Goal: Information Seeking & Learning: Check status

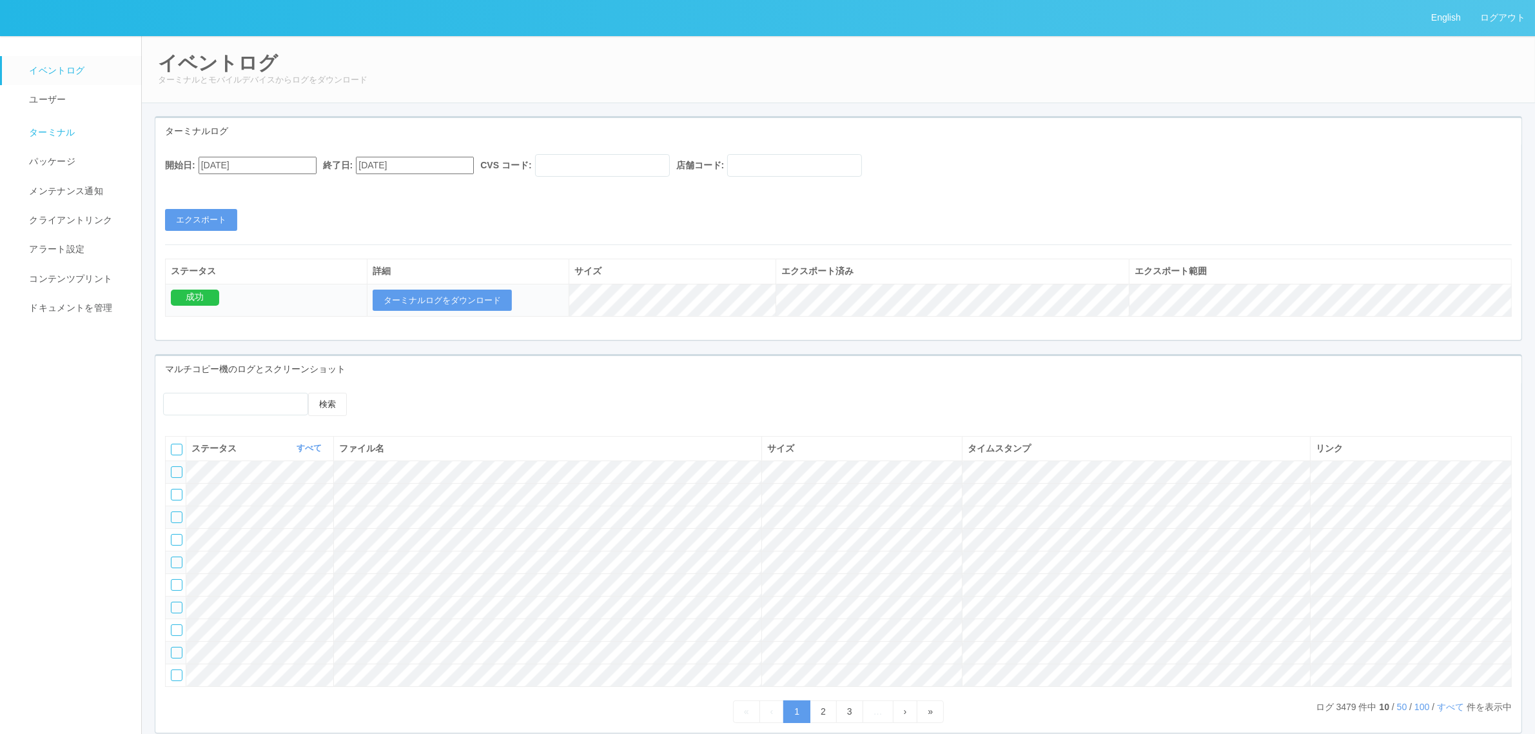
click at [39, 132] on span "ターミナル" at bounding box center [51, 132] width 50 height 10
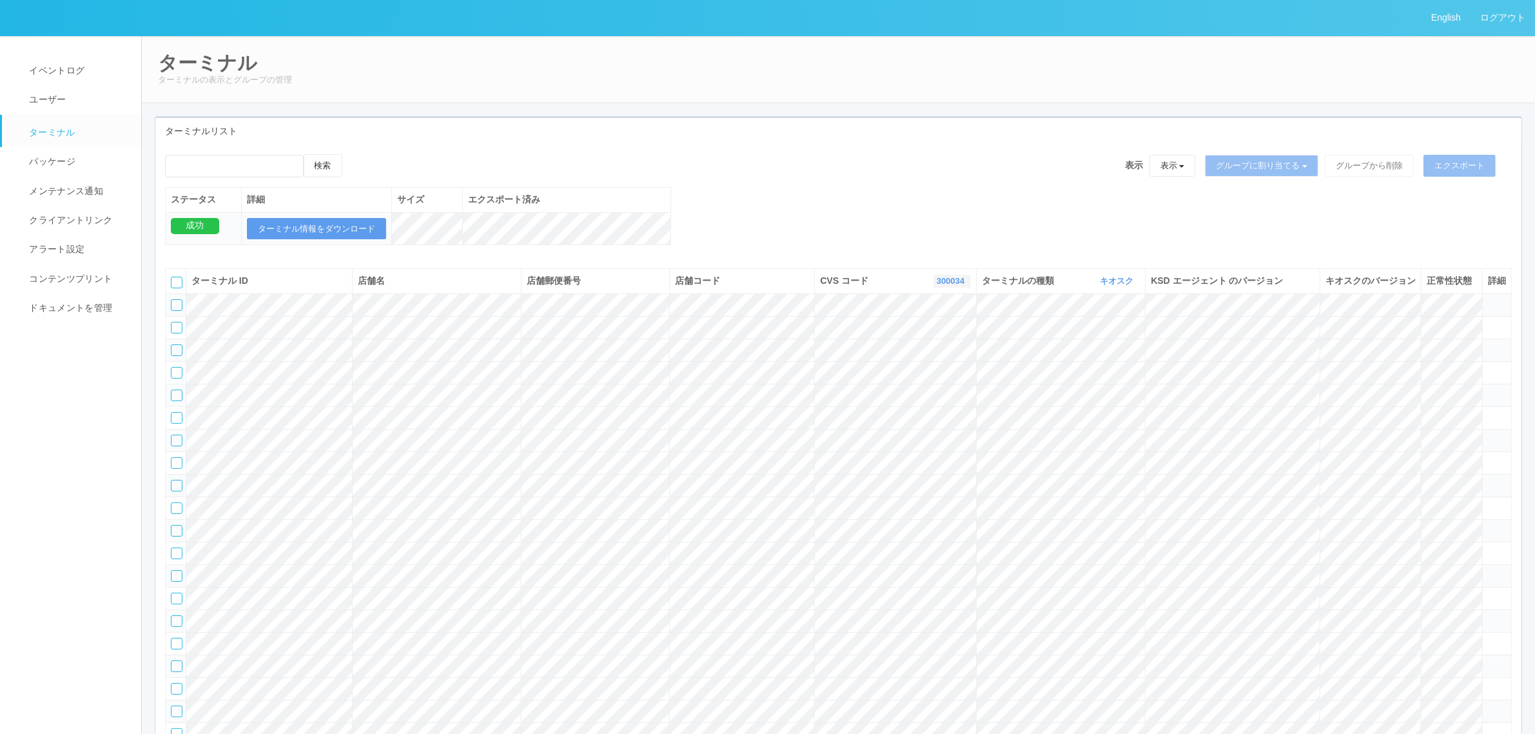
click at [964, 286] on icon "button" at bounding box center [965, 281] width 3 height 10
click at [946, 399] on link "300000" at bounding box center [919, 390] width 102 height 17
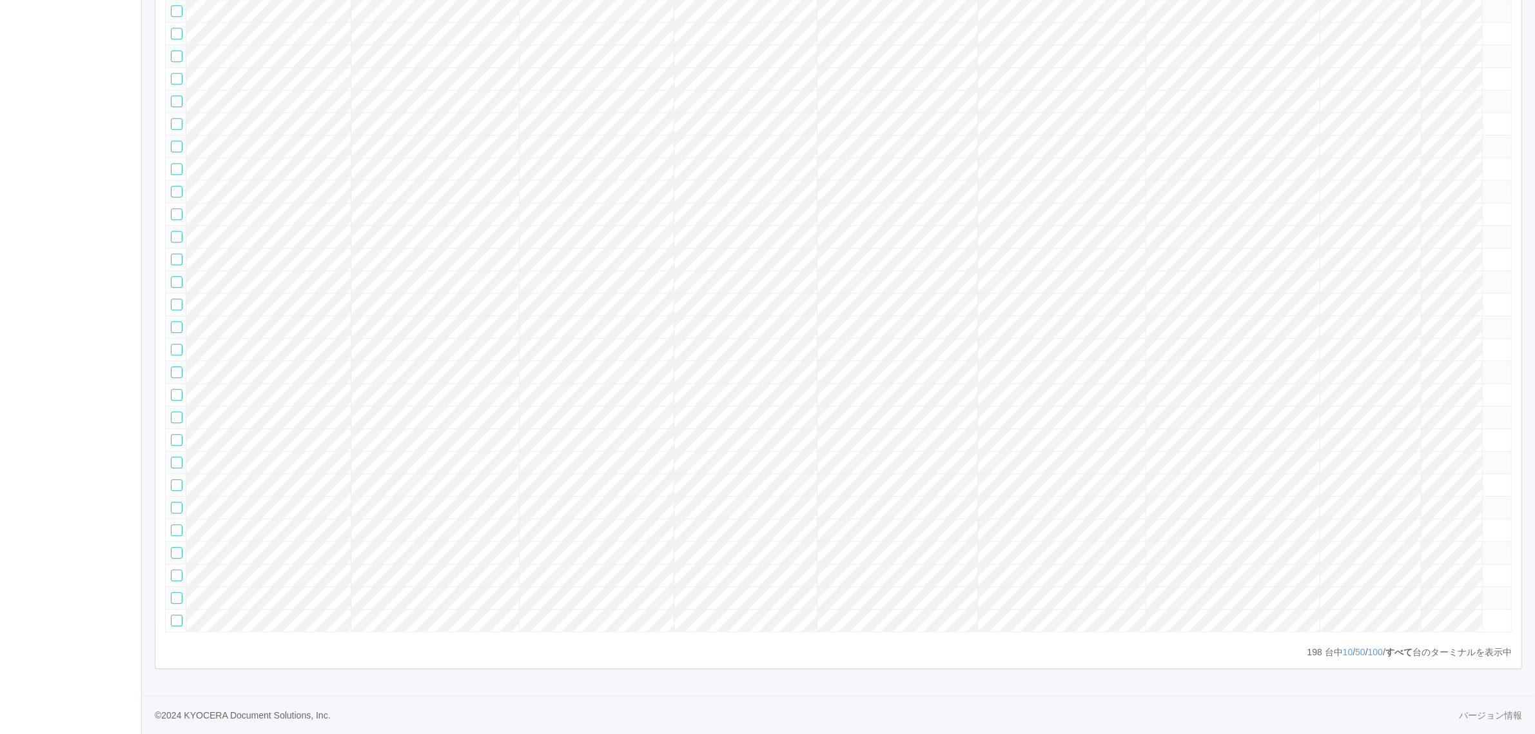
click at [1464, 473] on tr at bounding box center [839, 484] width 1346 height 23
click at [1487, 473] on td at bounding box center [1496, 484] width 29 height 23
click at [1488, 479] on icon at bounding box center [1488, 479] width 0 height 0
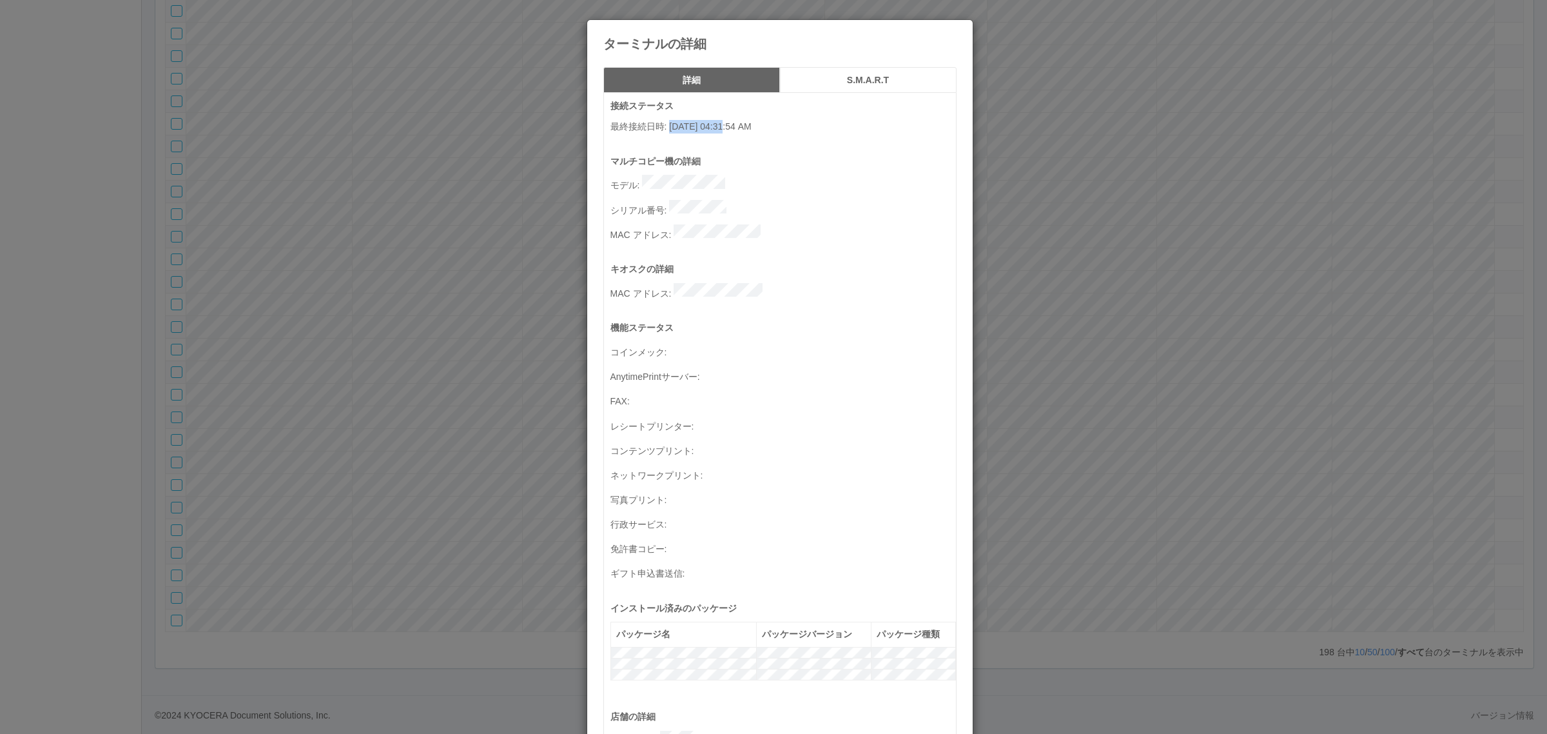
drag, startPoint x: 683, startPoint y: 126, endPoint x: 727, endPoint y: 126, distance: 43.8
click at [727, 126] on p "最終接続日時 : [DATE] 04:31:54 AM" at bounding box center [783, 127] width 346 height 14
copy p "[DATE] 0"
click at [377, 463] on div "ターミナルの詳細 詳細 S.M.A.R.T 接続ステータス 最終接続日時 : [DATE] 04:31:54 AM マルチコピー機の詳細 モデル : シリアル…" at bounding box center [773, 367] width 1547 height 734
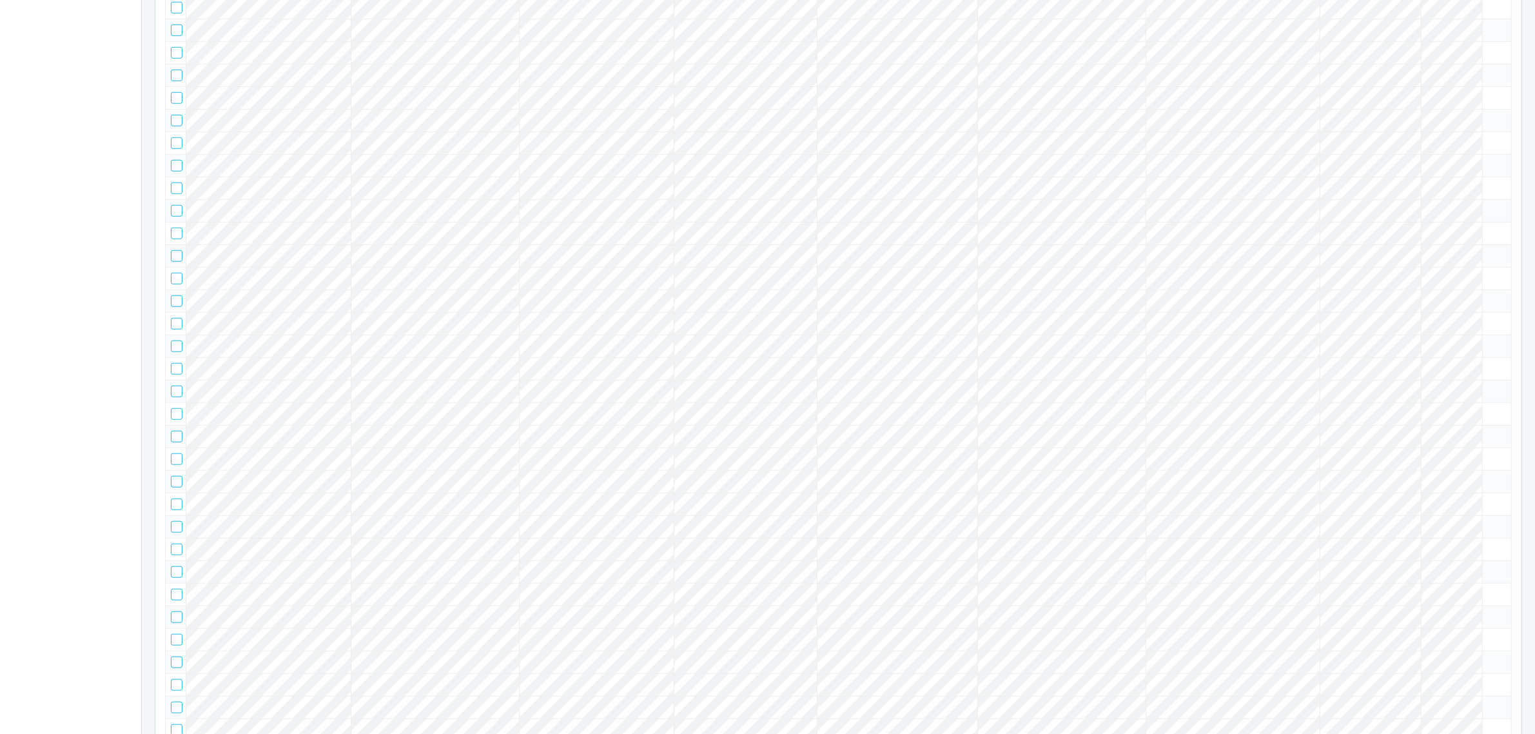
scroll to position [0, 0]
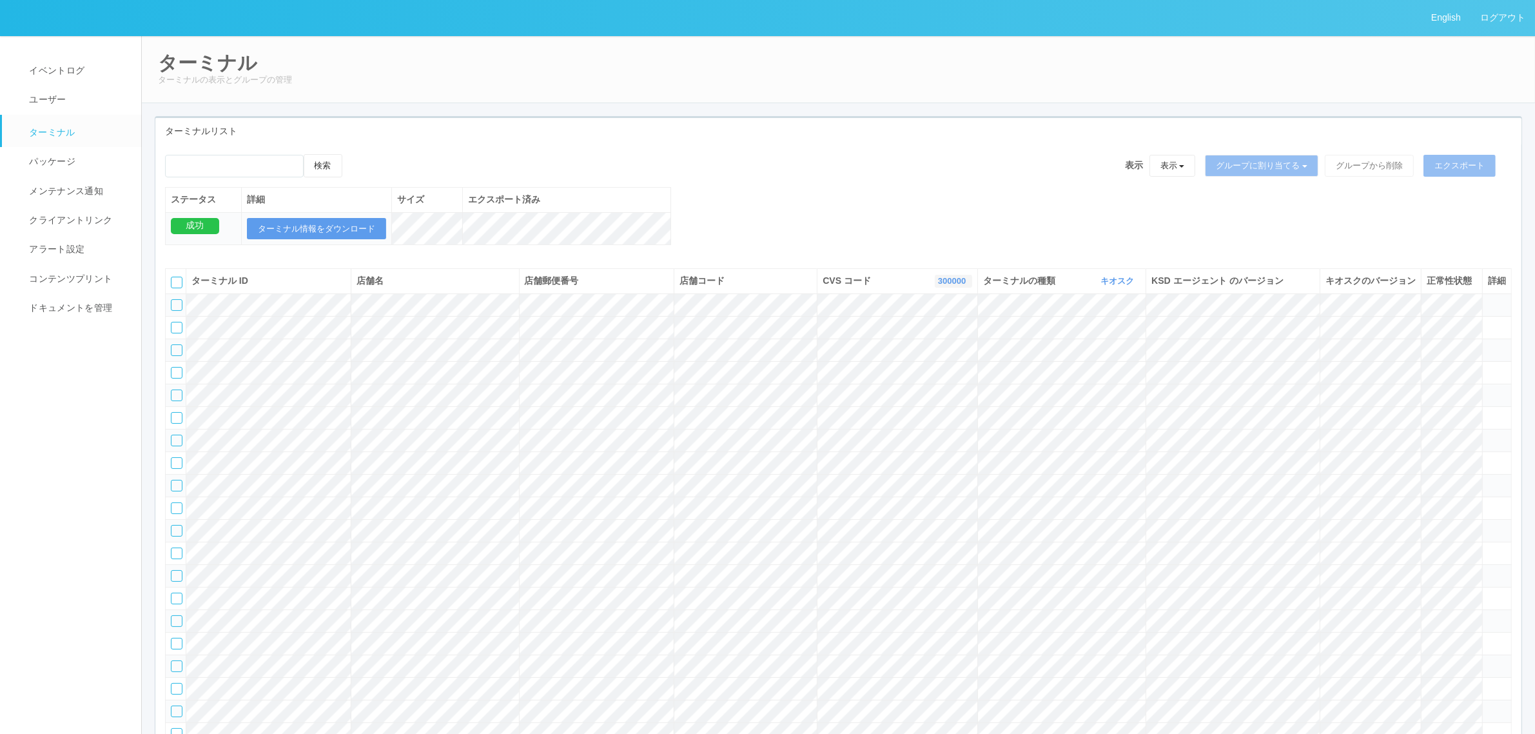
click at [953, 286] on link "300000" at bounding box center [953, 281] width 31 height 10
click at [933, 353] on link "115110" at bounding box center [921, 343] width 102 height 17
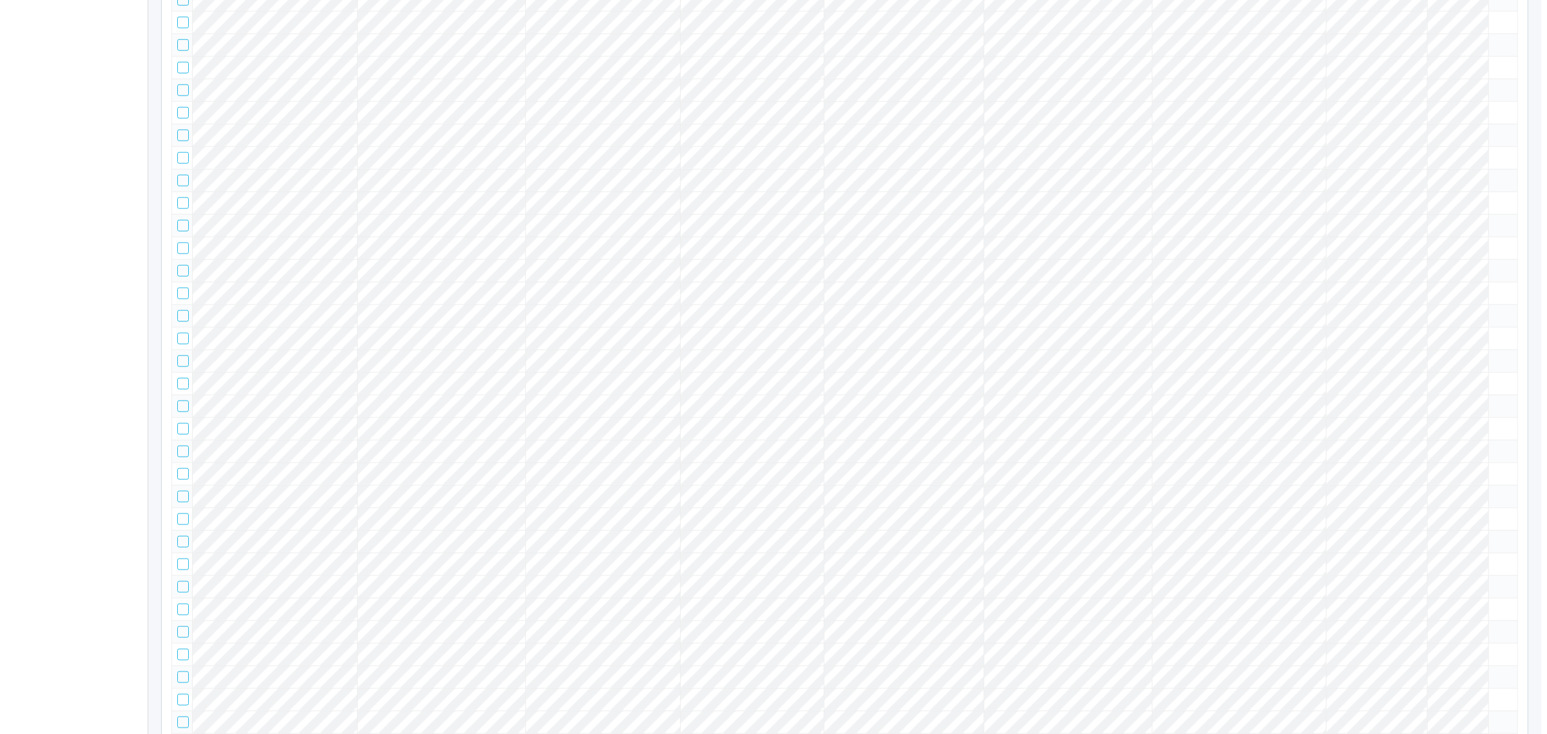
scroll to position [0, 0]
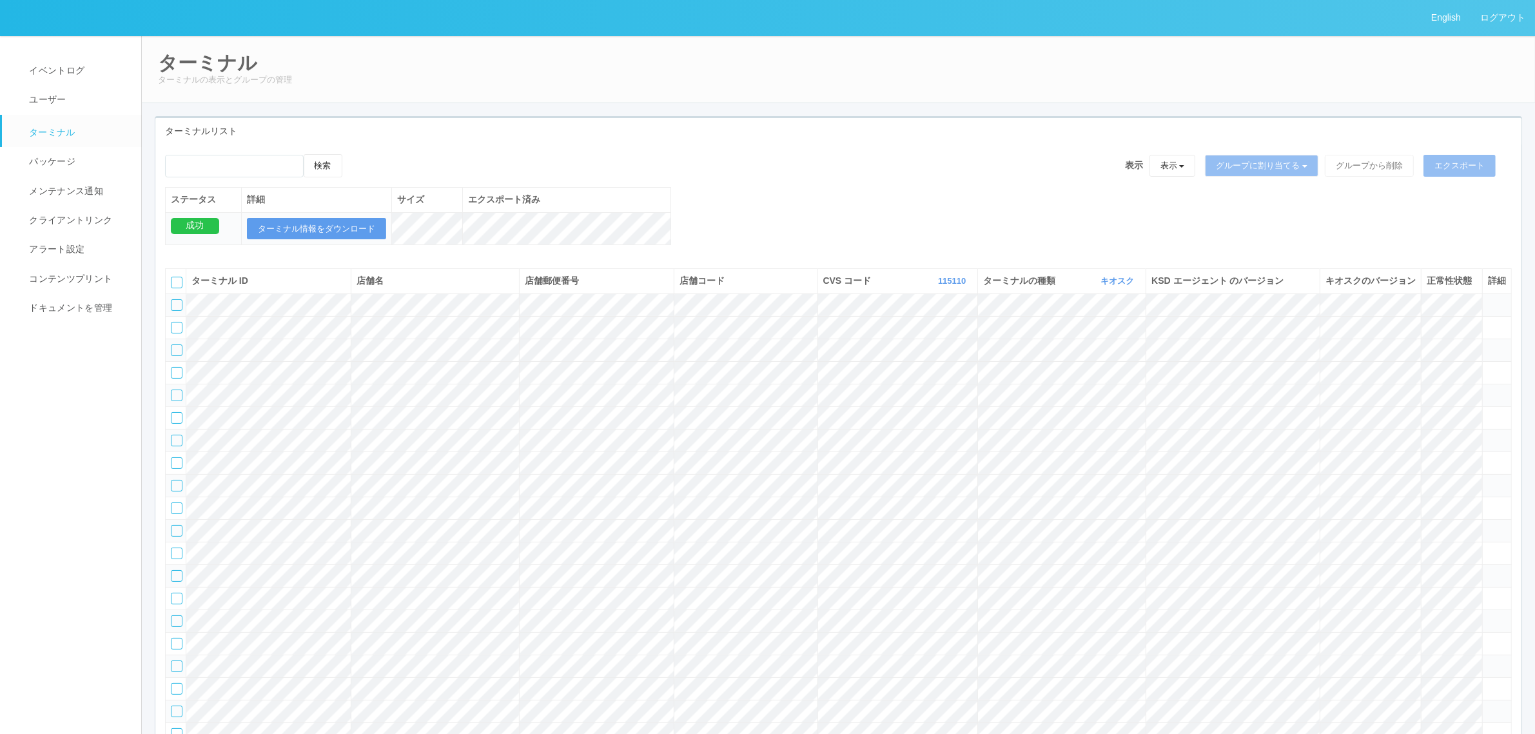
click at [1488, 299] on icon at bounding box center [1488, 299] width 0 height 0
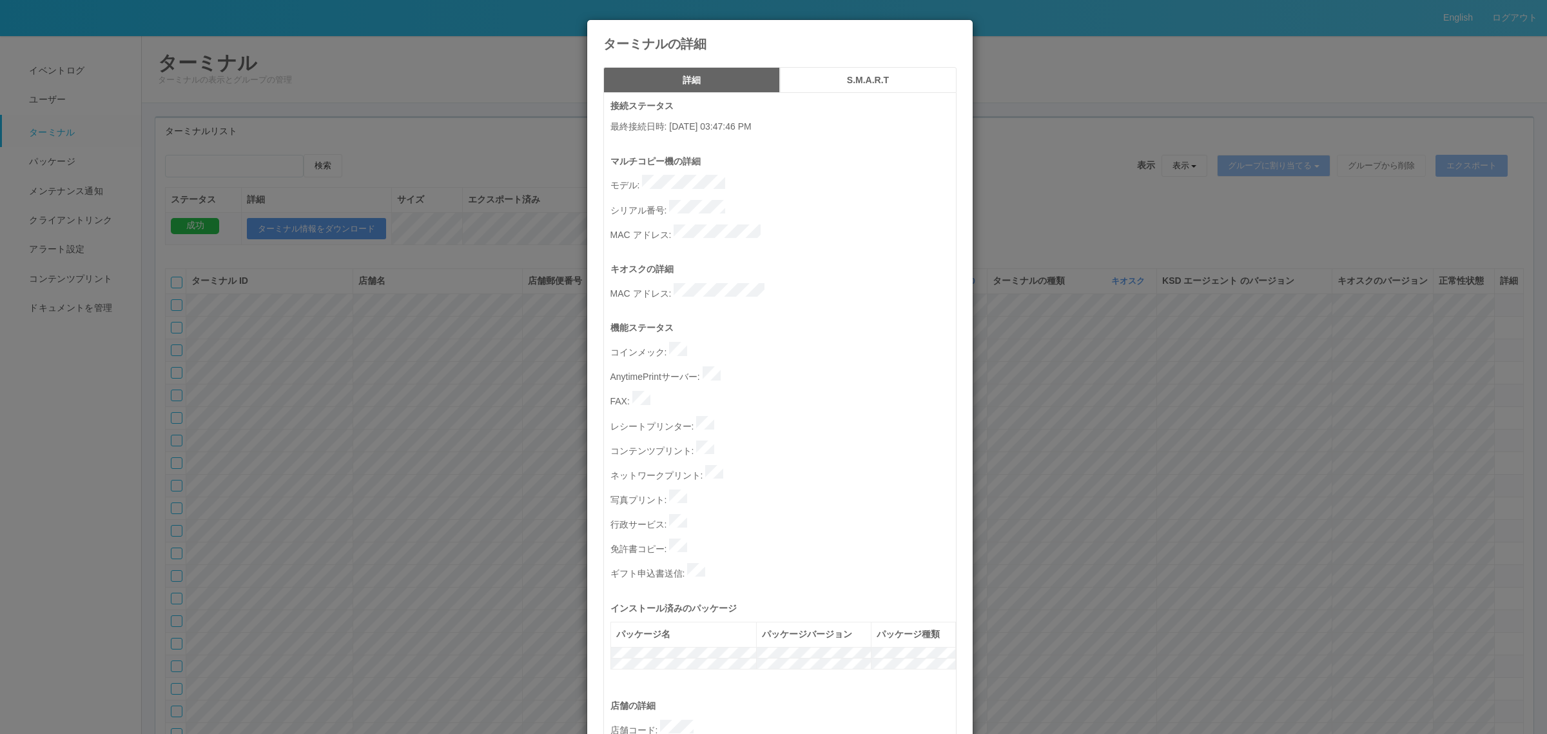
click at [1039, 221] on div "ターミナルの詳細 詳細 S.M.A.R.T 接続ステータス 最終接続日時 : [DATE] 03:47:46 PM マルチコピー機の詳細 モデル : シリアル…" at bounding box center [773, 367] width 1547 height 734
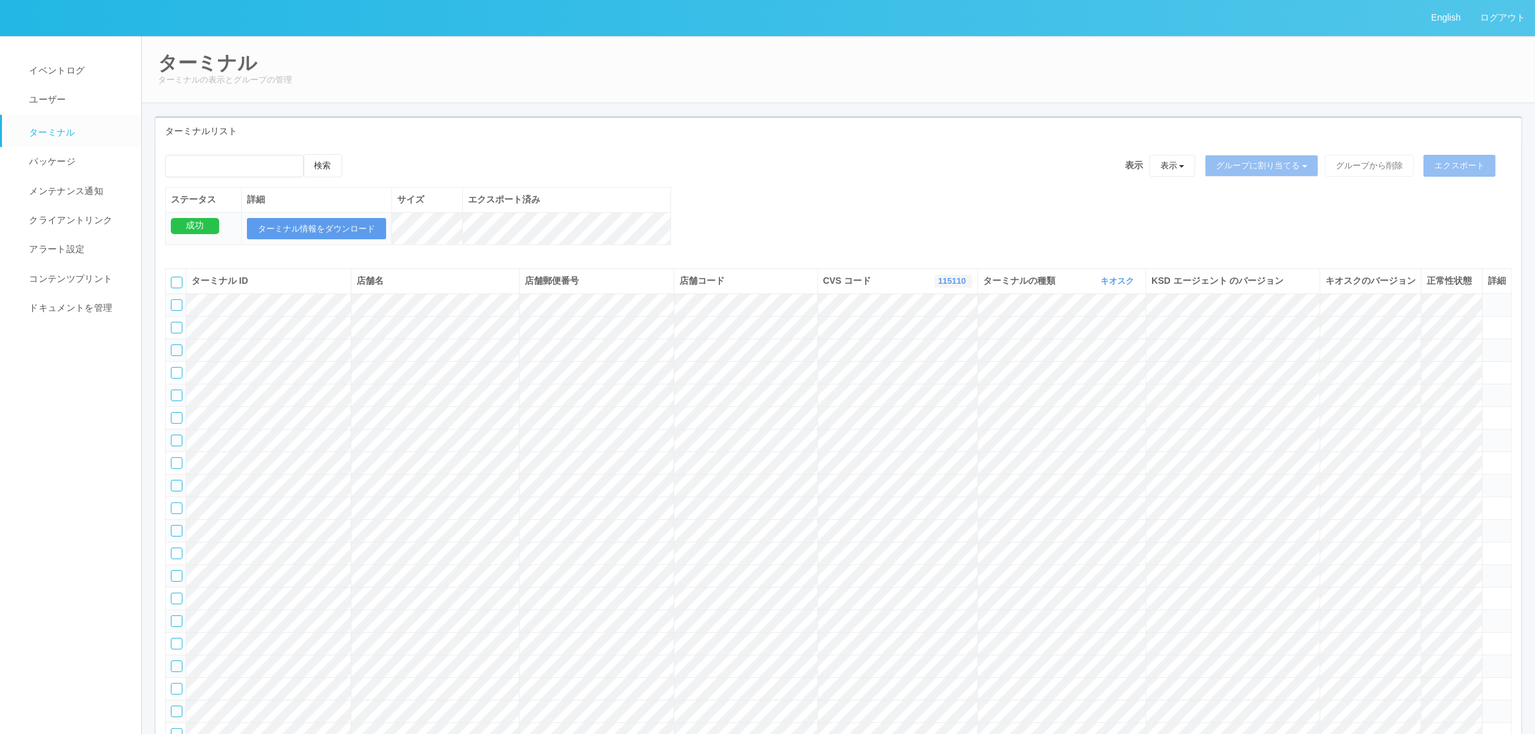
click at [966, 286] on icon "button" at bounding box center [967, 281] width 3 height 10
click at [939, 385] on link "961762" at bounding box center [921, 379] width 102 height 17
click at [1488, 299] on icon at bounding box center [1488, 299] width 0 height 0
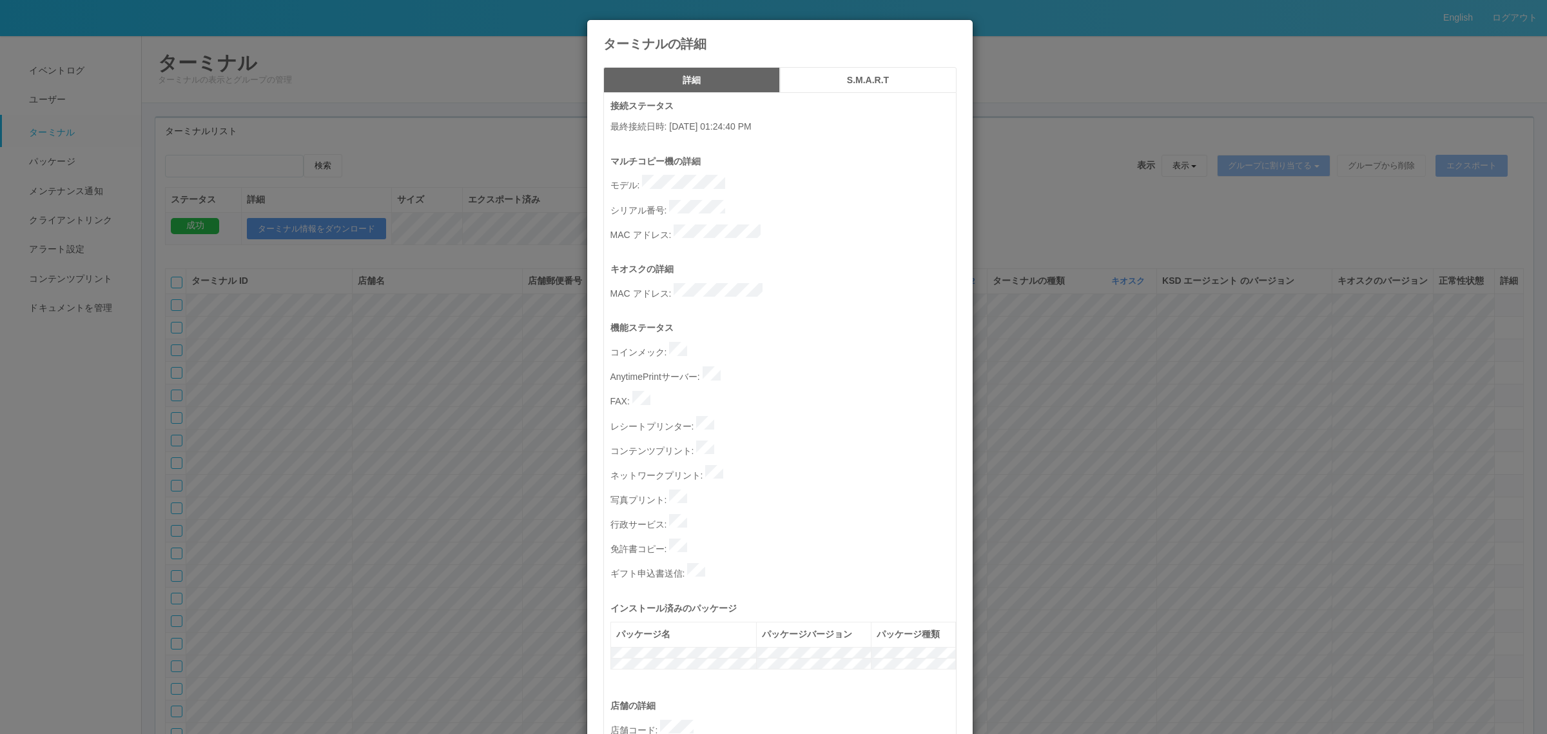
drag, startPoint x: 1186, startPoint y: 311, endPoint x: 1184, endPoint y: 319, distance: 8.0
click at [1186, 315] on div "ターミナルの詳細 詳細 S.M.A.R.T 接続ステータス 最終接続日時 : [DATE] 01:24:40 PM マルチコピー機の詳細 モデル : シリアル…" at bounding box center [773, 367] width 1547 height 734
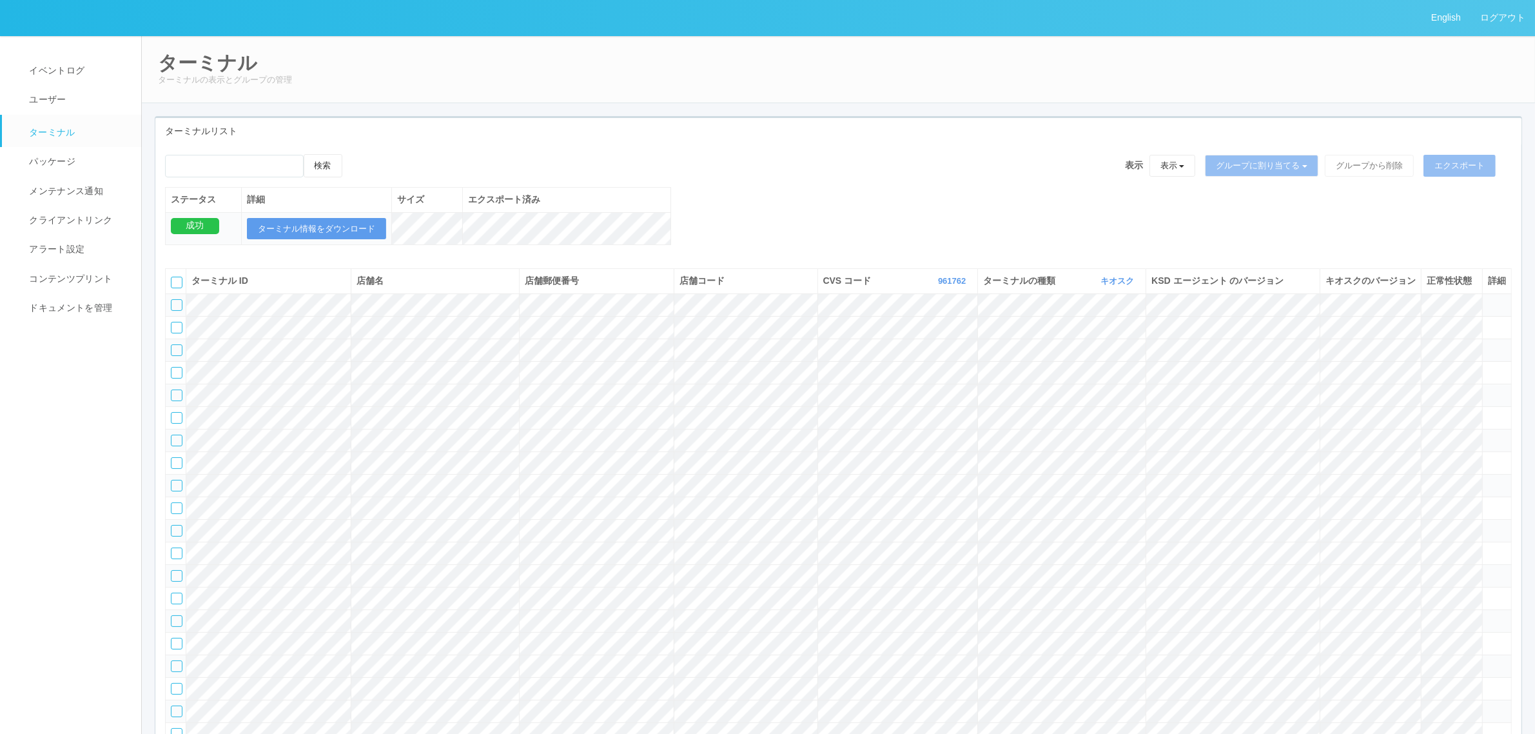
click at [1488, 299] on icon at bounding box center [1488, 299] width 0 height 0
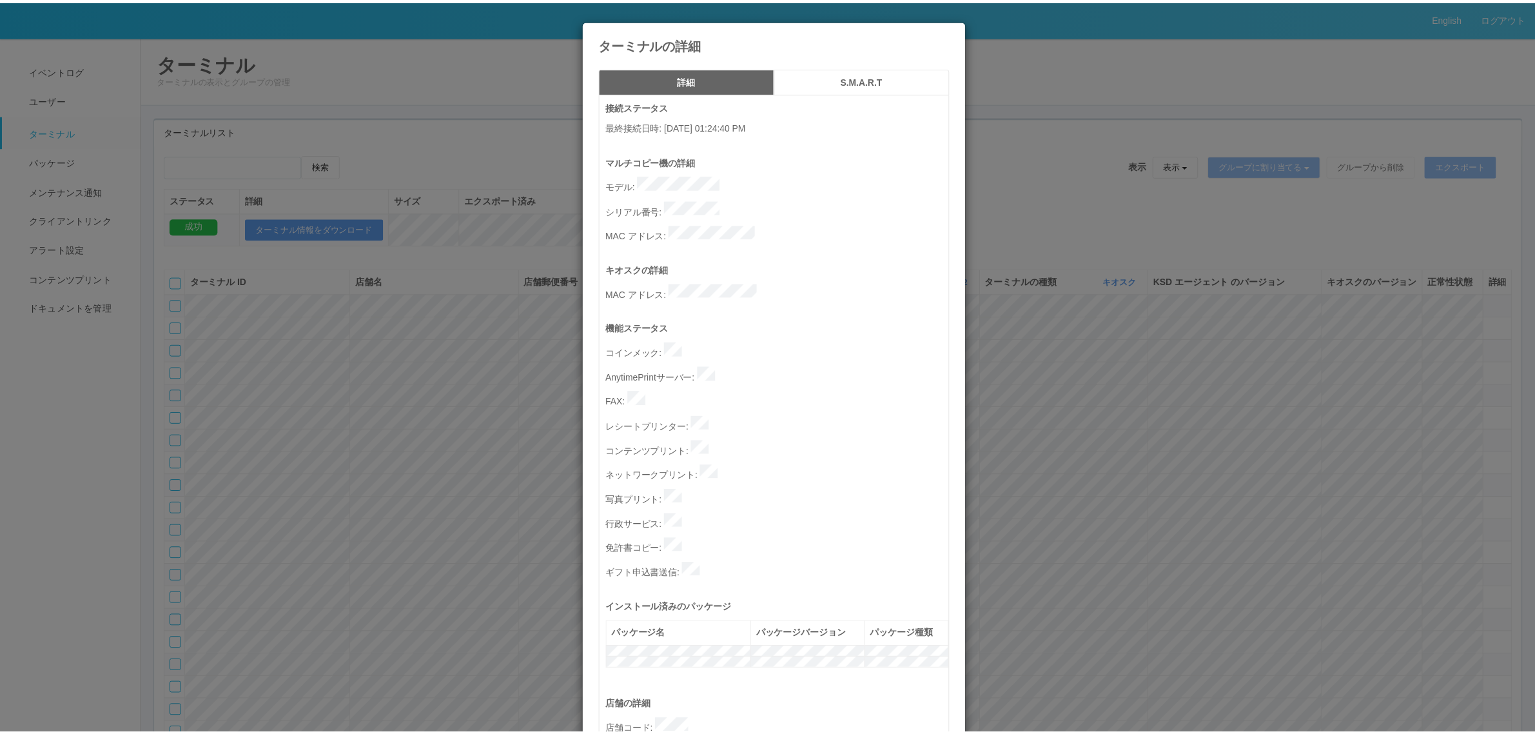
scroll to position [398, 0]
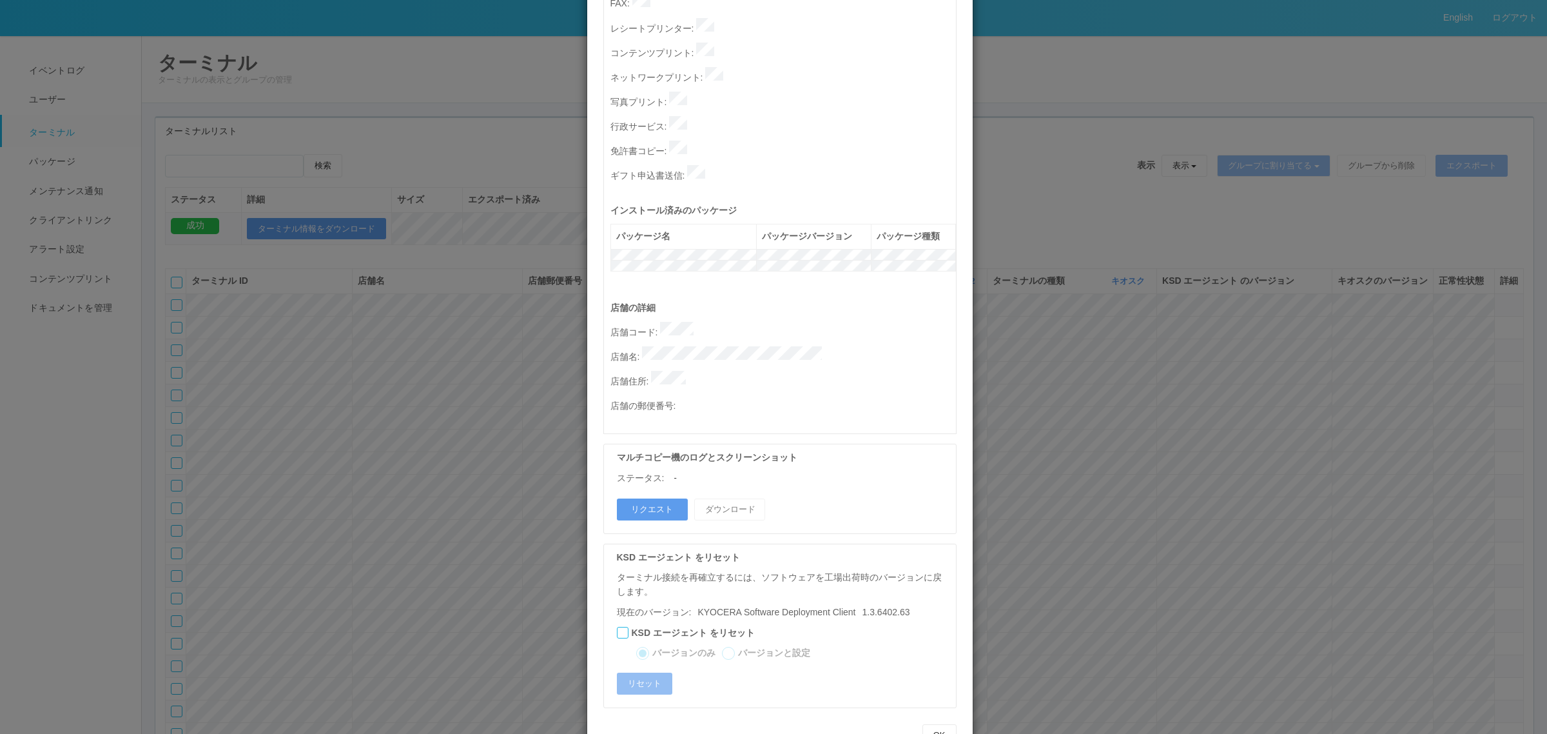
click at [1014, 536] on div "ターミナルの詳細 詳細 S.M.A.R.T 接続ステータス 最終接続日時 : [DATE] 01:24:40 PM マルチコピー機の詳細 モデル : シリアル…" at bounding box center [773, 367] width 1547 height 734
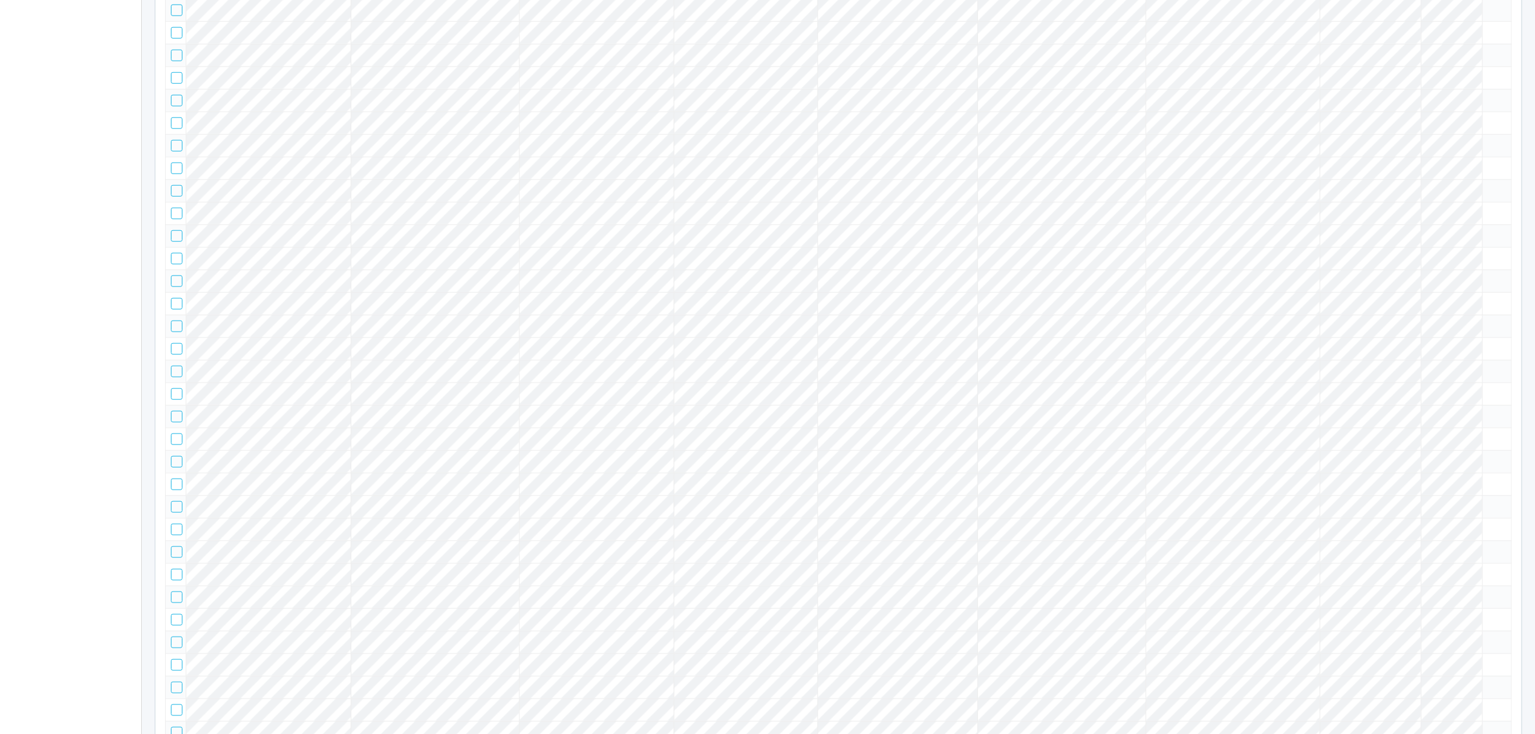
scroll to position [0, 0]
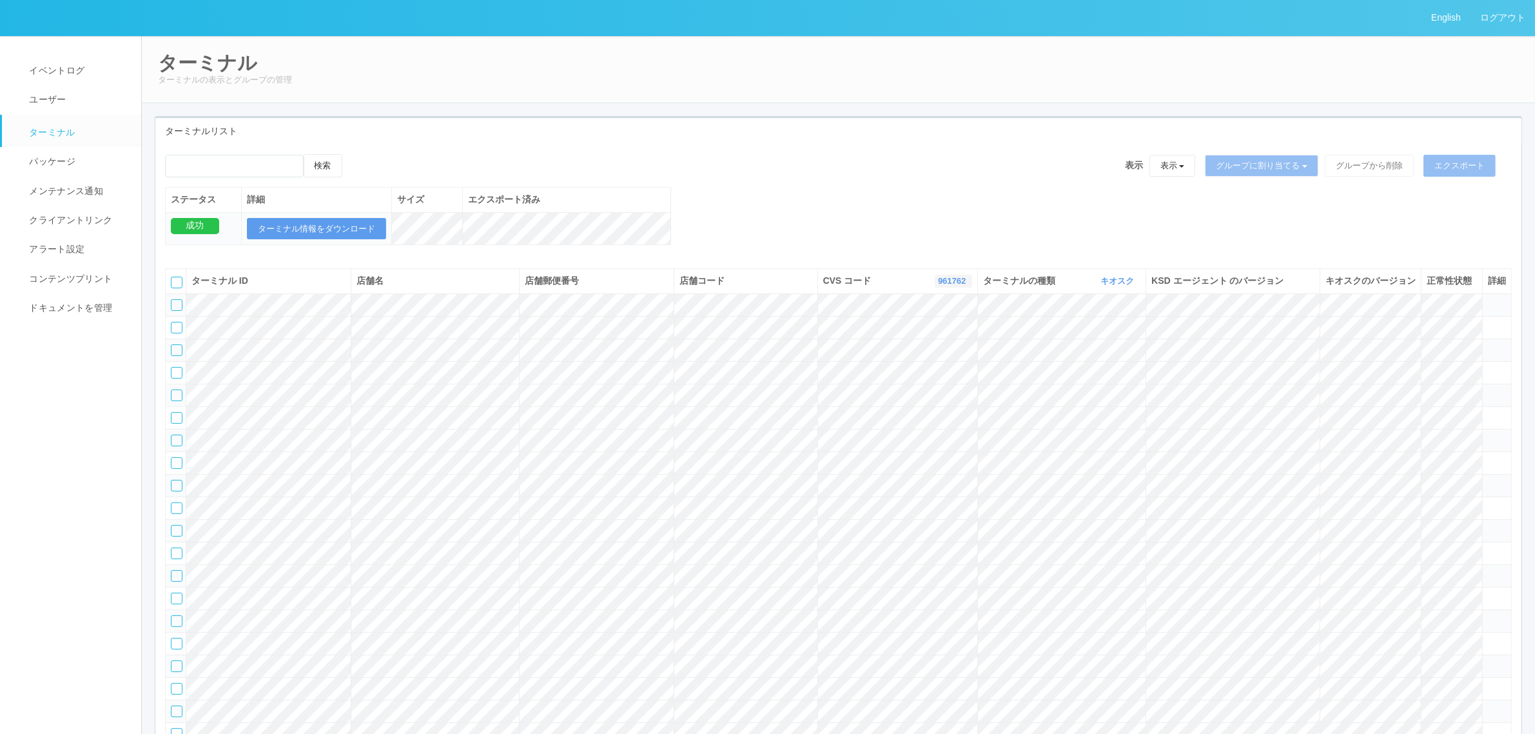
click at [966, 286] on icon "button" at bounding box center [967, 281] width 3 height 10
click at [924, 322] on link "300000" at bounding box center [921, 313] width 102 height 17
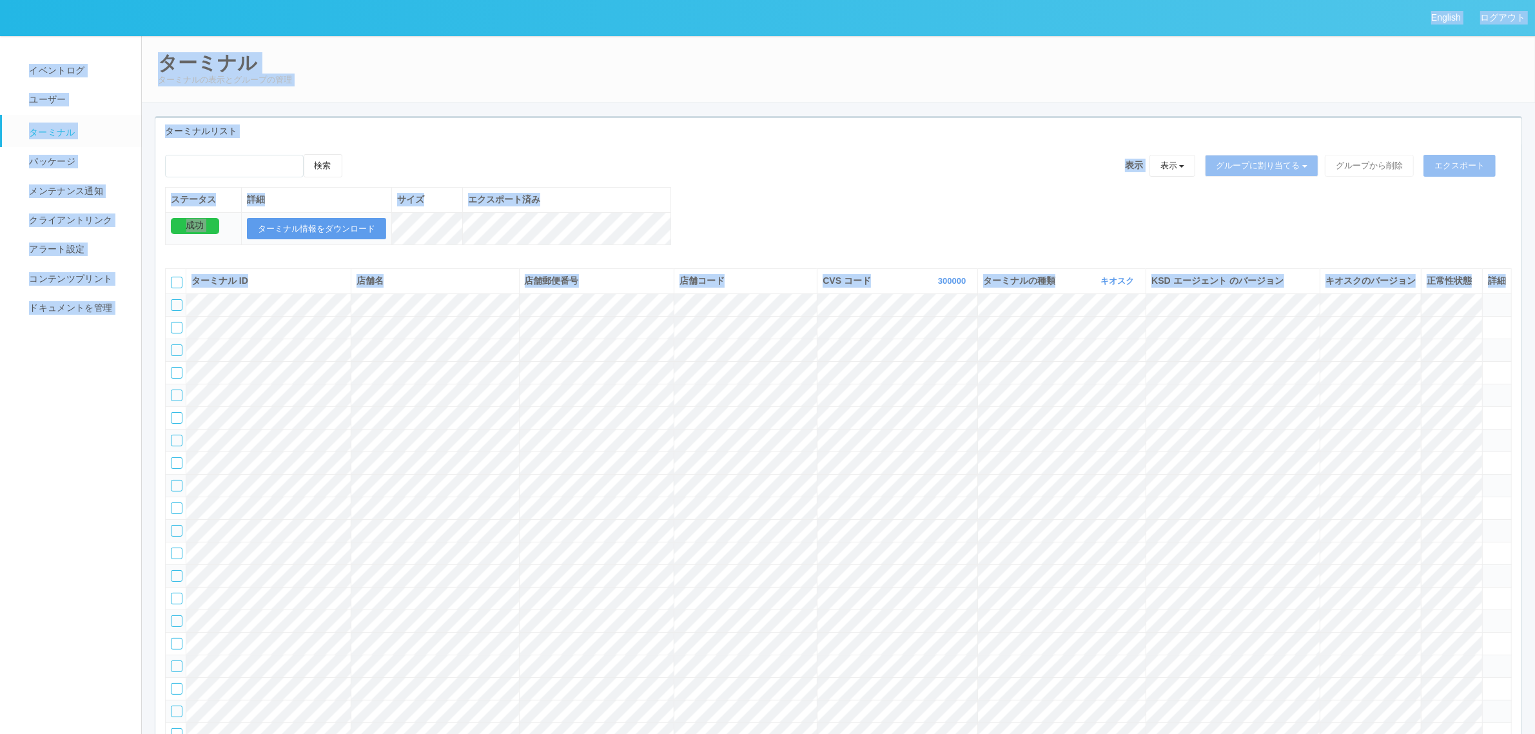
click at [759, 132] on div "ターミナルリスト" at bounding box center [838, 131] width 1366 height 26
click at [938, 286] on link "300000" at bounding box center [953, 281] width 31 height 10
click at [923, 326] on link "すべて" at bounding box center [921, 316] width 102 height 17
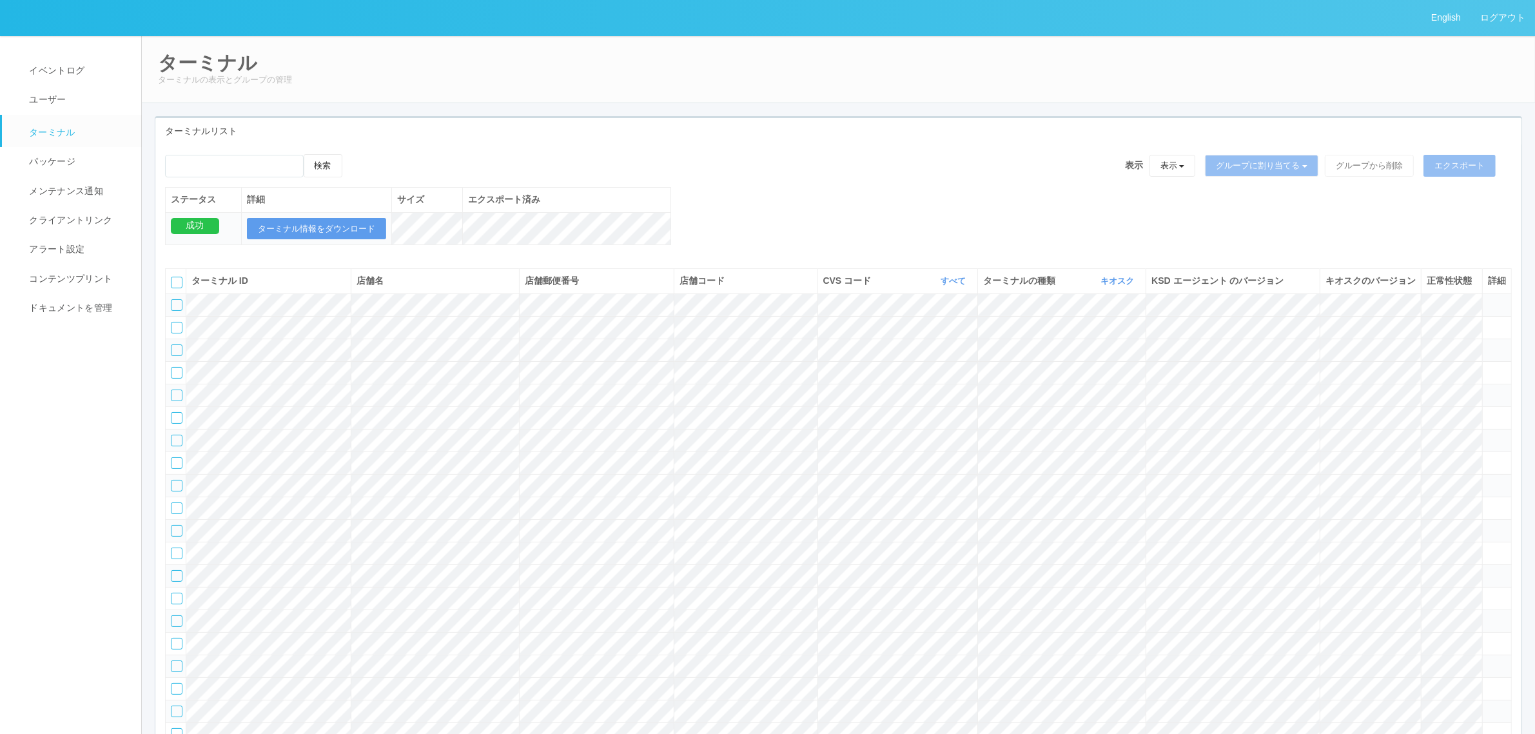
click at [384, 286] on icon at bounding box center [384, 280] width 0 height 10
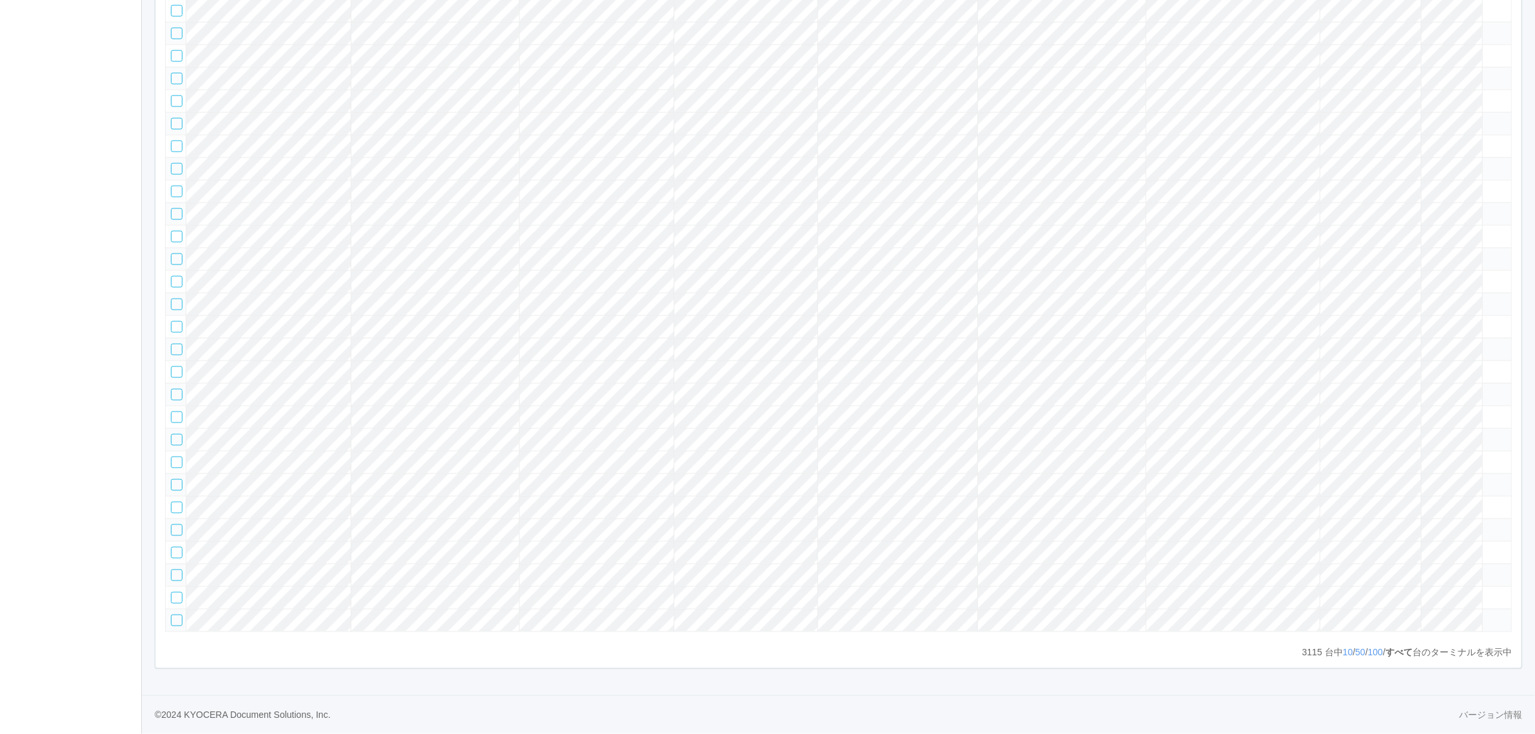
scroll to position [2901, 0]
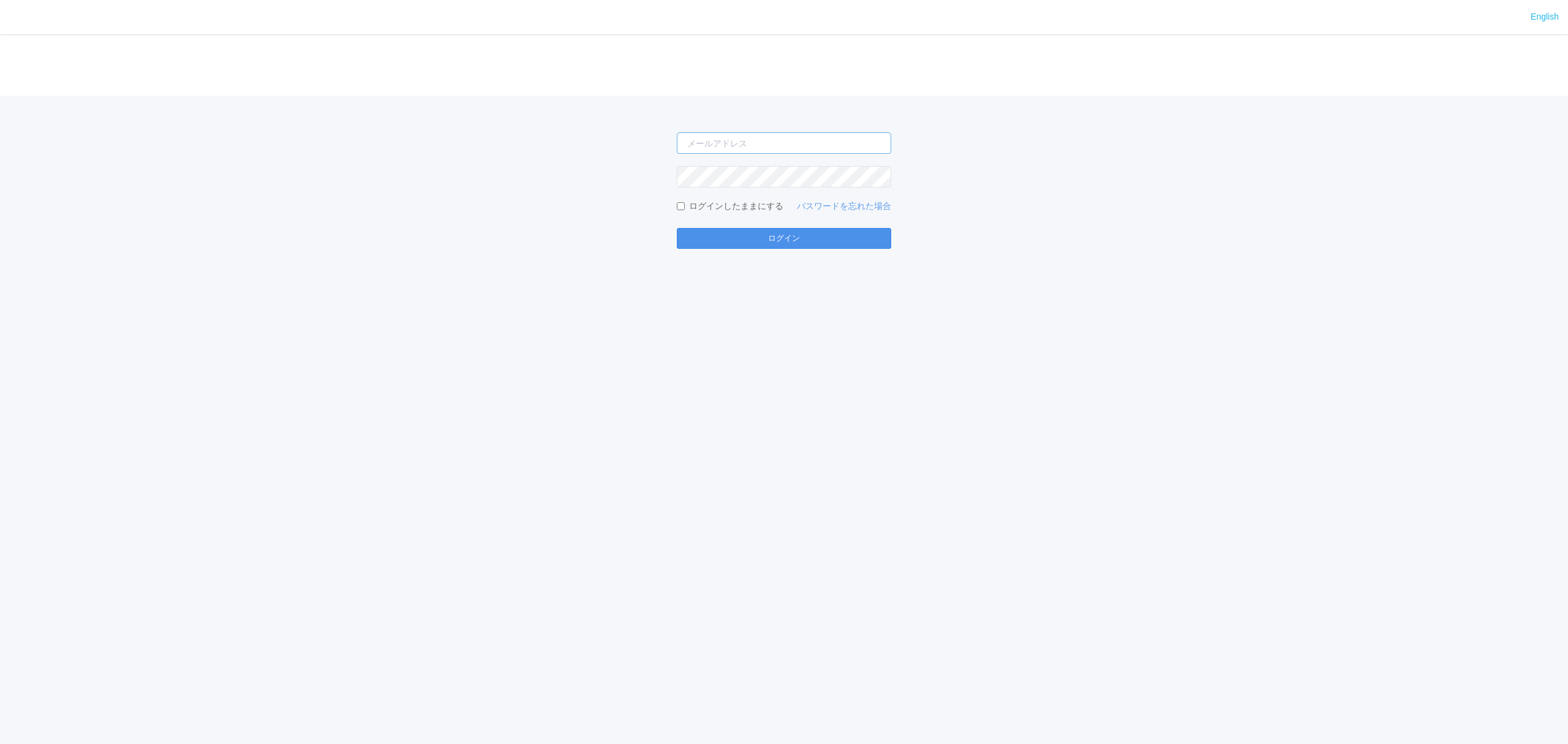
type input "atsushi.yoshida.z@dj.kyocera.com"
click at [820, 238] on button "ログイン" at bounding box center [784, 238] width 215 height 21
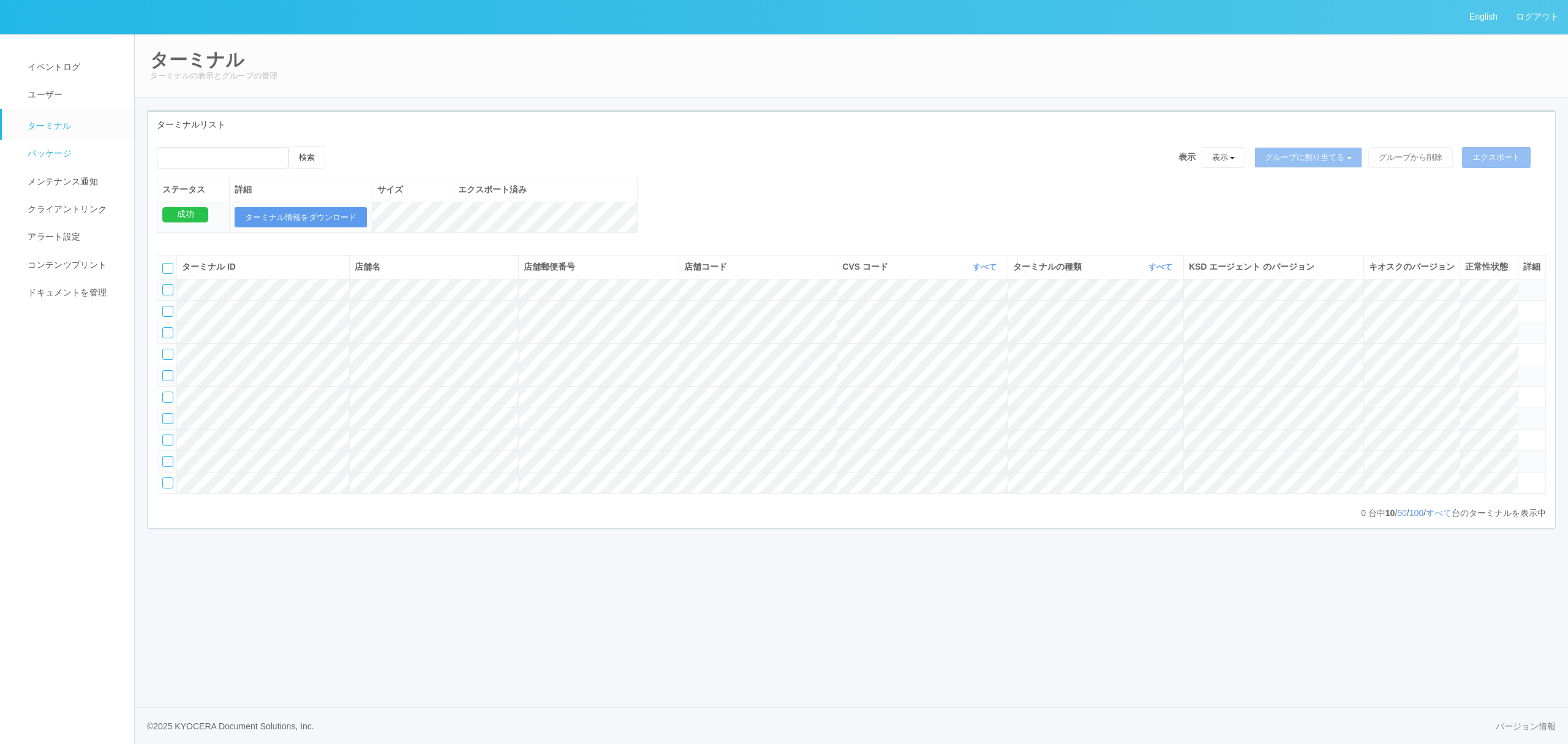
click at [74, 145] on link "パッケージ" at bounding box center [73, 153] width 143 height 28
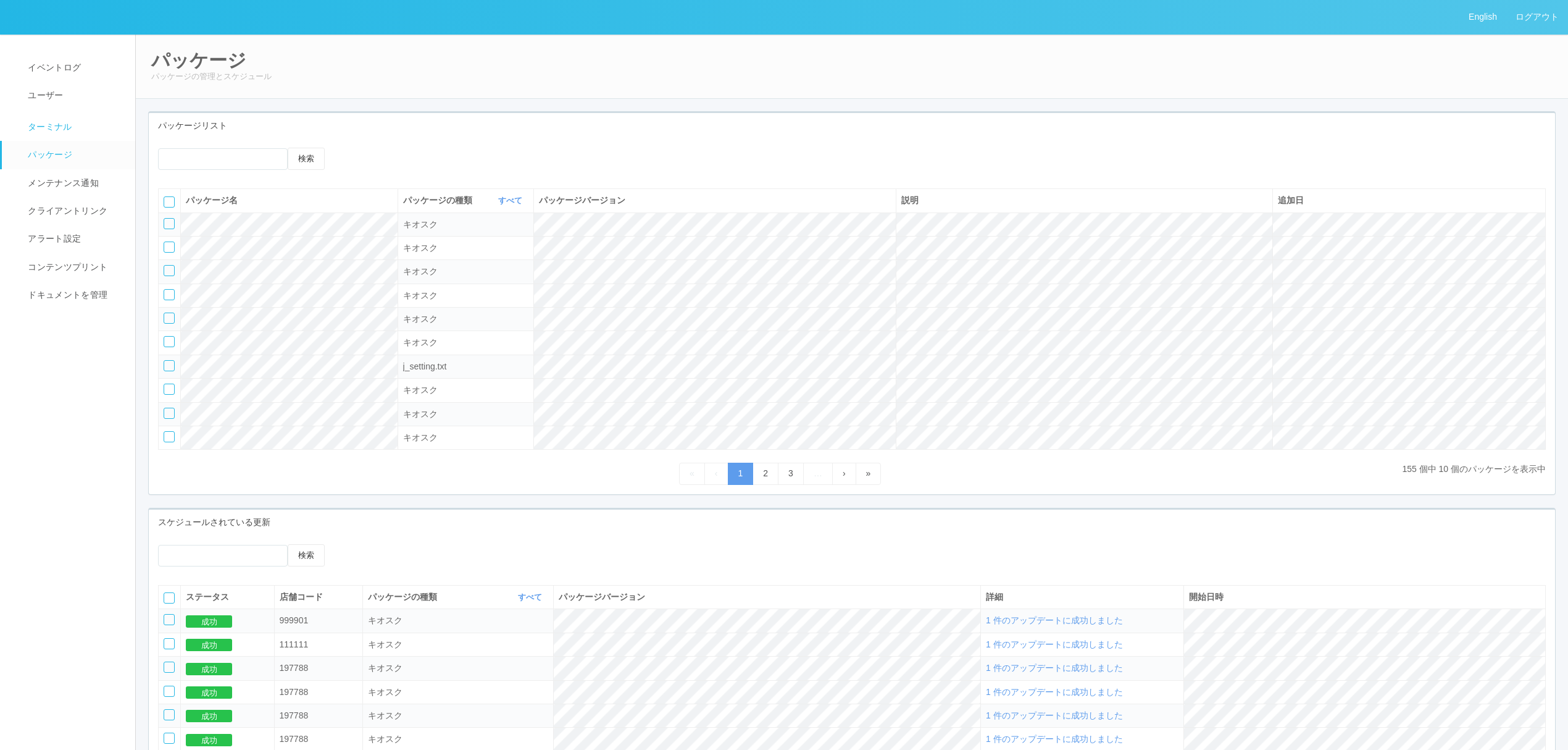
click at [80, 117] on link "ターミナル" at bounding box center [74, 125] width 145 height 31
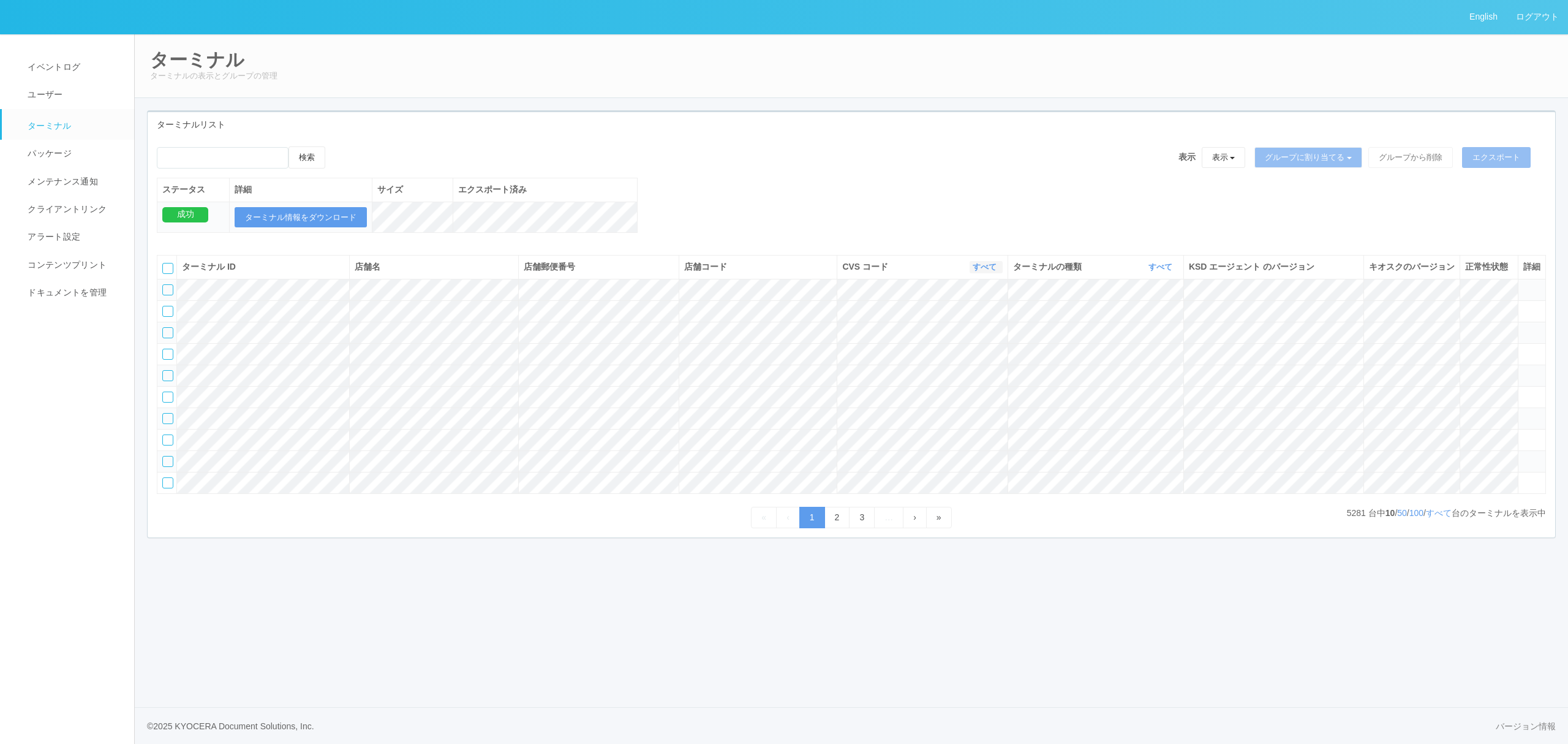
click at [985, 272] on link "すべて" at bounding box center [986, 267] width 27 height 10
click at [959, 369] on link "961762" at bounding box center [954, 360] width 97 height 16
click at [833, 528] on link "2" at bounding box center [837, 517] width 26 height 22
click at [1159, 272] on link "すべて" at bounding box center [1162, 267] width 27 height 10
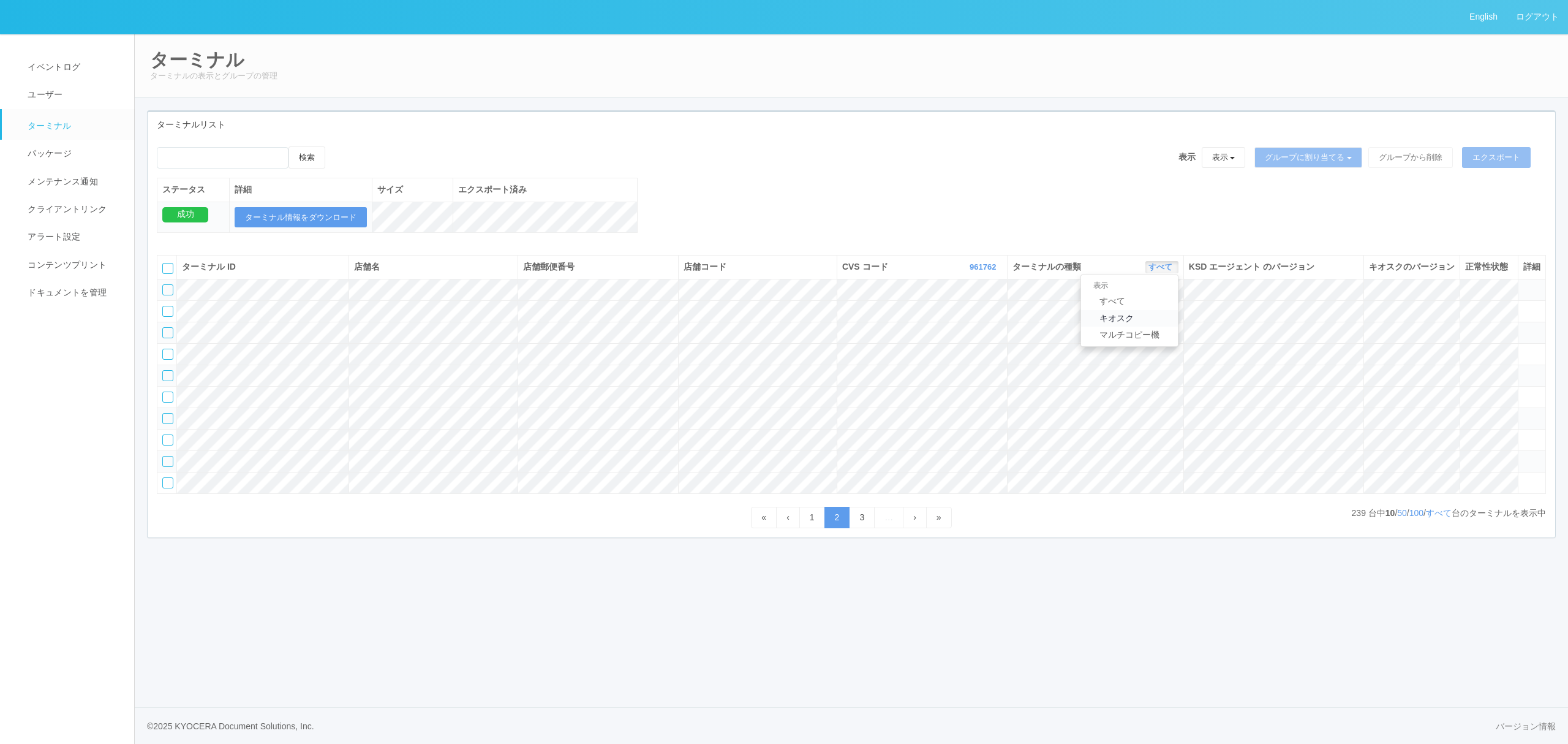
click at [1155, 327] on link "キオスク" at bounding box center [1130, 317] width 97 height 16
click at [830, 528] on link "2" at bounding box center [837, 517] width 26 height 22
click at [873, 528] on link "3" at bounding box center [861, 517] width 26 height 22
click at [1523, 477] on icon at bounding box center [1523, 477] width 0 height 0
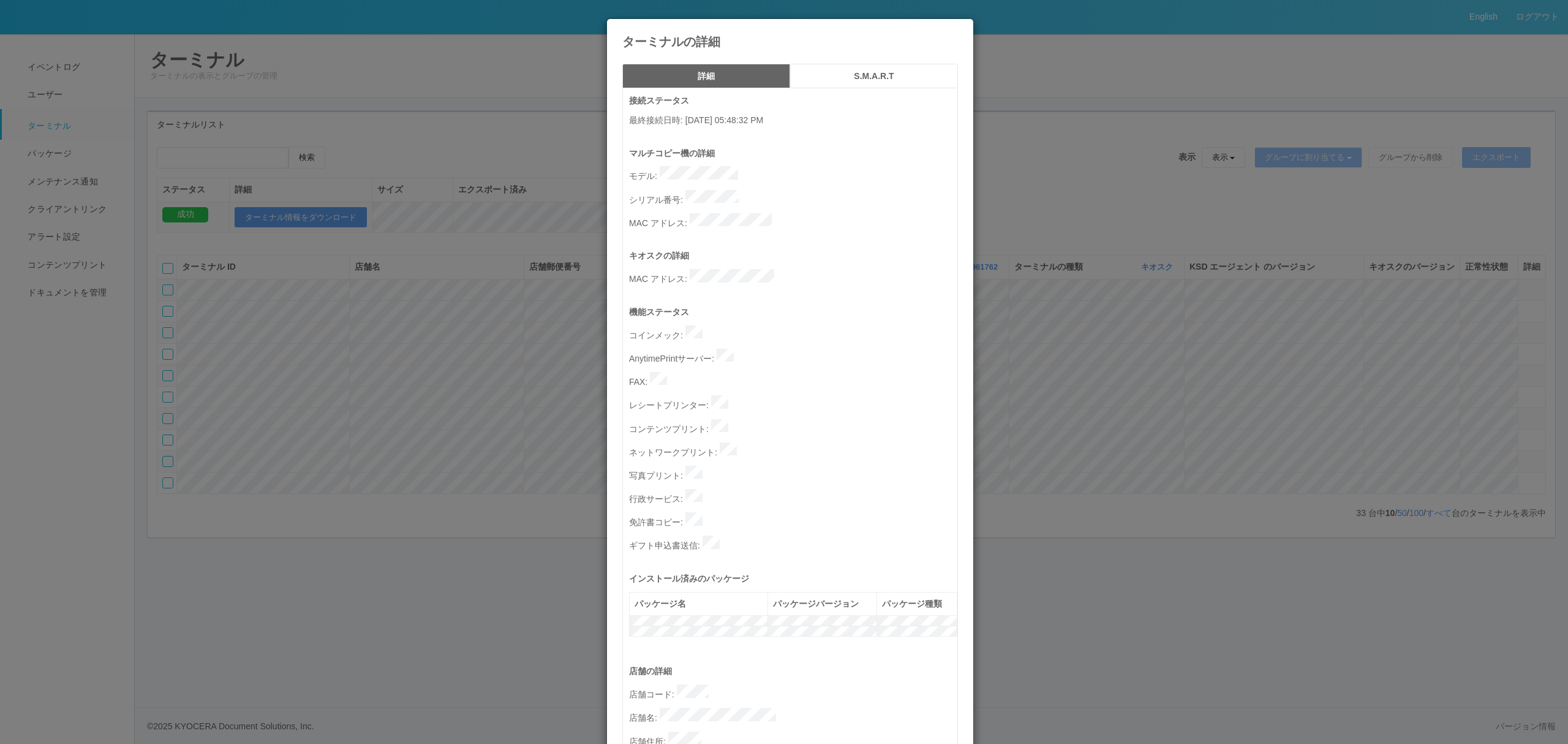
drag, startPoint x: 1159, startPoint y: 368, endPoint x: 1042, endPoint y: 363, distance: 117.1
click at [1148, 366] on div "ターミナルの詳細 詳細 S.M.A.R.T 接続ステータス 最終接続日時 : 07/18/2025 05:48:32 PM マルチコピー機の詳細 モデル : …" at bounding box center [784, 372] width 1568 height 744
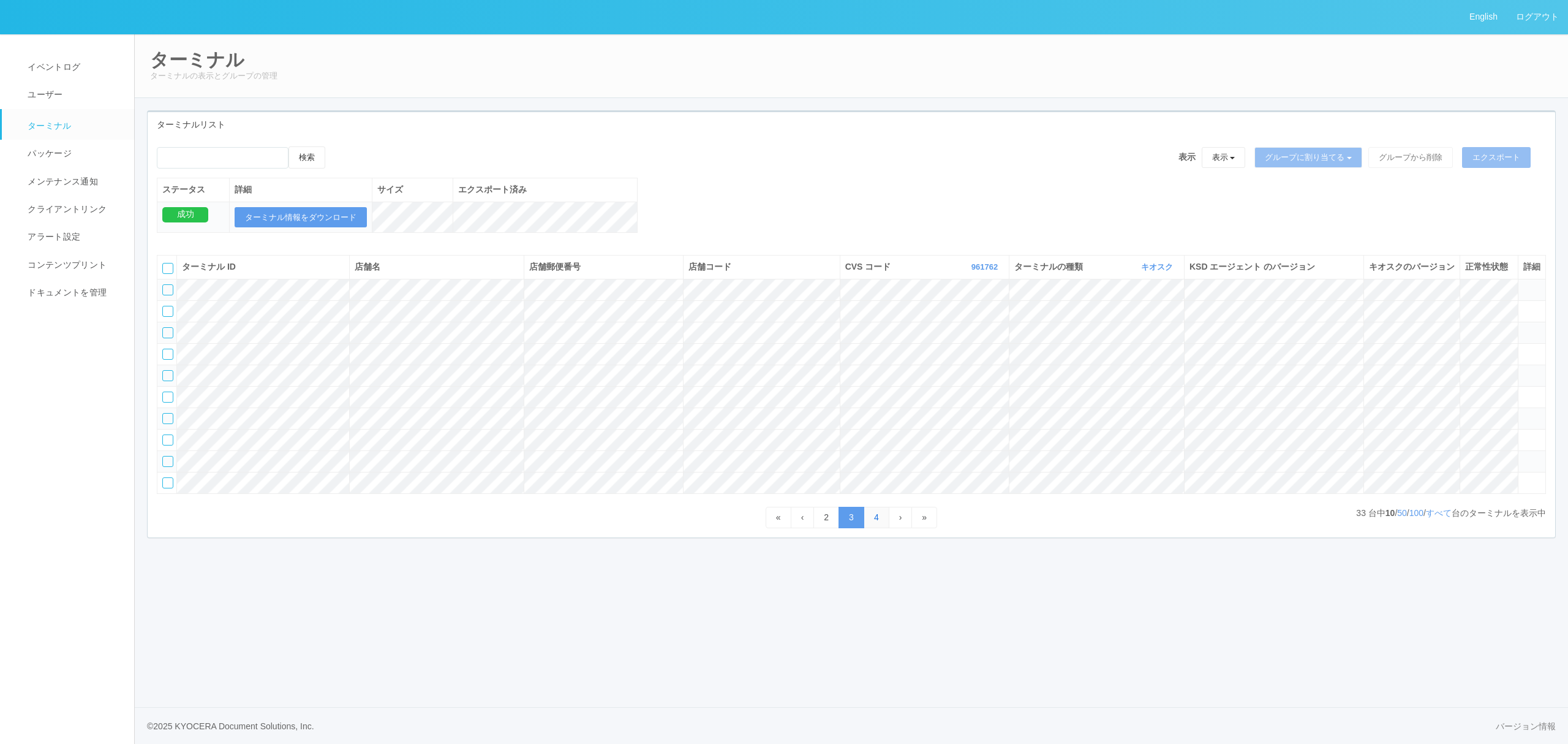
click at [875, 528] on link "4" at bounding box center [876, 517] width 26 height 22
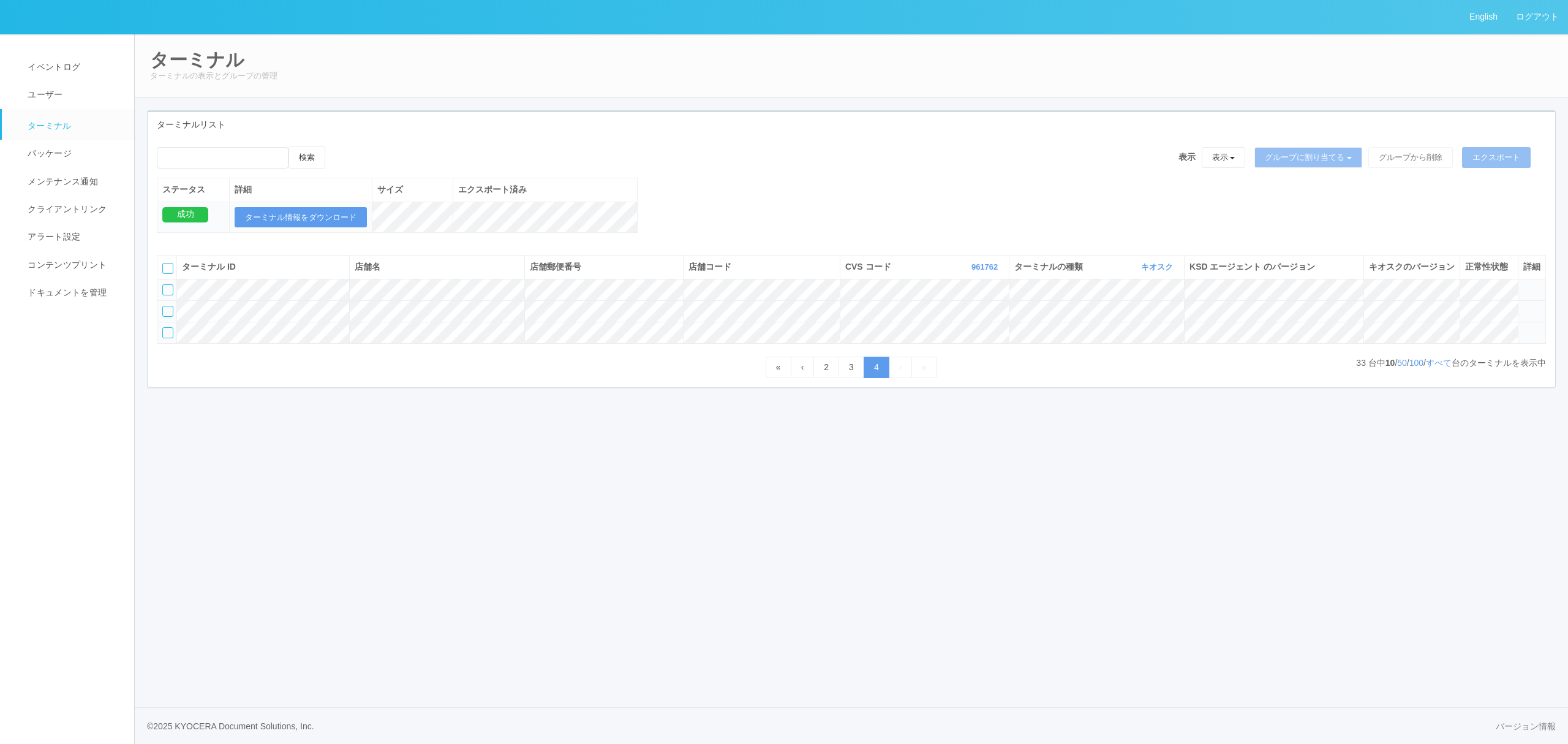
click at [1534, 321] on td at bounding box center [1531, 311] width 28 height 22
click at [846, 378] on link "3" at bounding box center [851, 367] width 26 height 22
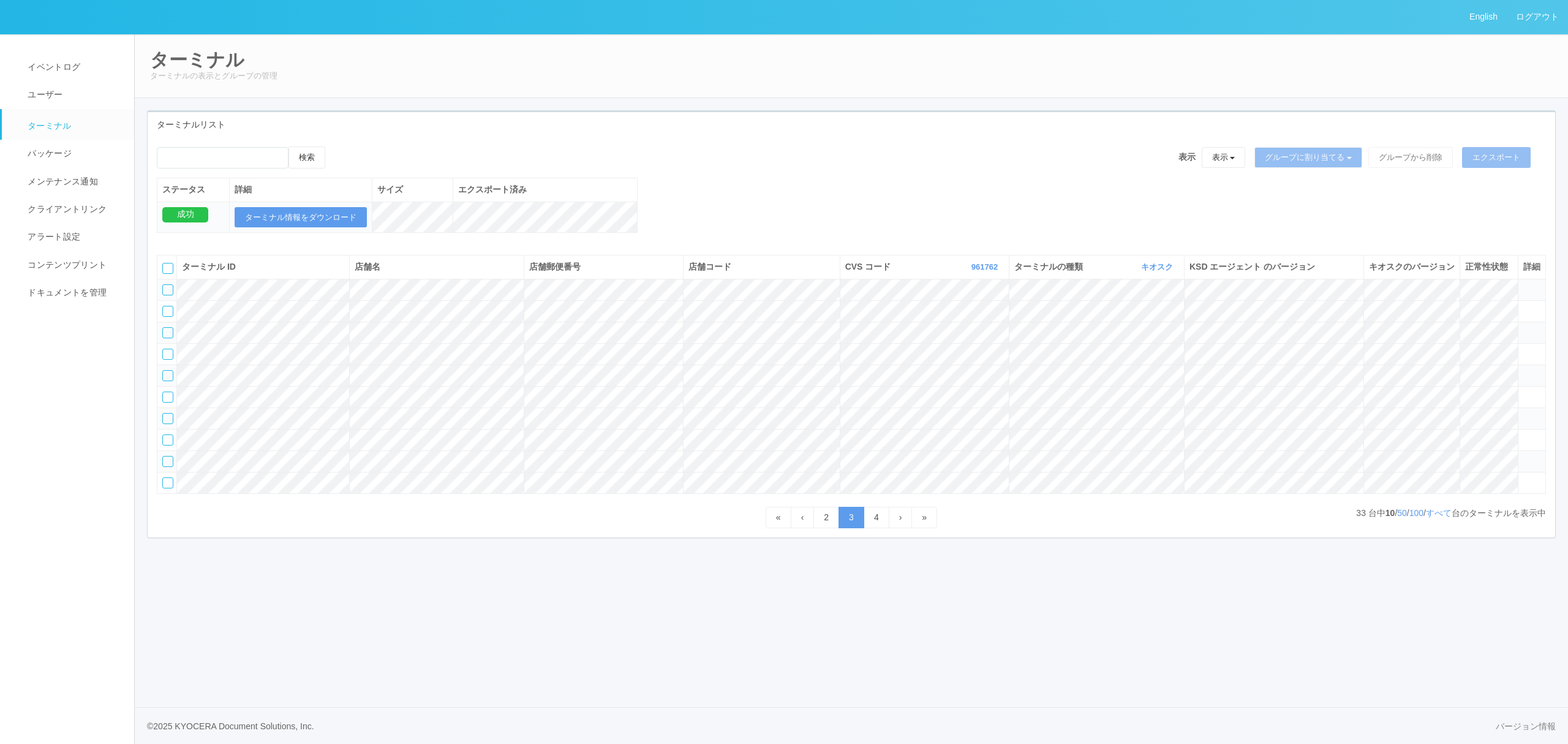
click at [1523, 456] on icon at bounding box center [1523, 456] width 0 height 0
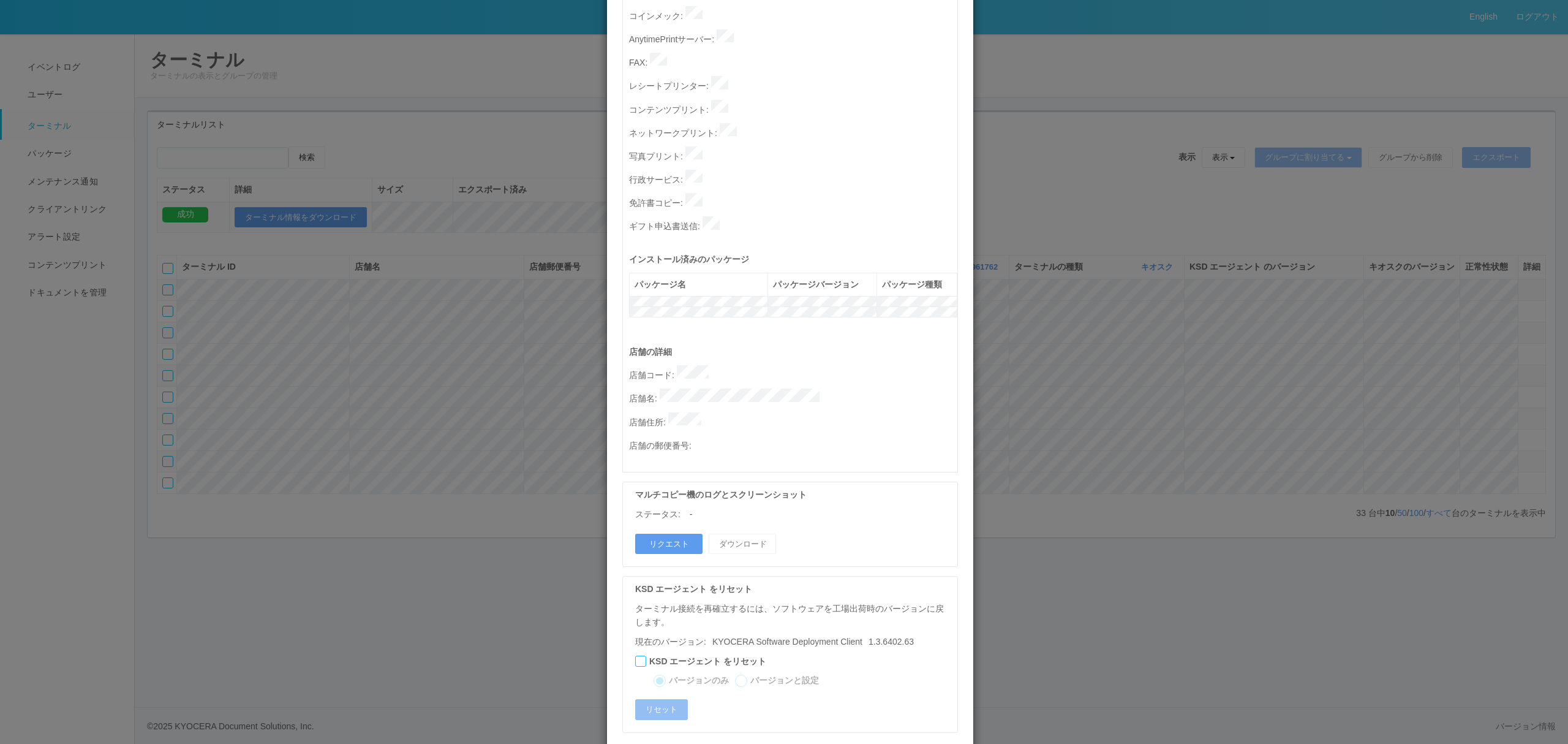
scroll to position [334, 0]
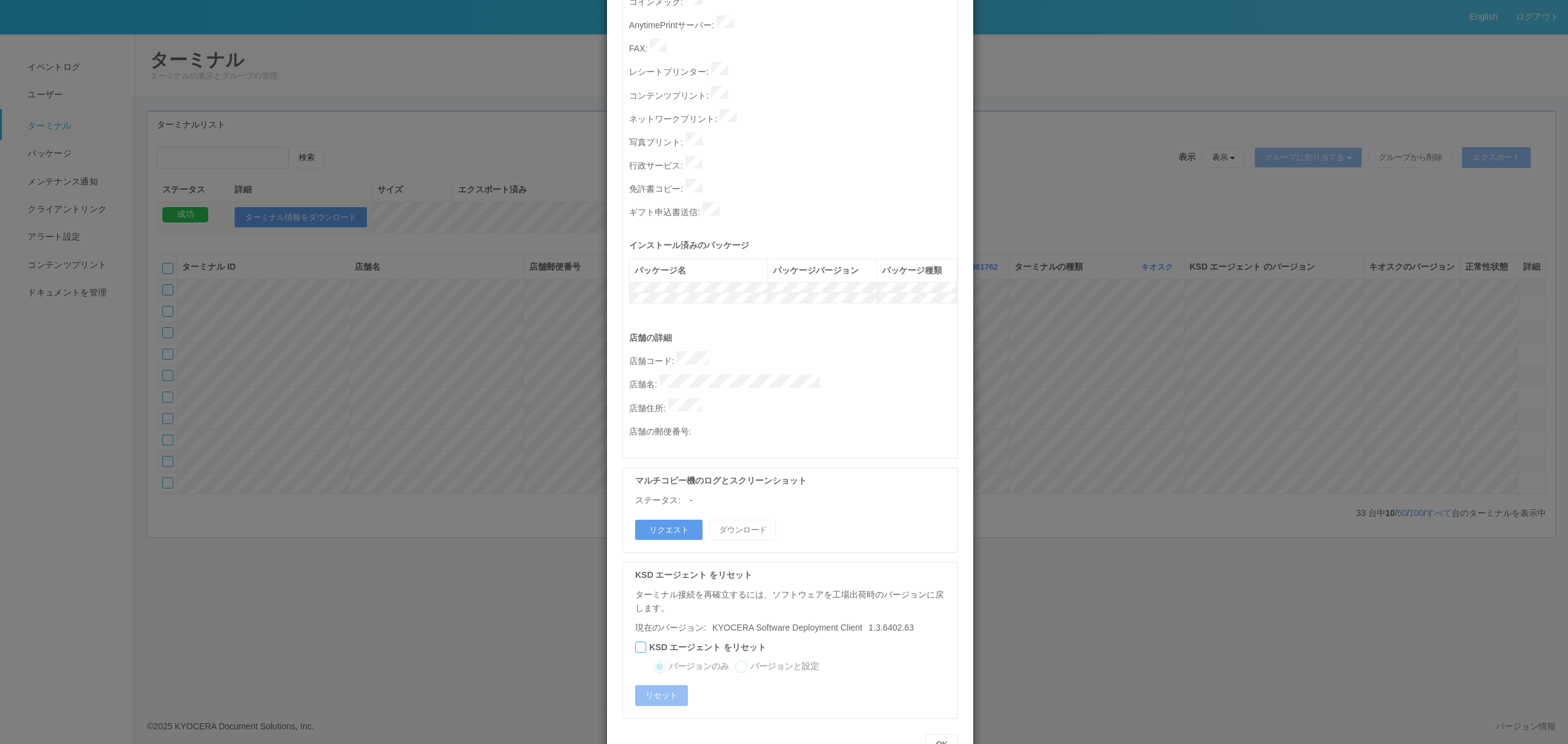
click at [1122, 477] on div "ターミナルの詳細 詳細 S.M.A.R.T 接続ステータス 最終接続日時 : 03/25/2025 07:13:21 PM マルチコピー機の詳細 モデル : …" at bounding box center [784, 372] width 1568 height 744
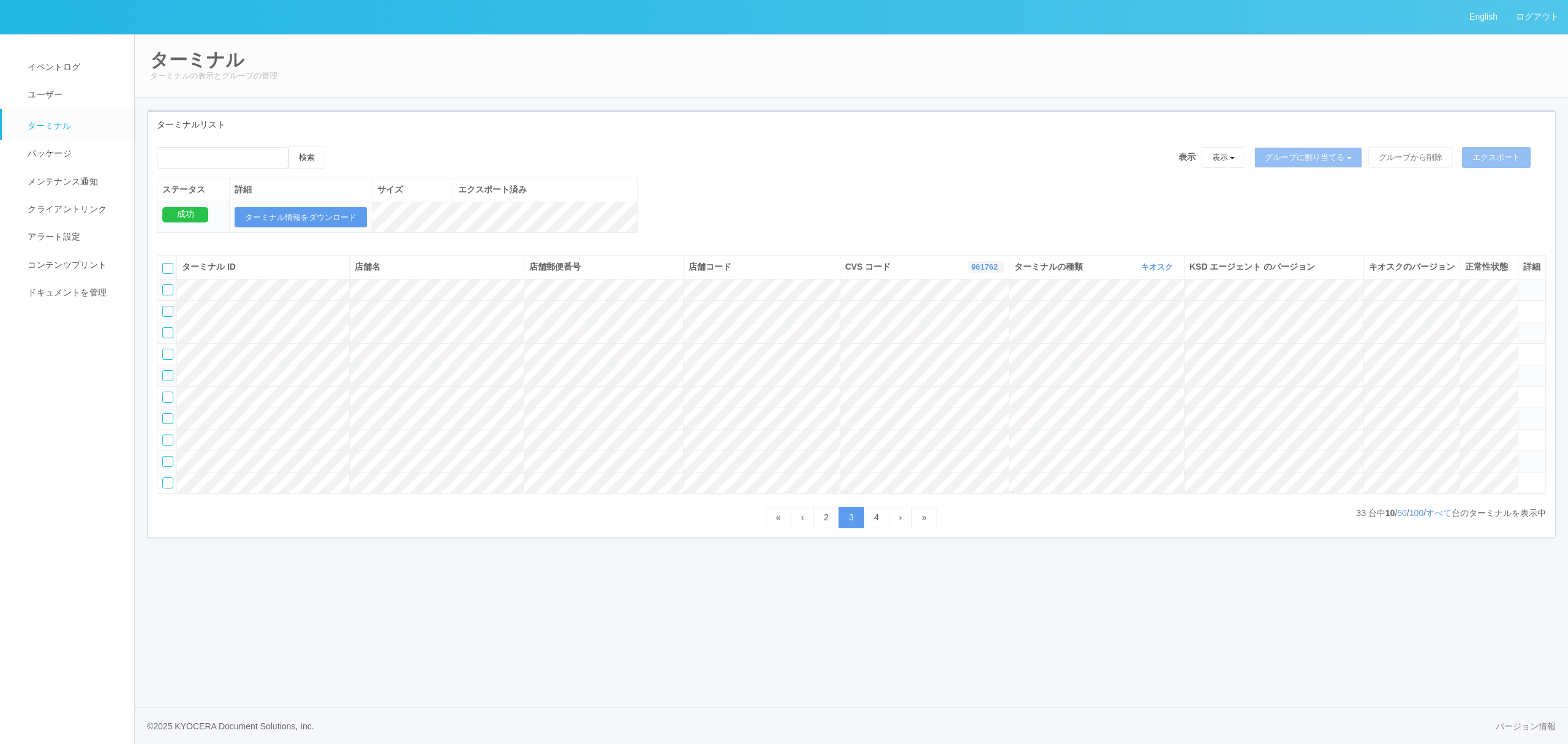
click at [981, 272] on link "961762" at bounding box center [985, 267] width 29 height 10
click at [969, 343] on link "115110" at bounding box center [955, 334] width 97 height 16
click at [863, 528] on link "2" at bounding box center [864, 517] width 26 height 22
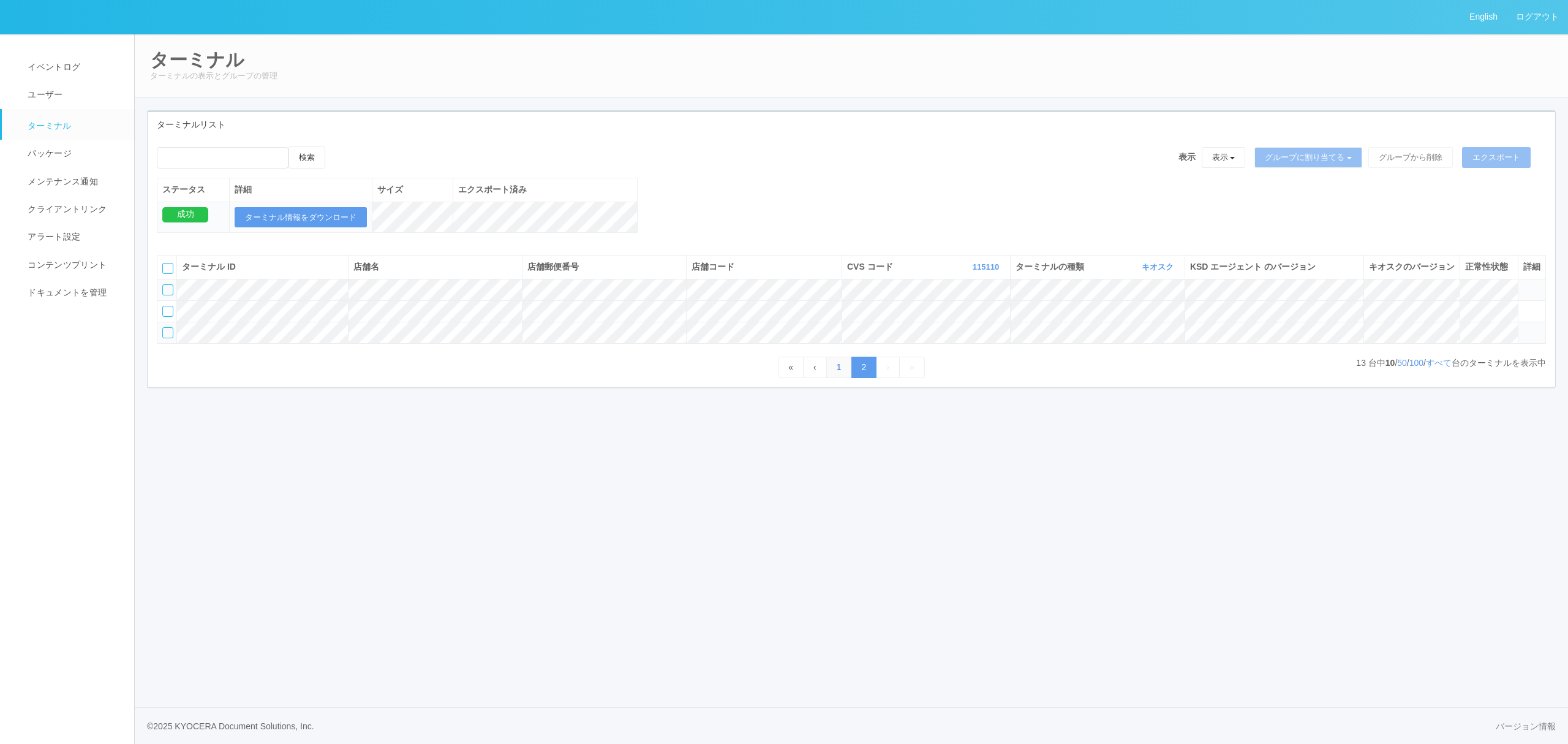
click at [838, 378] on link "1" at bounding box center [839, 367] width 26 height 22
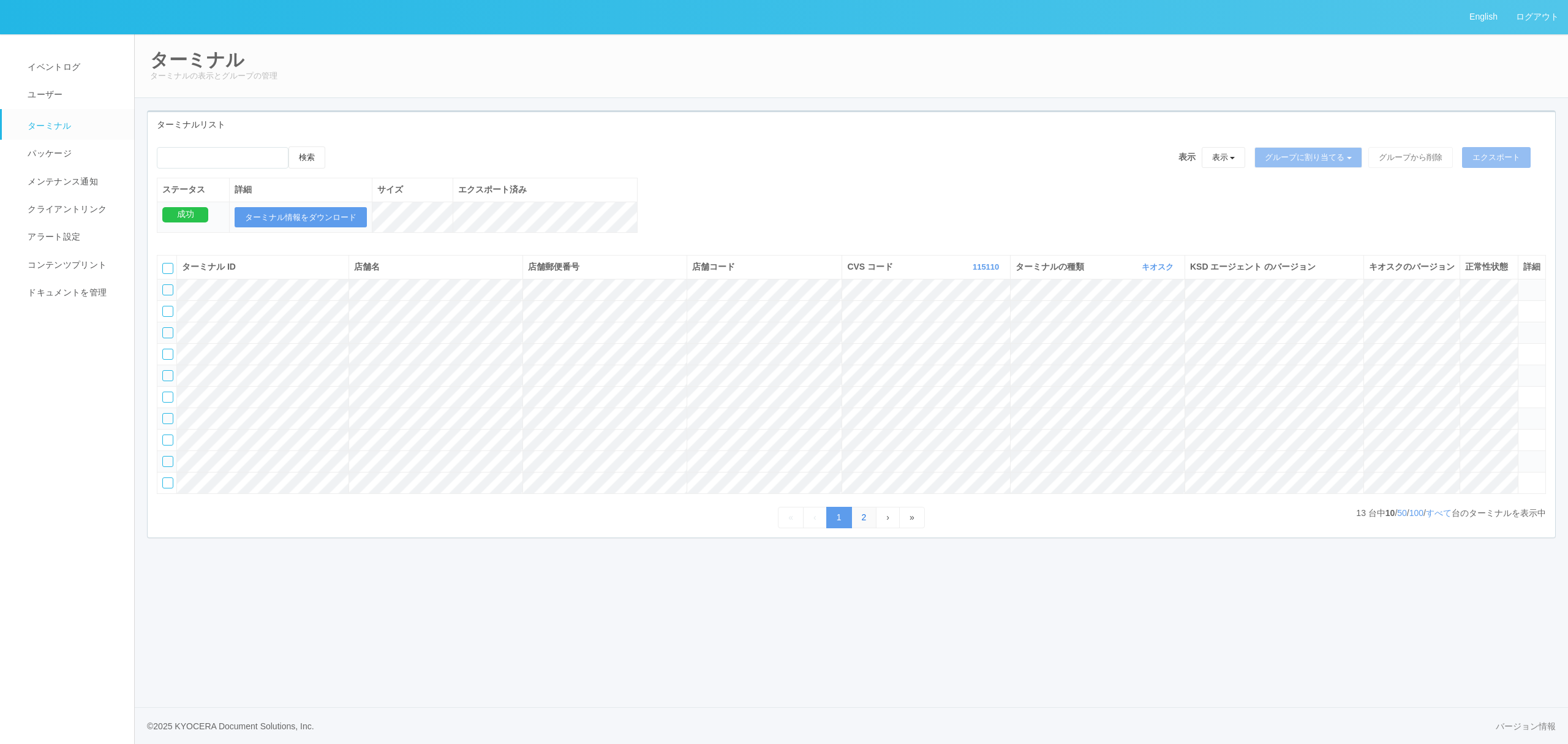
click at [866, 528] on link "2" at bounding box center [864, 517] width 26 height 22
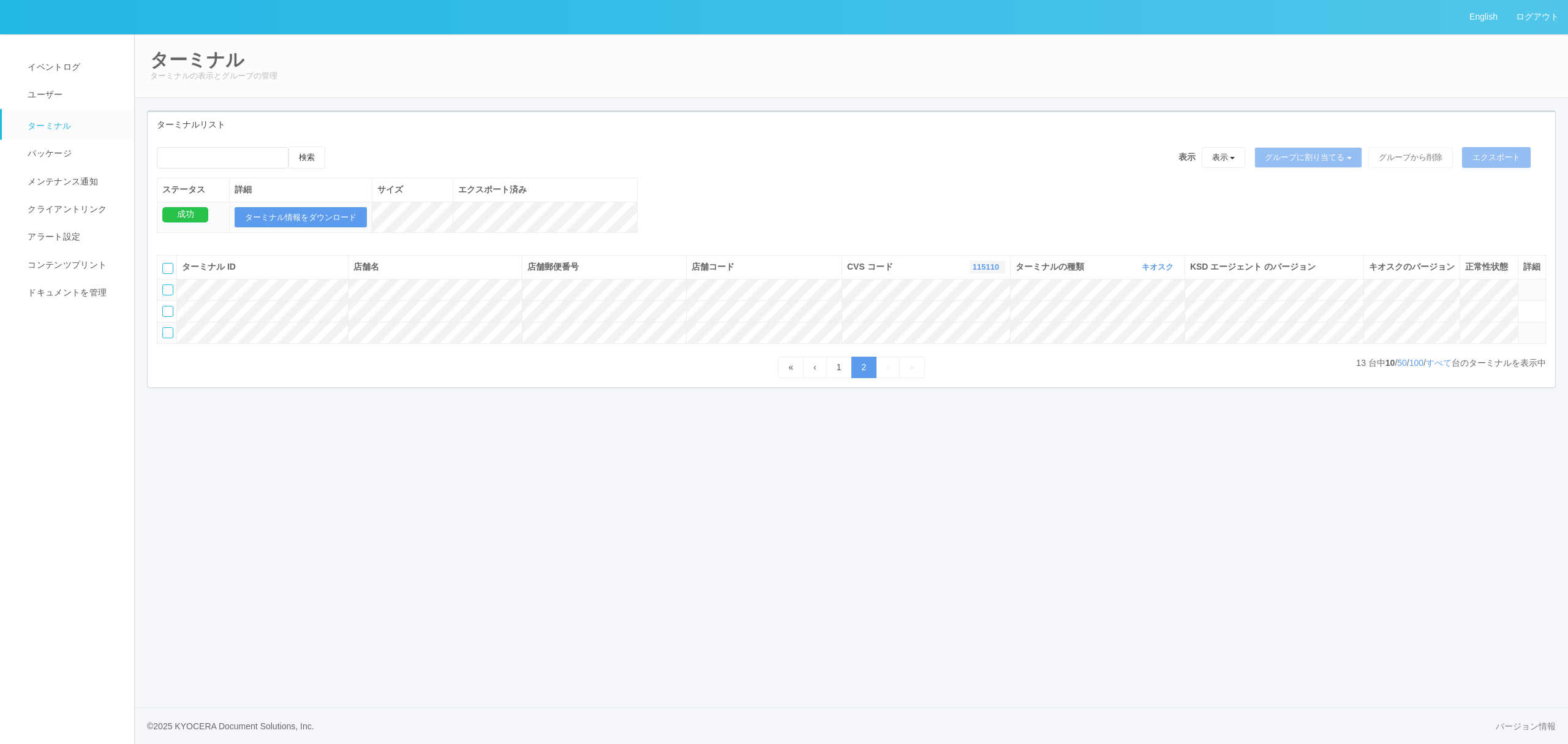
click at [973, 272] on link "115110" at bounding box center [987, 267] width 29 height 10
click at [827, 378] on link "1" at bounding box center [839, 367] width 26 height 22
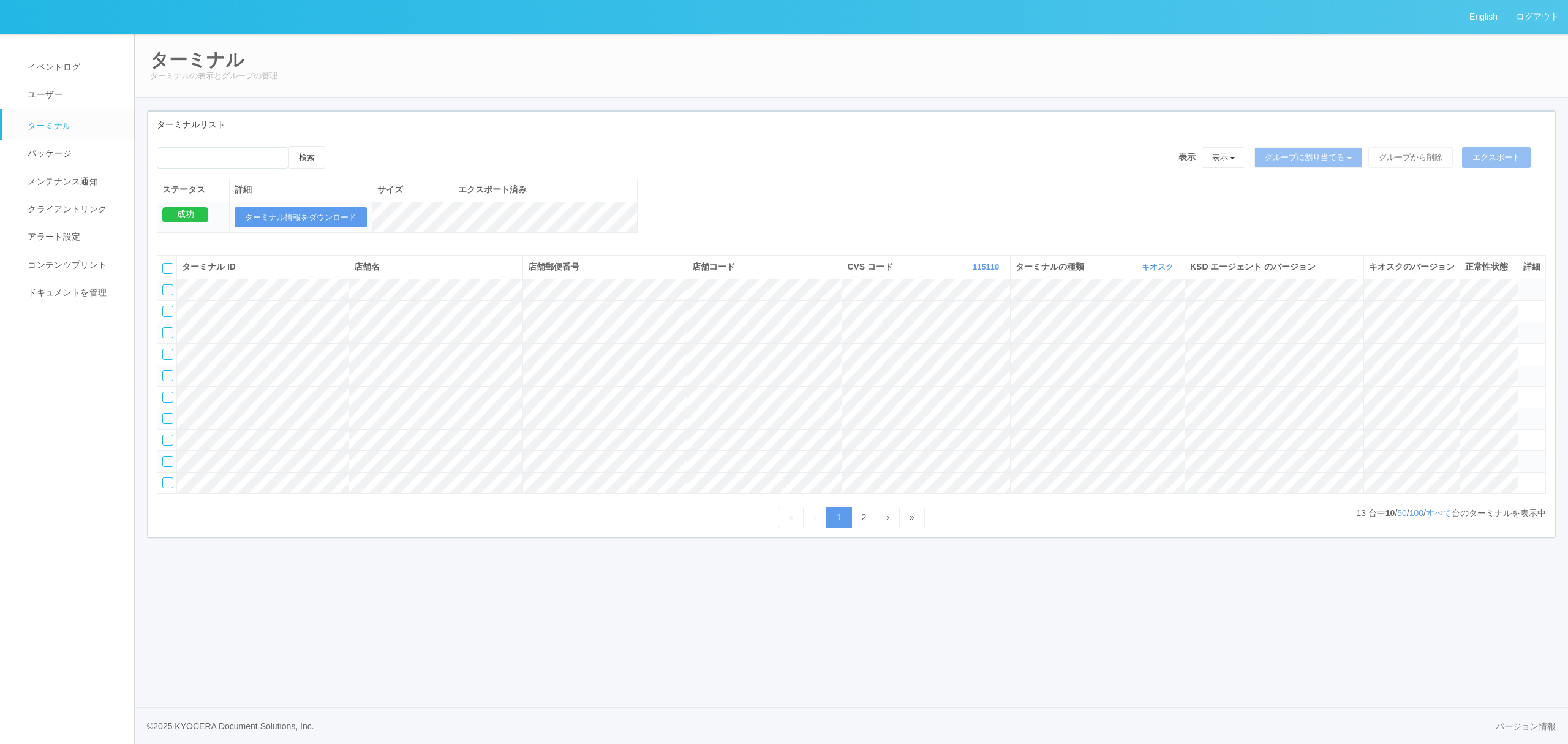
click at [1523, 456] on icon at bounding box center [1523, 456] width 0 height 0
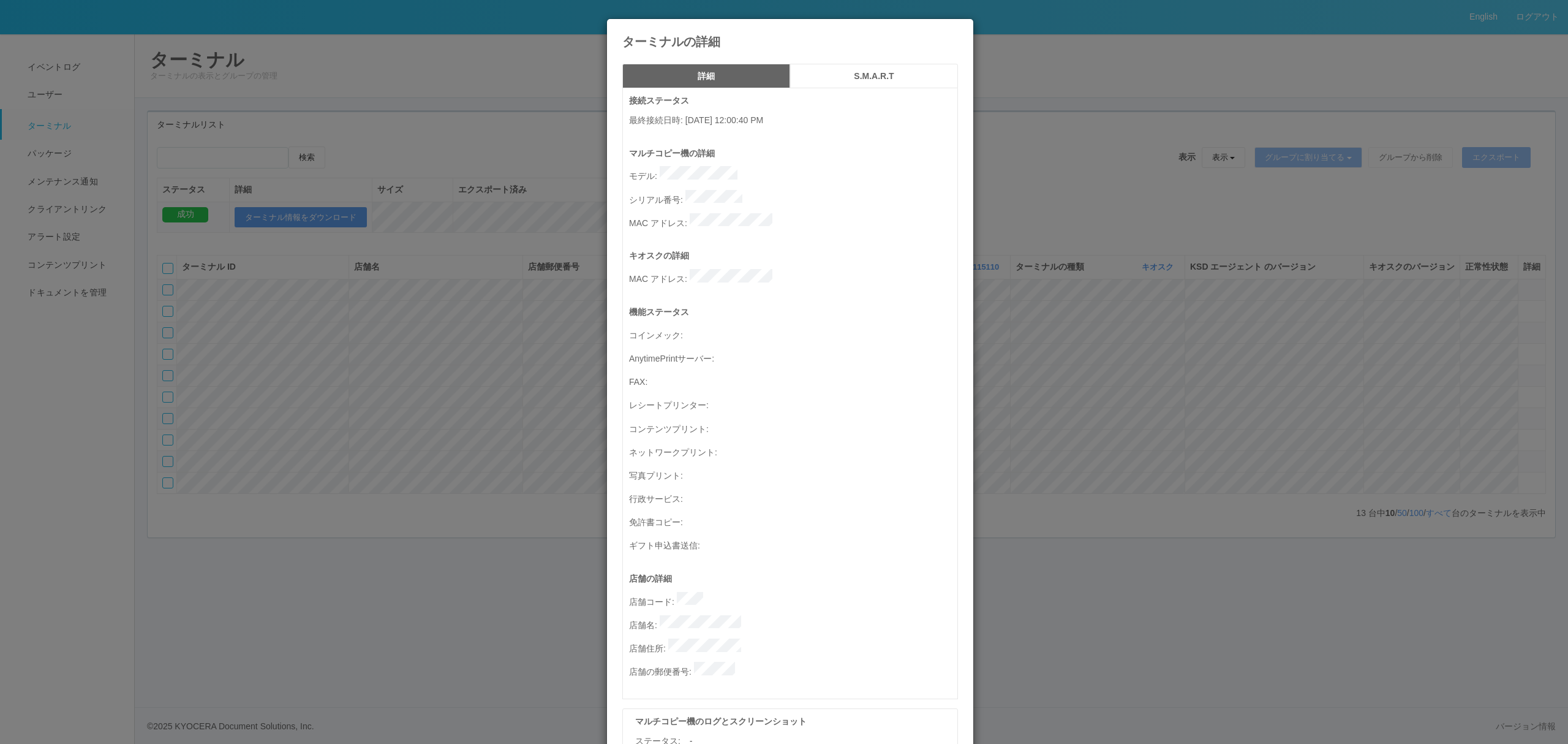
click at [1191, 408] on div "ターミナルの詳細 詳細 S.M.A.R.T 接続ステータス 最終接続日時 : 01/25/2023 12:00:40 PM マルチコピー機の詳細 モデル : …" at bounding box center [784, 372] width 1568 height 744
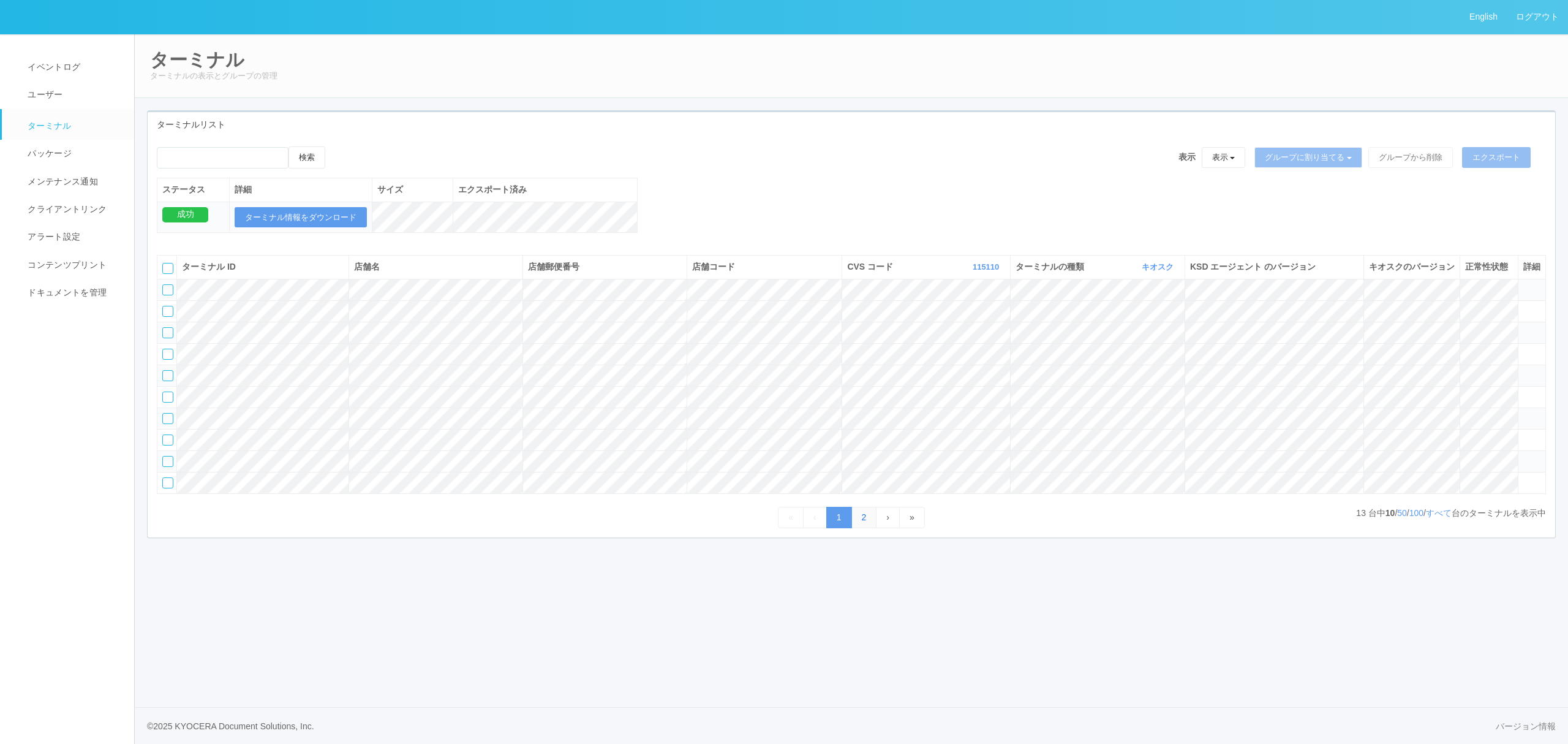
click at [863, 528] on link "2" at bounding box center [864, 517] width 26 height 22
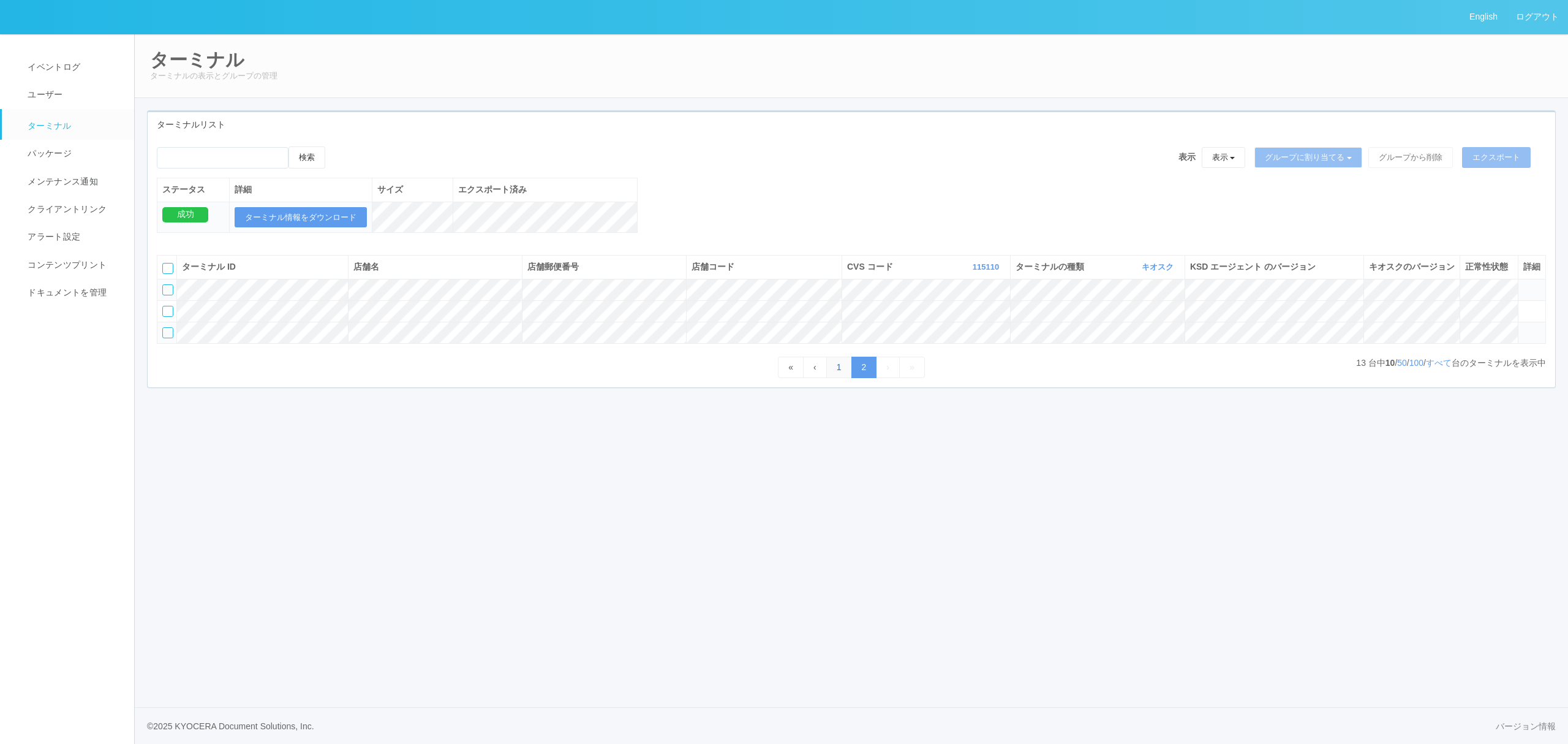
click at [833, 378] on link "1" at bounding box center [839, 367] width 26 height 22
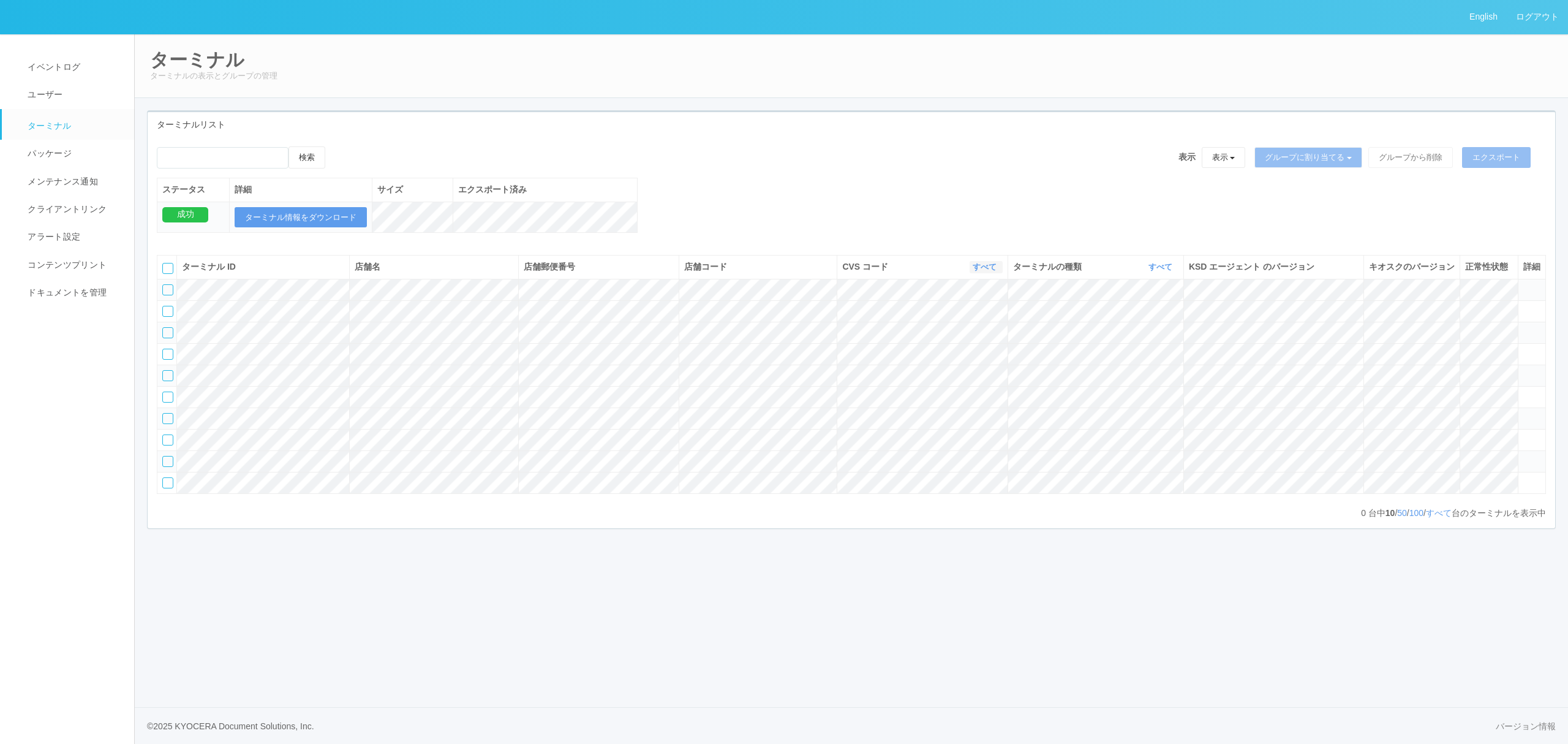
click at [973, 272] on link "すべて" at bounding box center [986, 267] width 27 height 10
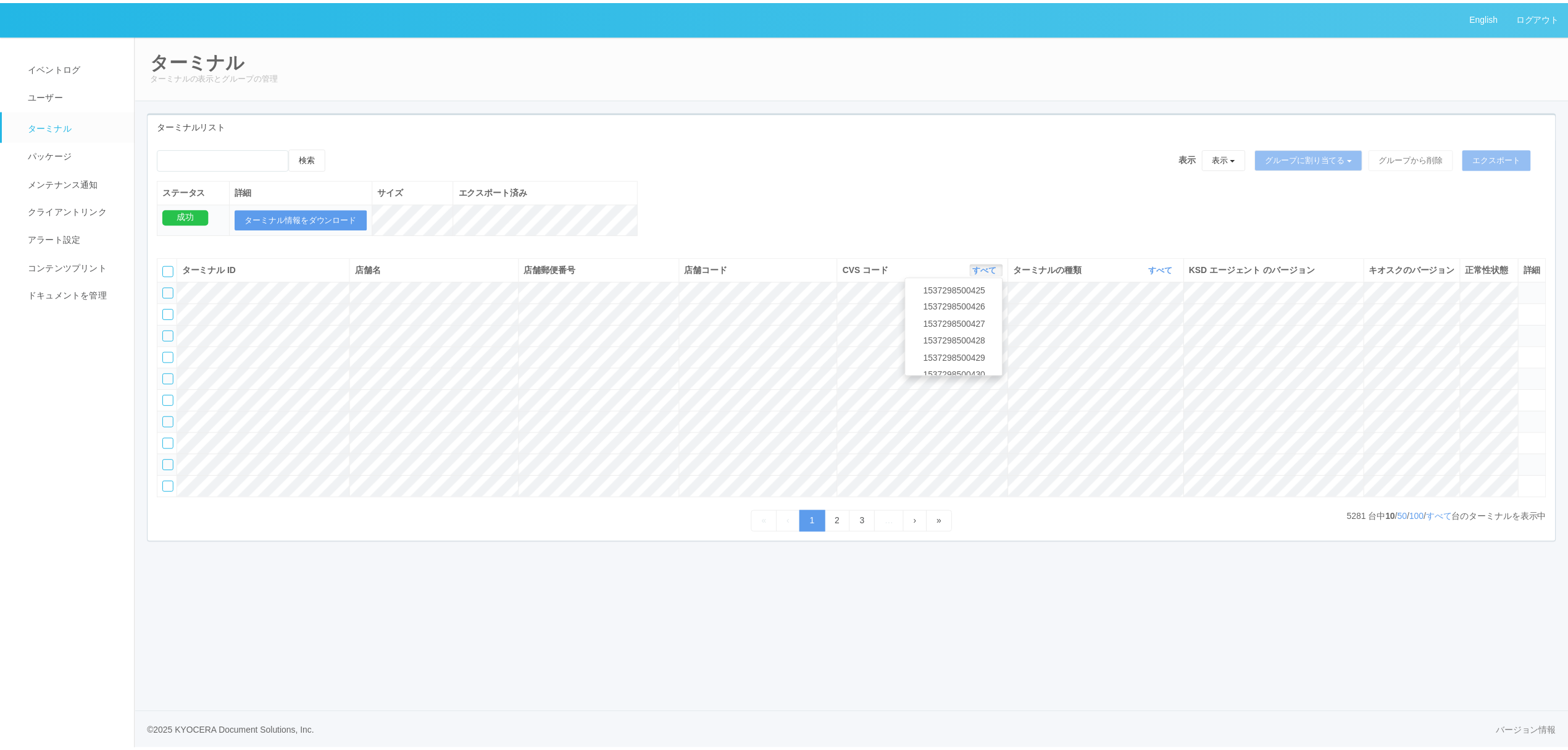
scroll to position [48607, 0]
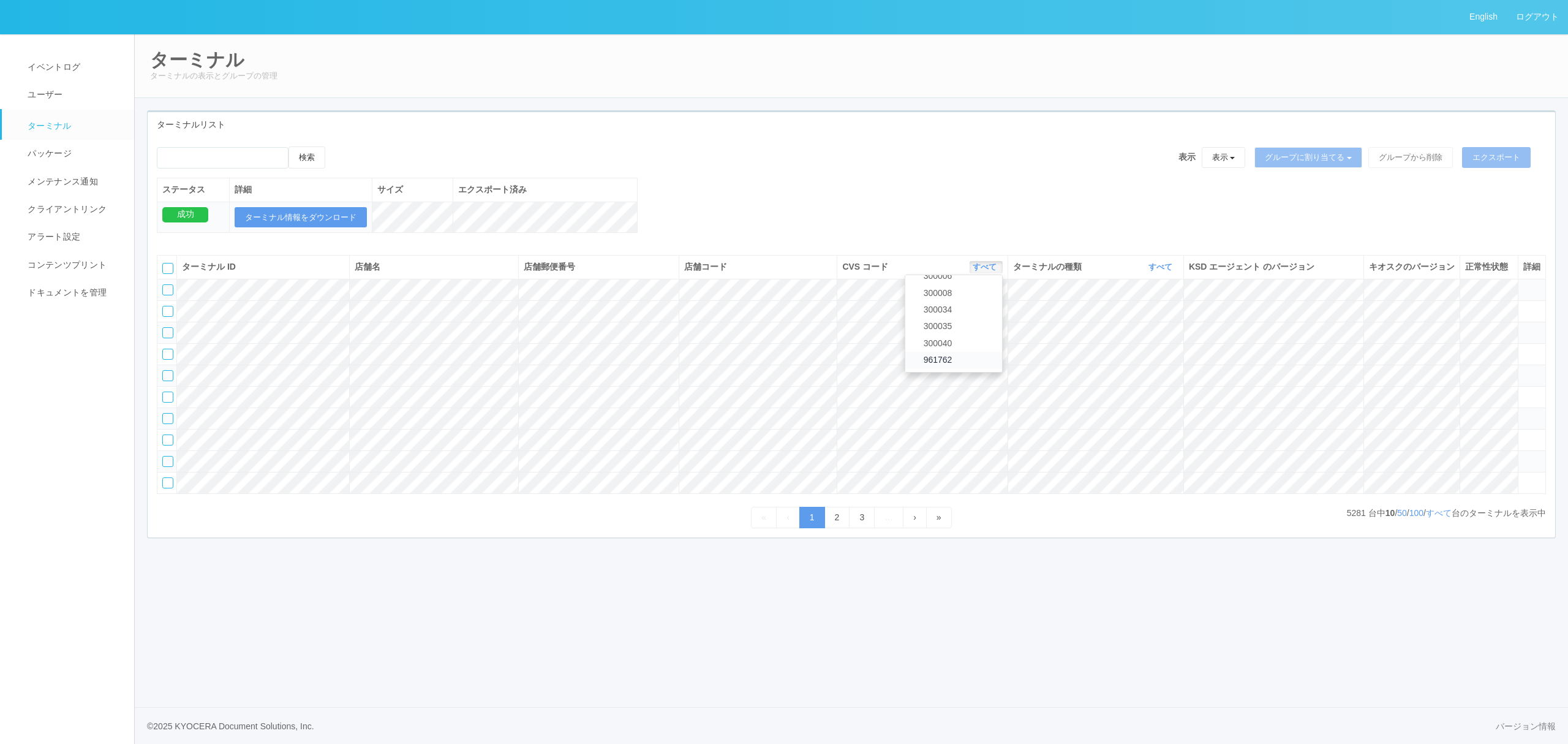
click at [951, 368] on link "961762" at bounding box center [954, 359] width 97 height 16
click at [1173, 272] on icon "button" at bounding box center [1174, 267] width 3 height 10
click at [1156, 327] on link "キオスク" at bounding box center [1130, 317] width 97 height 16
click at [942, 522] on span "»" at bounding box center [939, 517] width 5 height 10
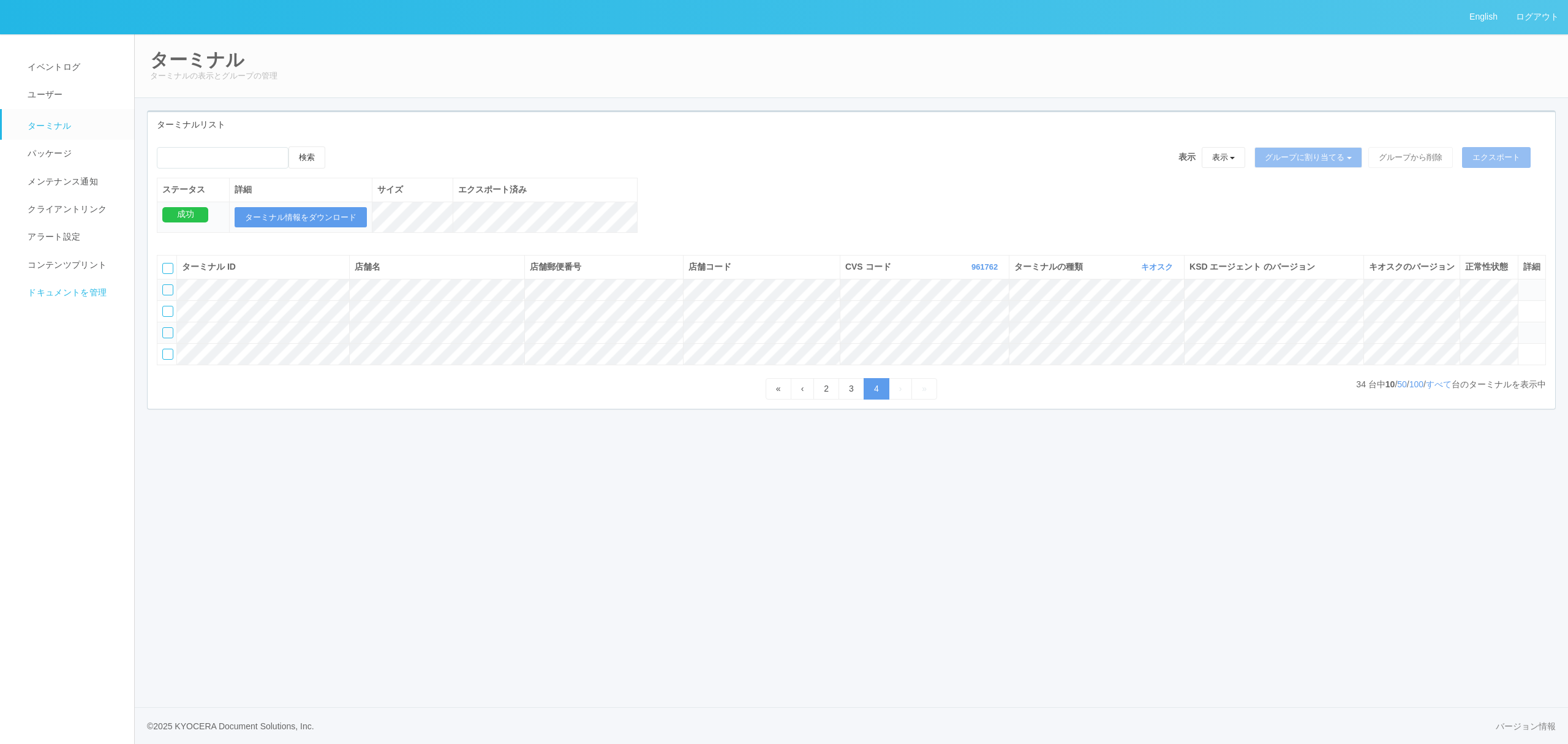
click at [63, 294] on span "ドキュメントを管理" at bounding box center [66, 292] width 82 height 10
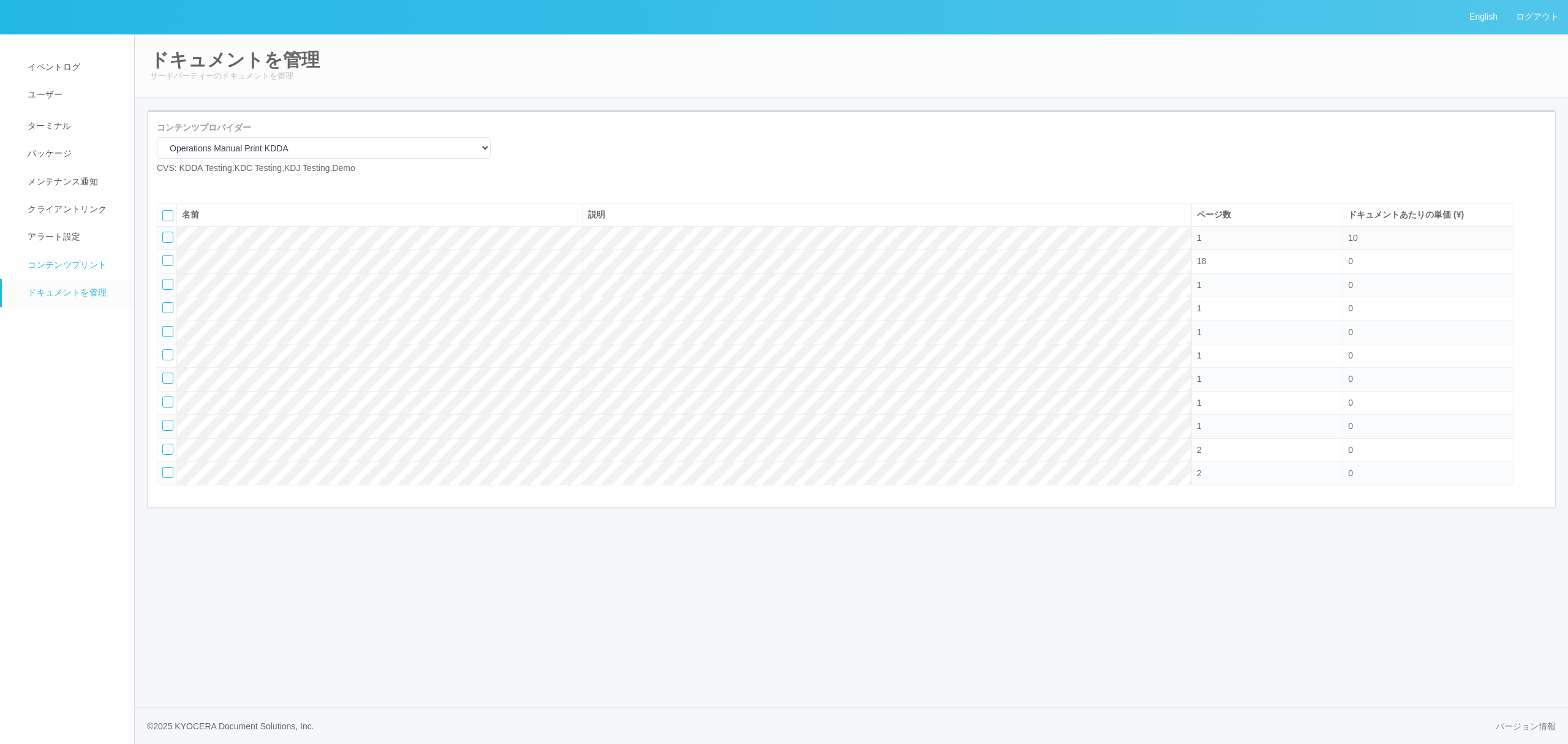
click at [67, 255] on link "コンテンツプリント" at bounding box center [73, 264] width 143 height 28
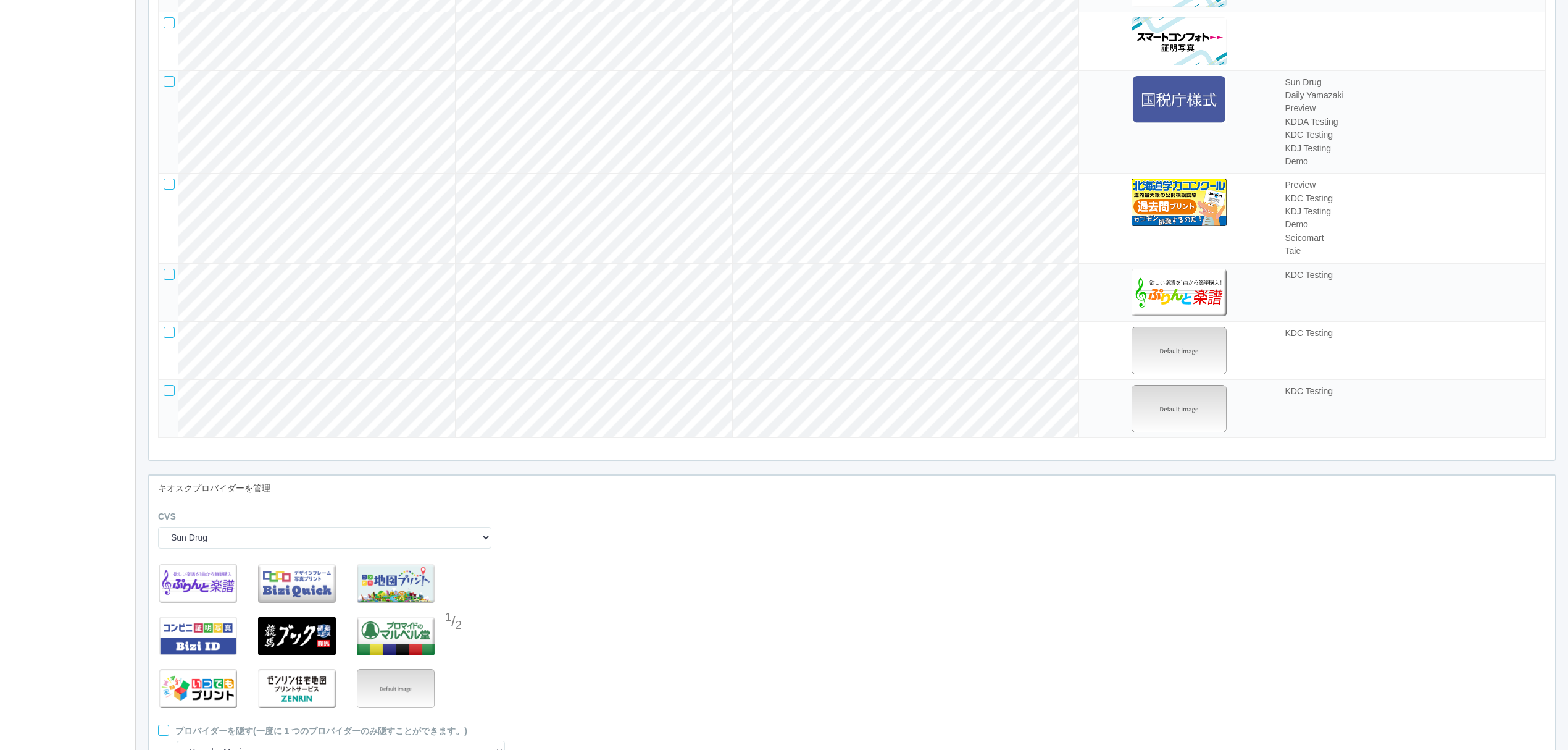
scroll to position [3757, 0]
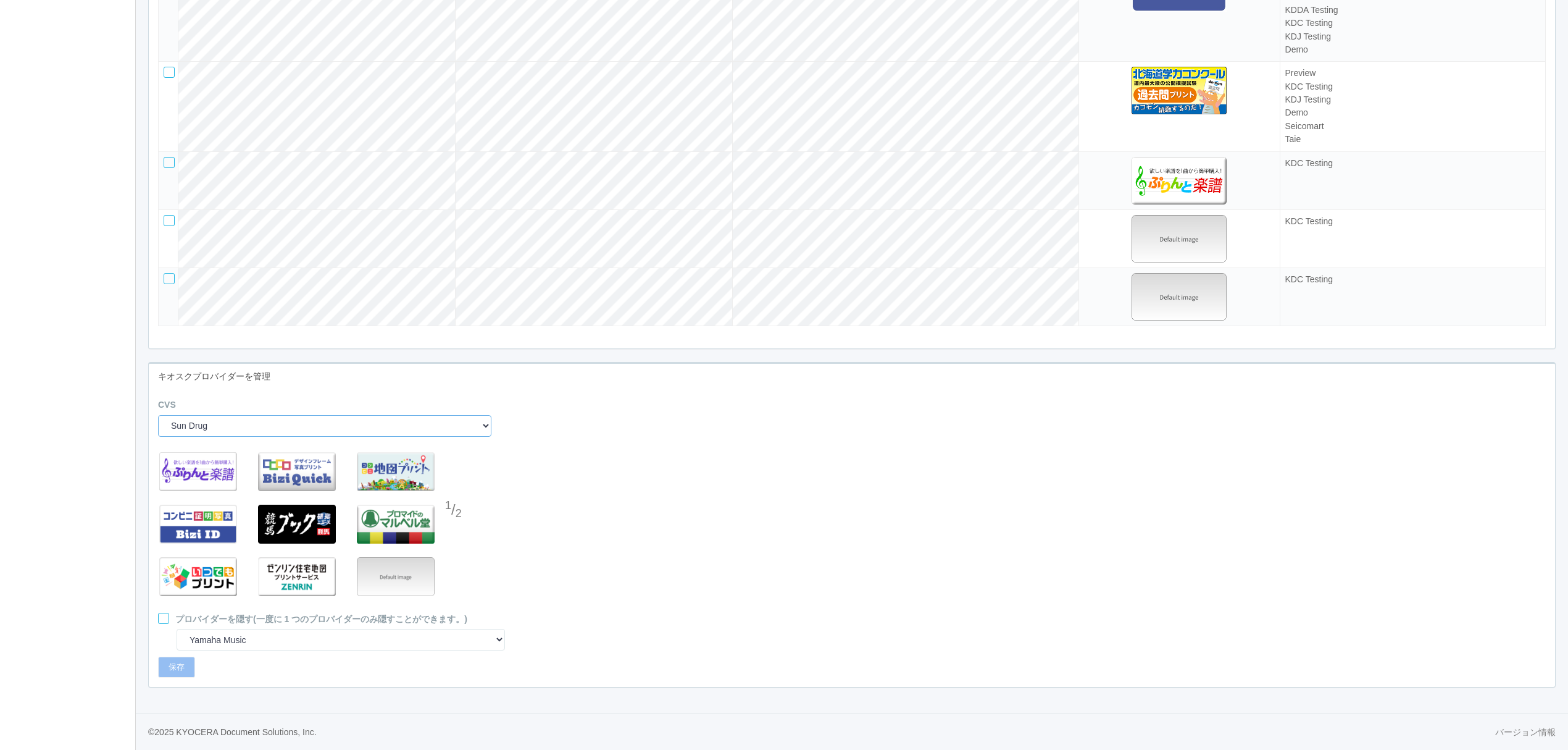
click at [326, 428] on select "Sun Drug Daily Yamazaki Preview KDDA Testing KDC Testing KDJ Testing Demo Arcs …" at bounding box center [325, 425] width 333 height 22
select select "1"
click at [158, 415] on select "Sun Drug Daily Yamazaki Preview KDDA Testing KDC Testing KDJ Testing Demo Arcs …" at bounding box center [325, 425] width 333 height 22
select select "12"
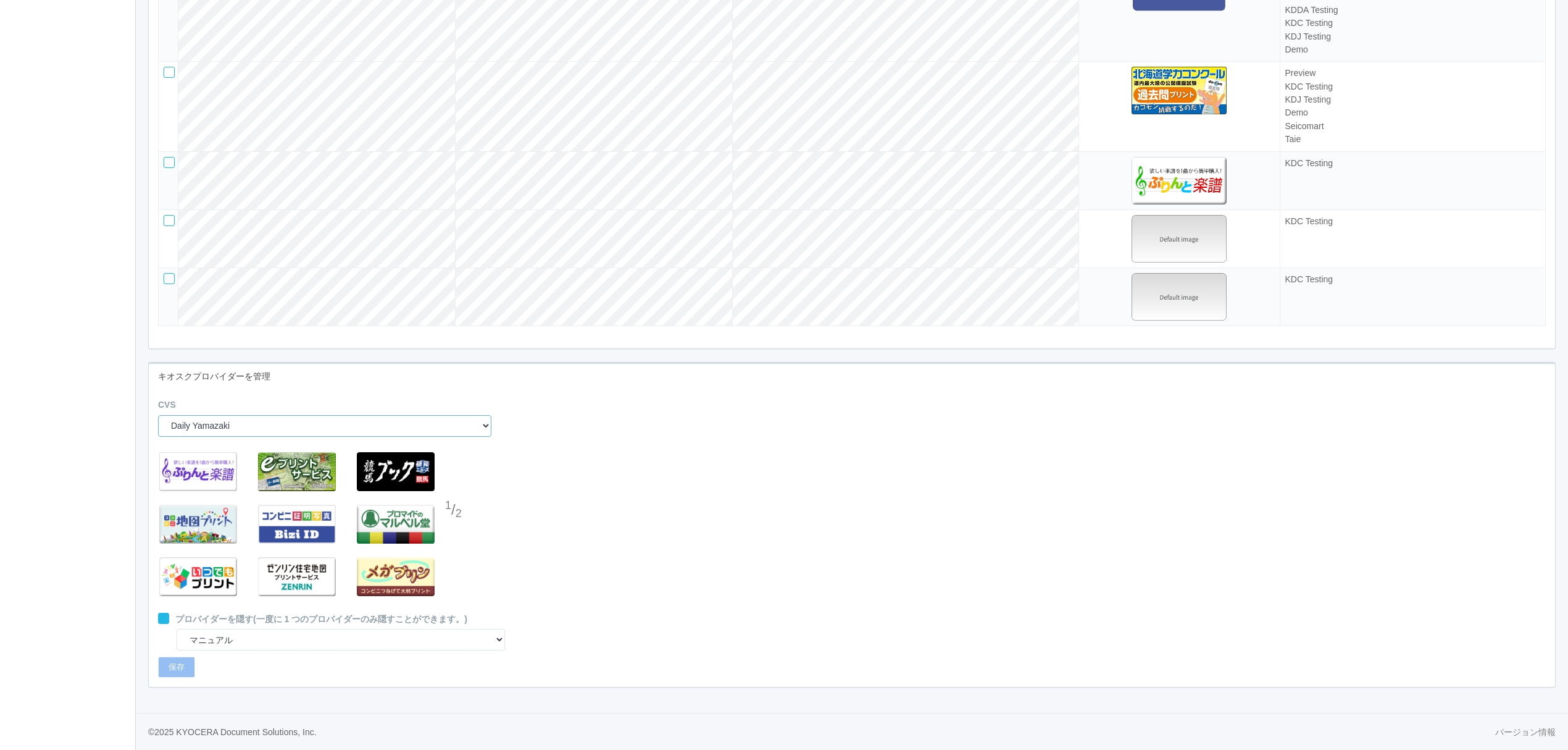
click at [356, 430] on select "Sun Drug Daily Yamazaki Preview KDDA Testing KDC Testing KDJ Testing Demo Arcs …" at bounding box center [325, 425] width 333 height 22
click at [599, 472] on div "1 / 2" at bounding box center [852, 529] width 1406 height 167
click at [447, 531] on div at bounding box center [454, 535] width 18 height 25
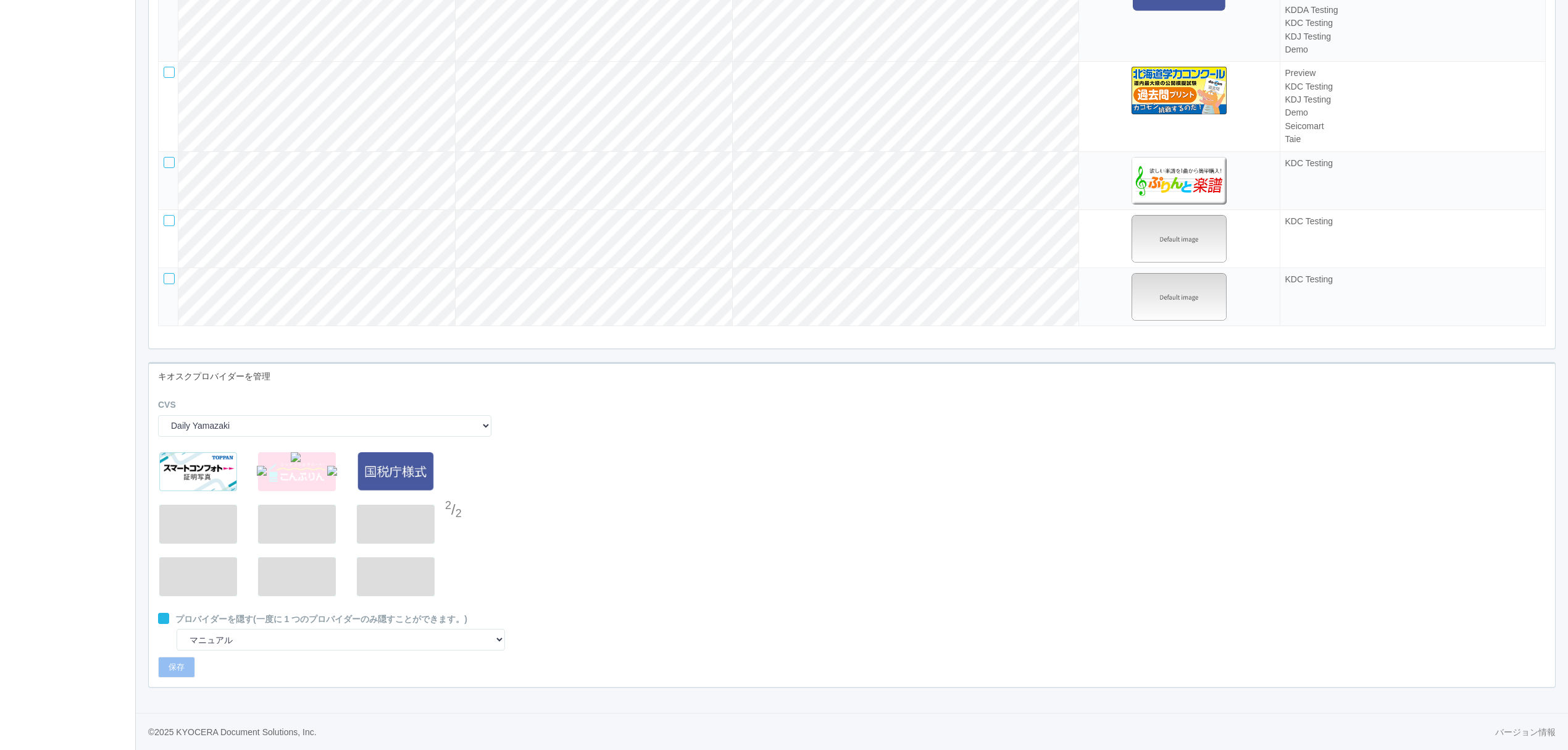
click at [260, 469] on img at bounding box center [261, 470] width 10 height 10
click at [633, 543] on div "2 / 2" at bounding box center [852, 529] width 1406 height 167
click at [458, 480] on div at bounding box center [454, 486] width 18 height 25
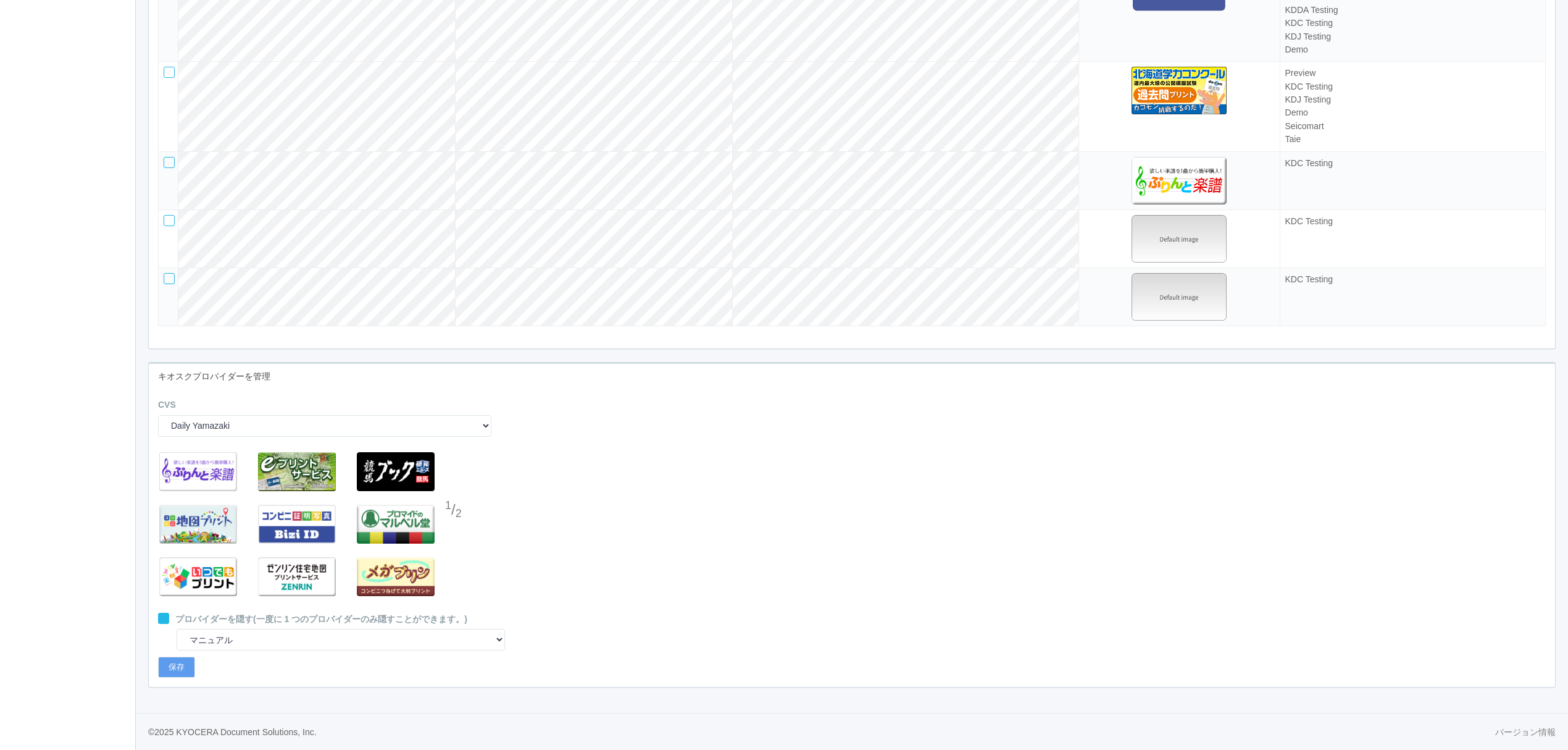
click at [460, 527] on div at bounding box center [454, 535] width 18 height 25
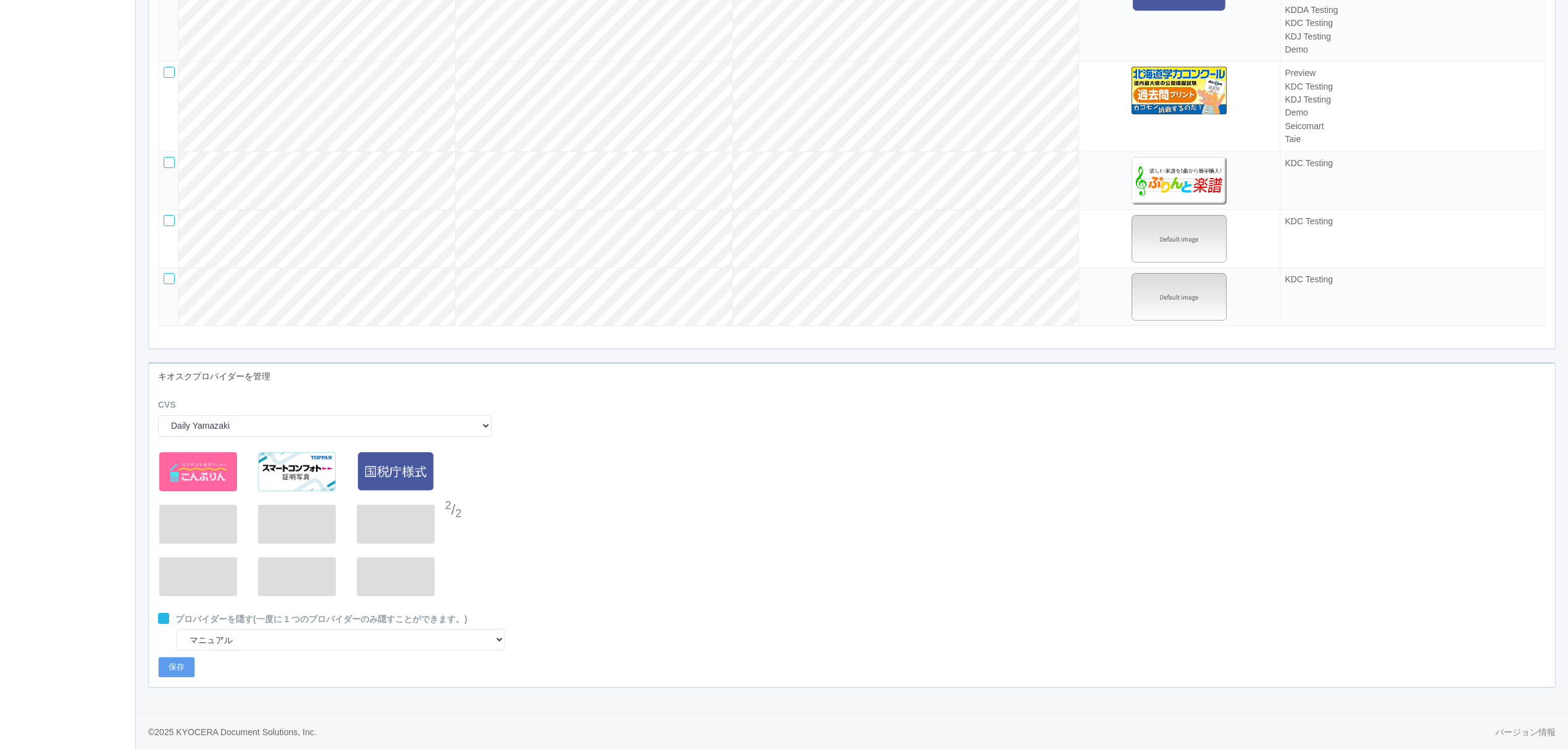
click at [583, 524] on div "2 / 2" at bounding box center [852, 529] width 1406 height 167
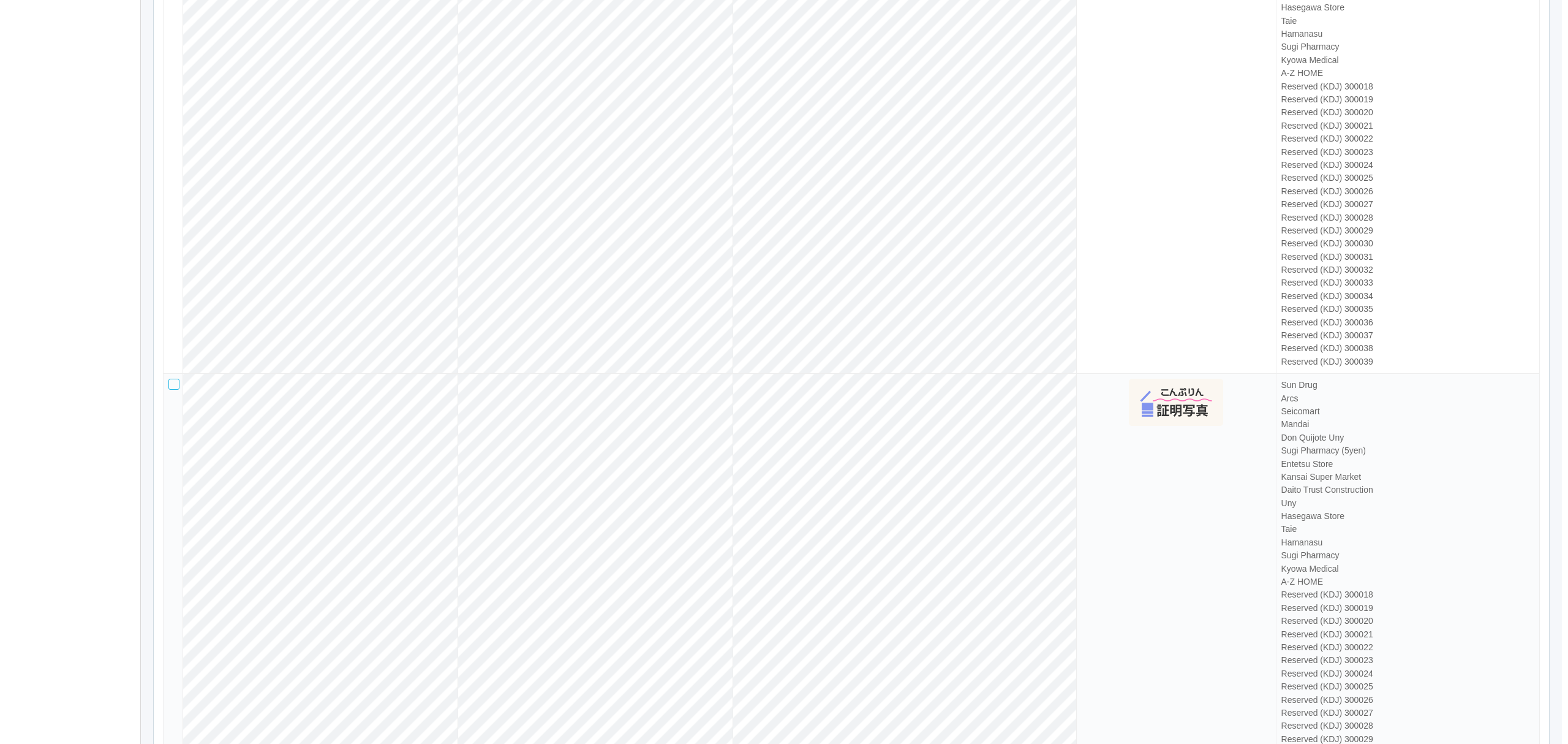
scroll to position [0, 0]
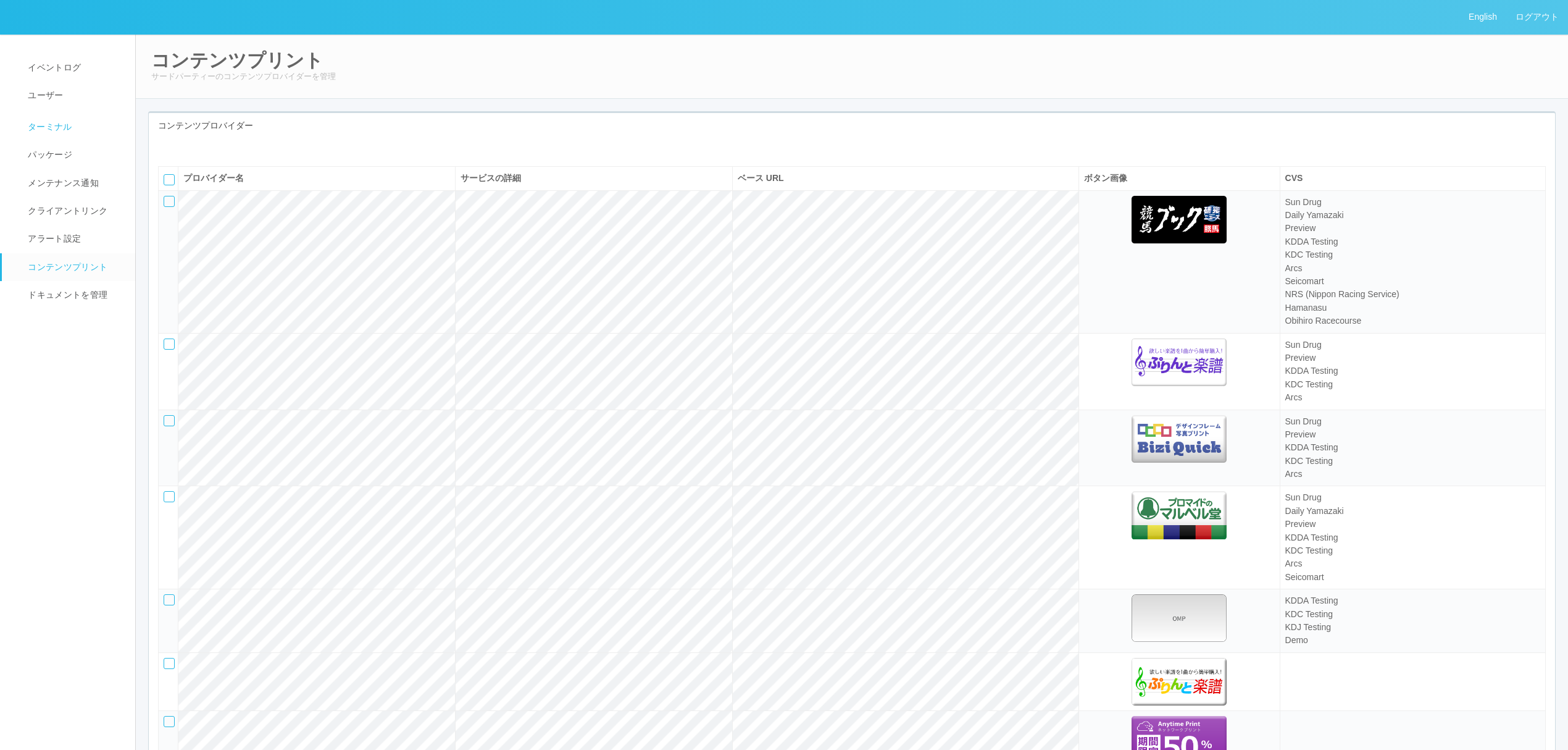
click at [72, 114] on link "ターミナル" at bounding box center [74, 125] width 145 height 31
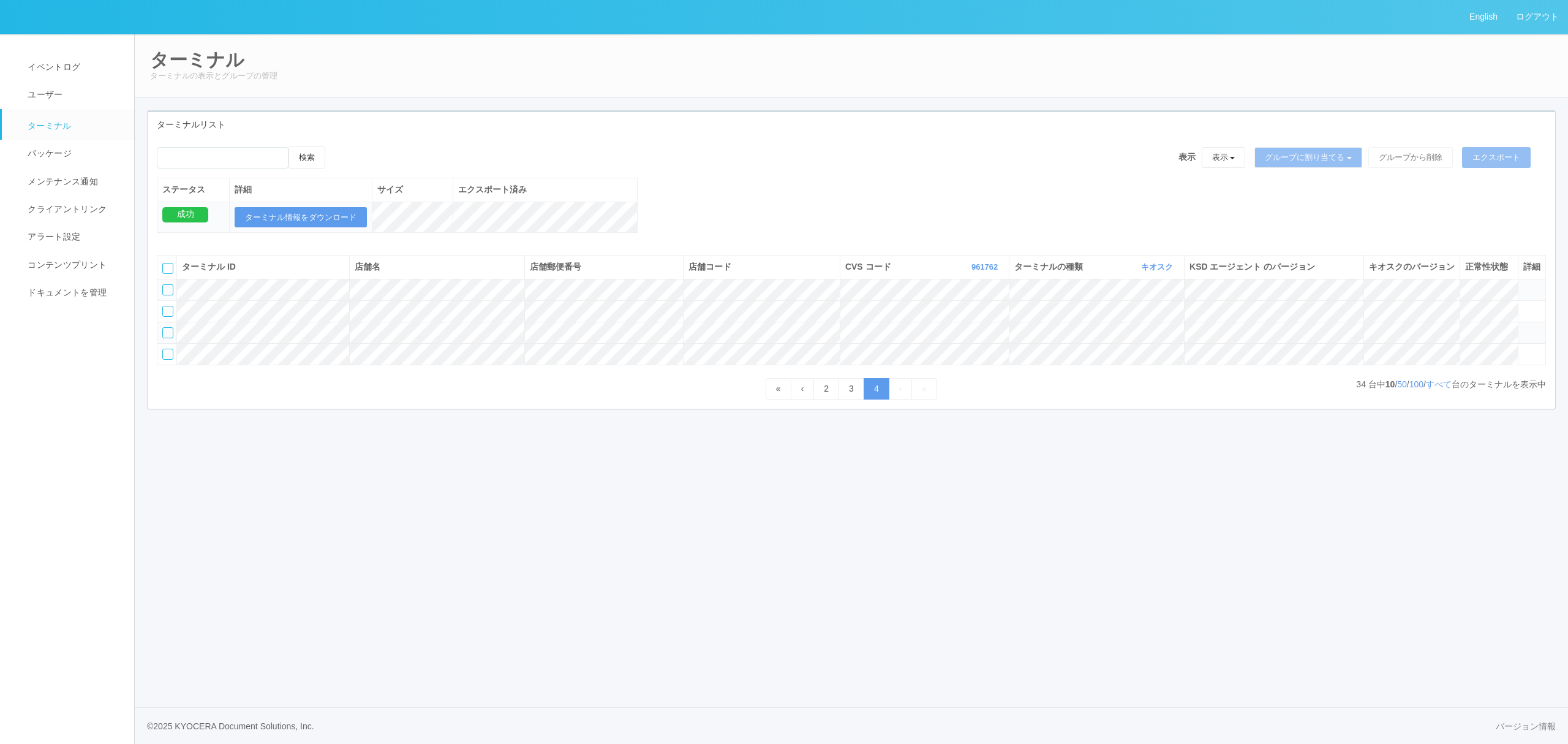
click at [988, 274] on div "CVS コード 961762 表示 すべて 115110 1537298497898 1537298497900 1537298497901 15372984…" at bounding box center [925, 267] width 159 height 13
click at [987, 272] on link "961762" at bounding box center [985, 267] width 29 height 10
click at [968, 334] on link "300035" at bounding box center [955, 326] width 97 height 16
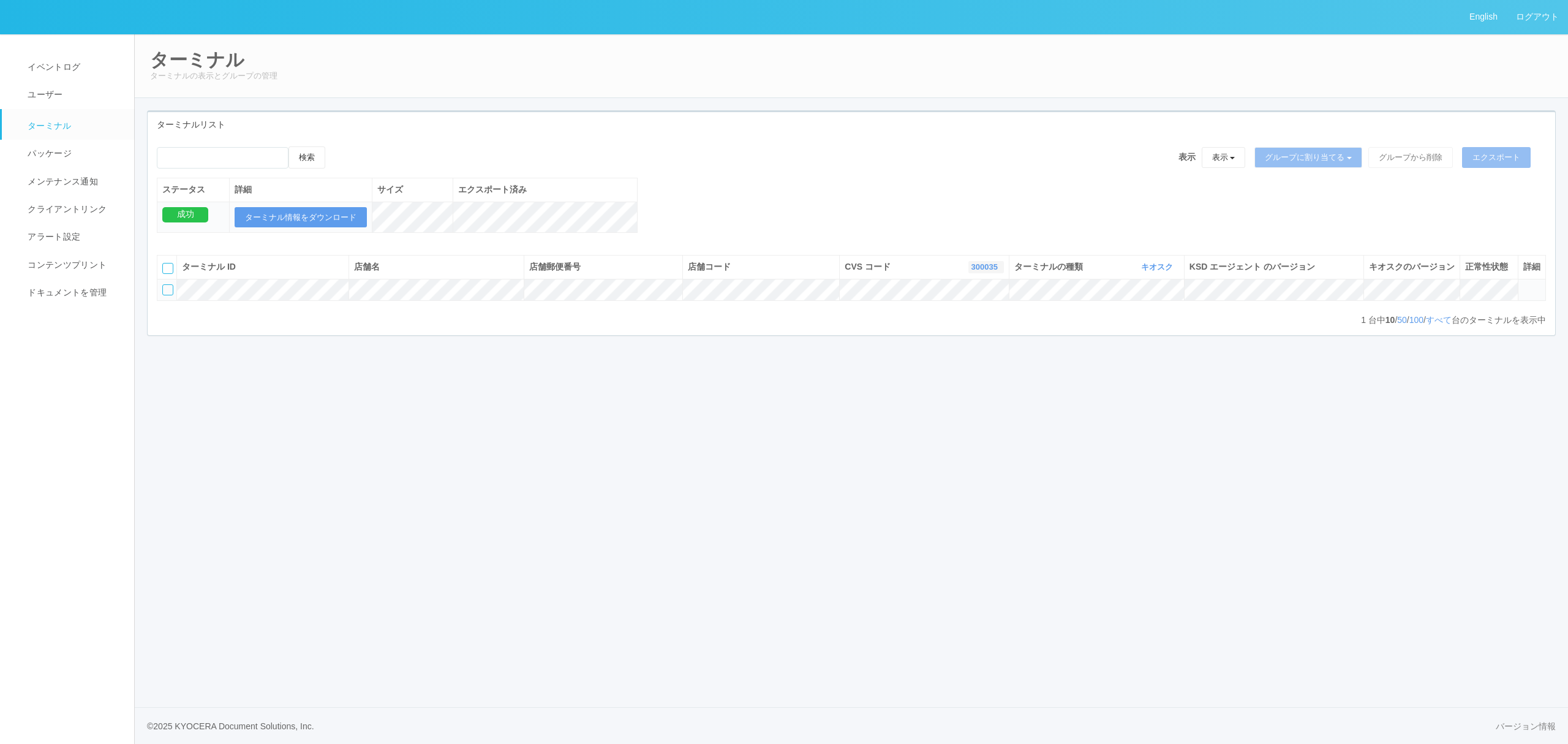
click at [981, 272] on link "300035" at bounding box center [985, 267] width 29 height 10
drag, startPoint x: 994, startPoint y: 318, endPoint x: 966, endPoint y: 315, distance: 28.2
click at [988, 322] on ul "表示 すべて 115110 1537298497898 1537298497900 1537298497901 1537298497902 153729849…" at bounding box center [955, 323] width 98 height 98
click at [945, 299] on link "300040" at bounding box center [956, 290] width 97 height 16
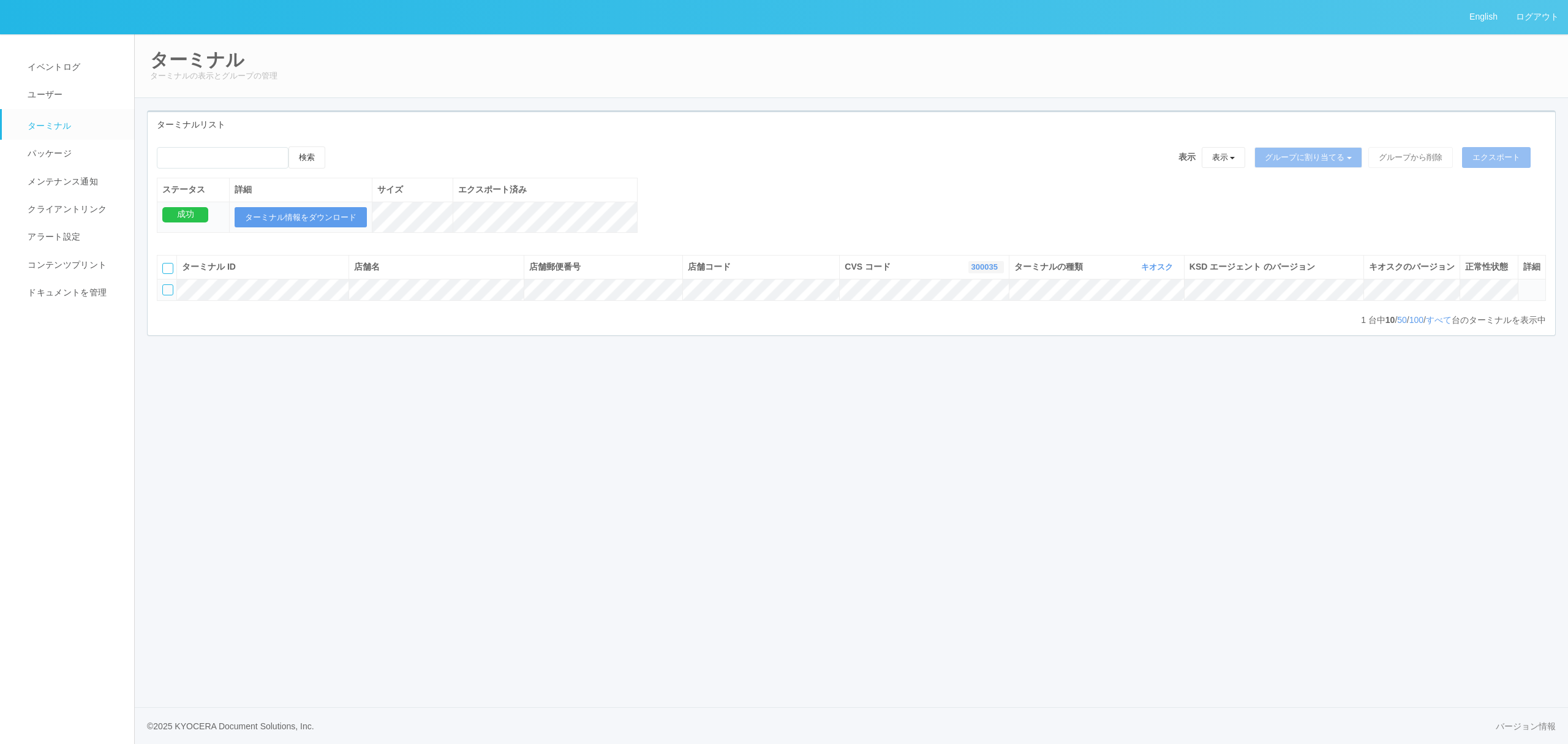
scroll to position [0, 0]
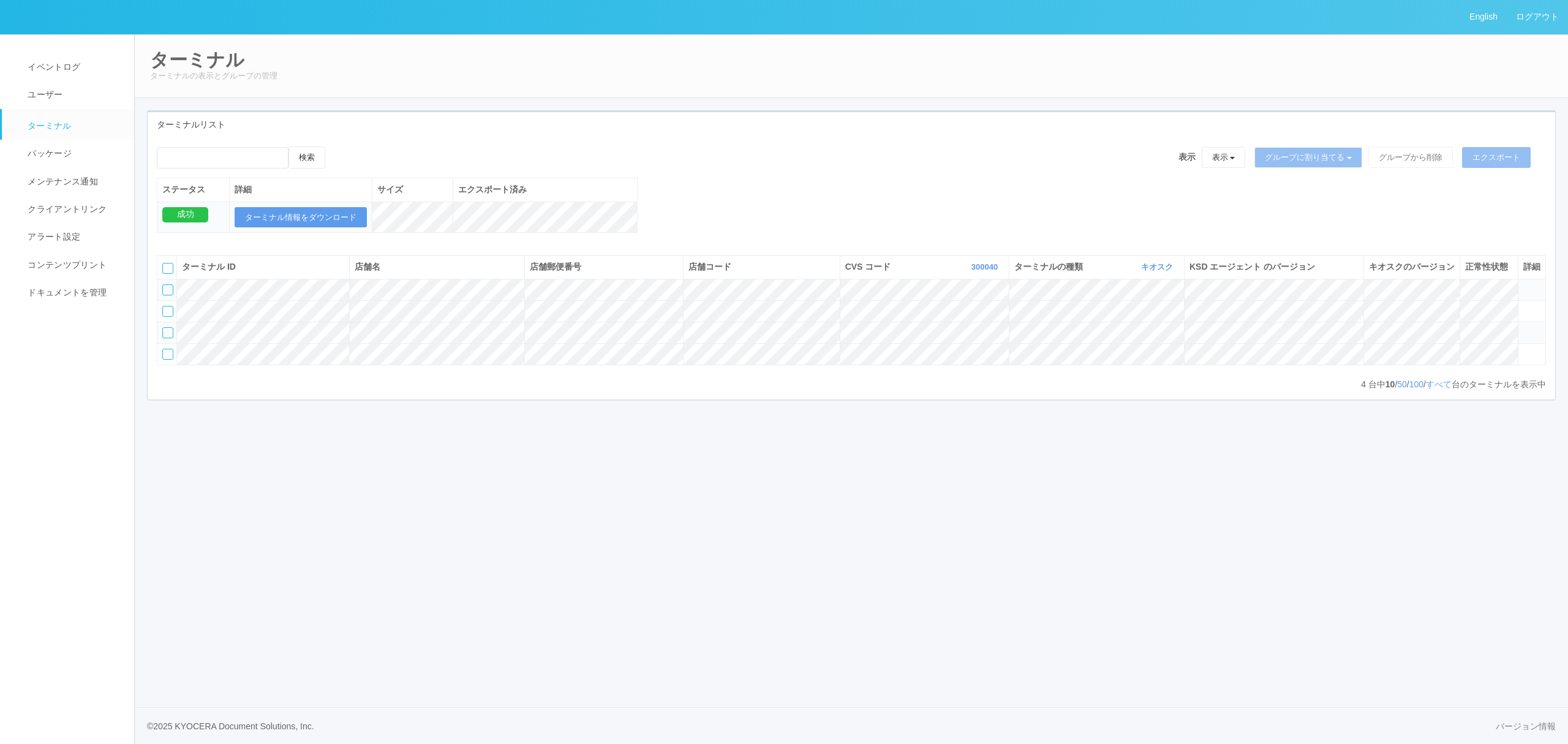
click at [1521, 343] on td at bounding box center [1531, 332] width 28 height 22
click at [1523, 327] on icon at bounding box center [1523, 327] width 0 height 0
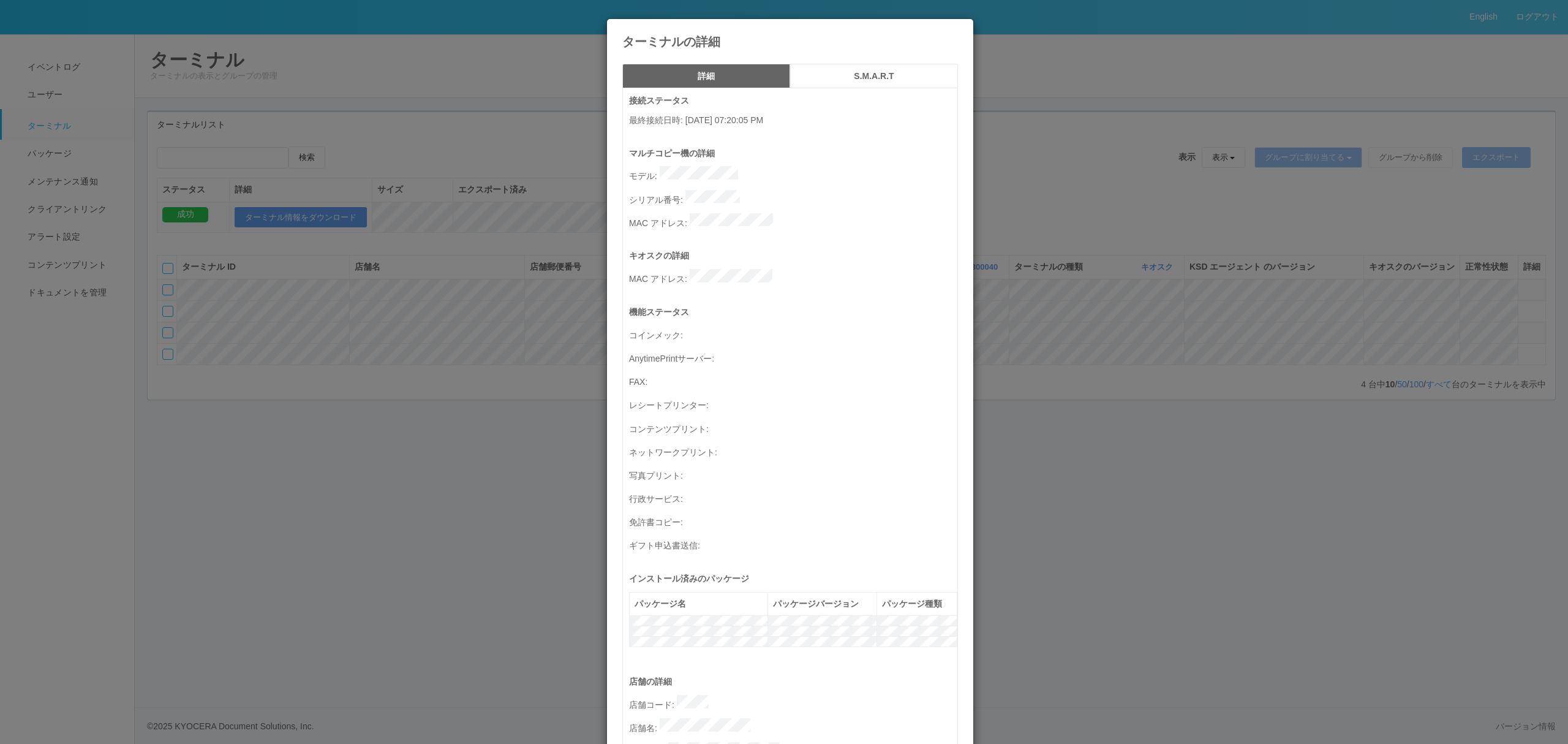
click at [1172, 402] on div "ターミナルの詳細 詳細 S.M.A.R.T 接続ステータス 最終接続日時 : 03/20/2022 07:20:05 PM マルチコピー機の詳細 モデル : …" at bounding box center [784, 372] width 1568 height 744
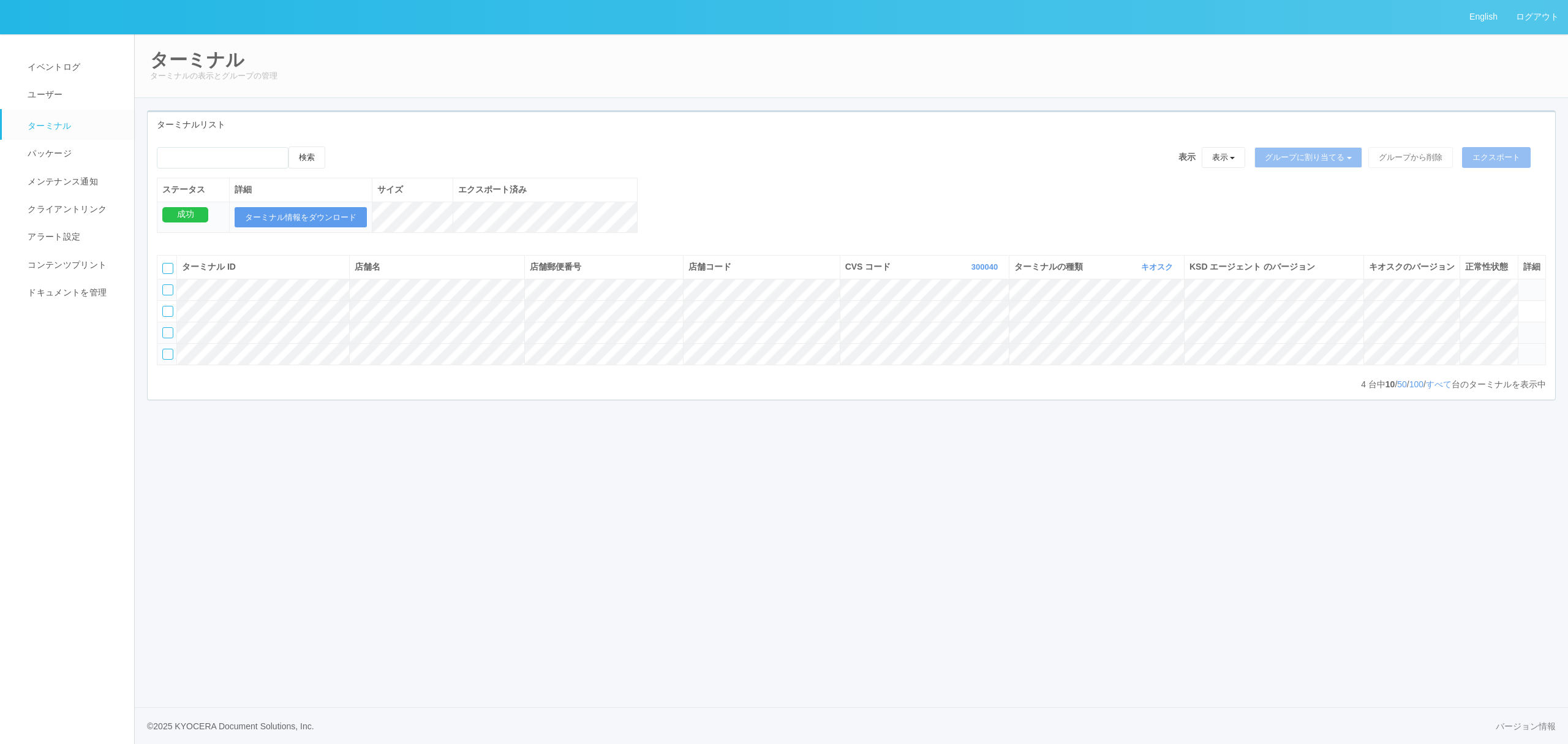
click at [1523, 349] on icon at bounding box center [1523, 349] width 0 height 0
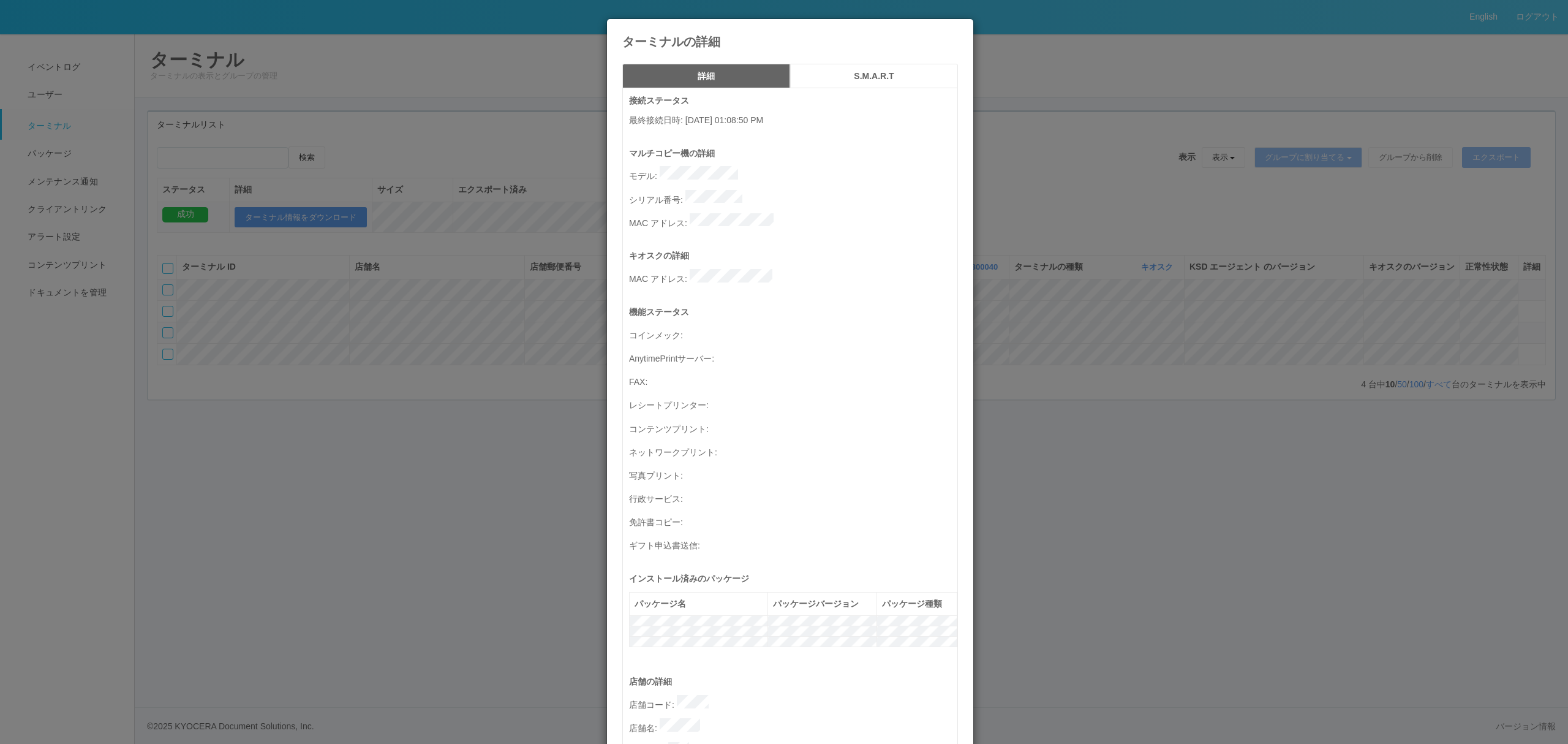
drag, startPoint x: 473, startPoint y: 427, endPoint x: 486, endPoint y: 425, distance: 13.2
click at [474, 427] on div "ターミナルの詳細 詳細 S.M.A.R.T 接続ステータス 最終接続日時 : 09/09/2025 01:08:50 PM マルチコピー機の詳細 モデル : …" at bounding box center [784, 372] width 1568 height 744
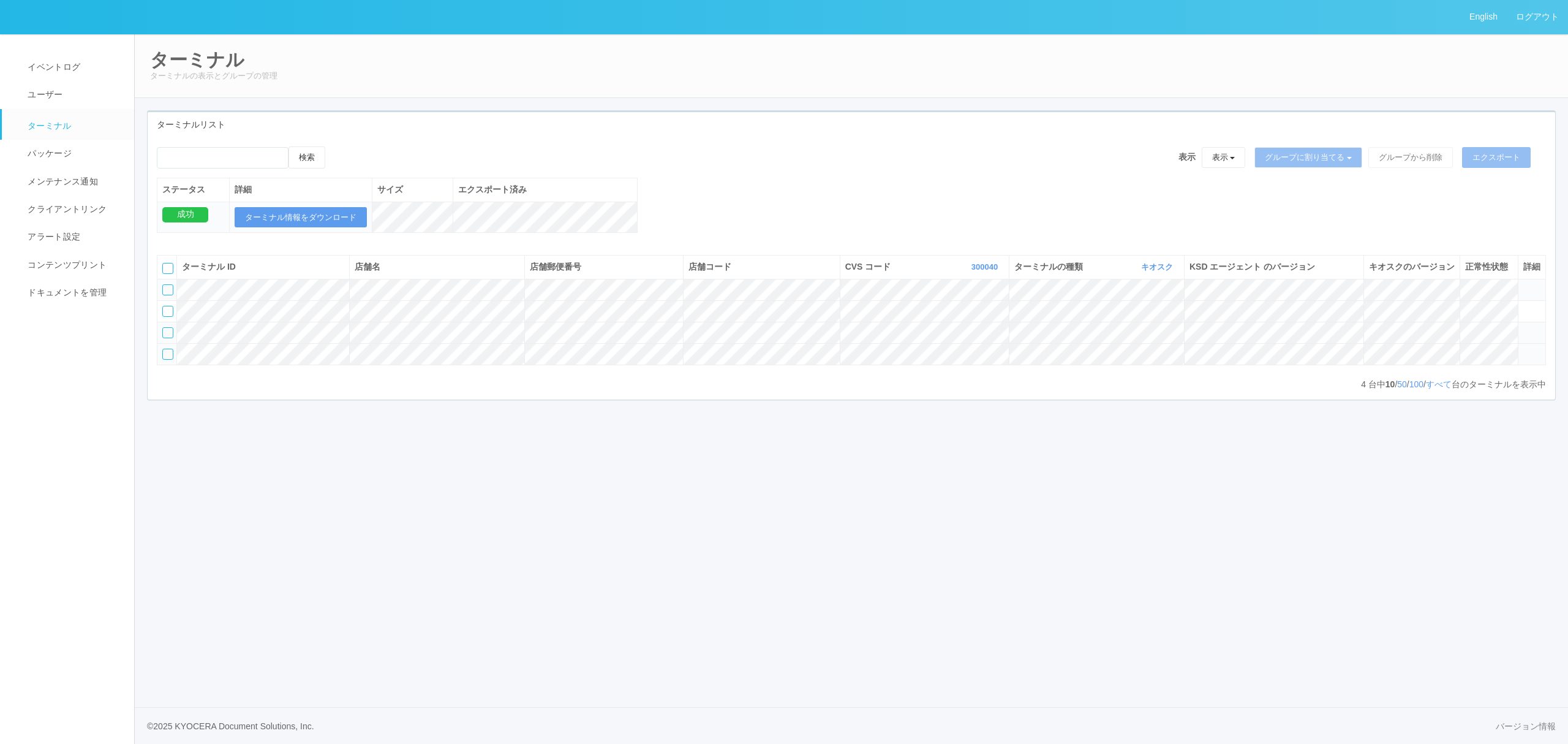
click at [177, 365] on tr at bounding box center [851, 353] width 1388 height 22
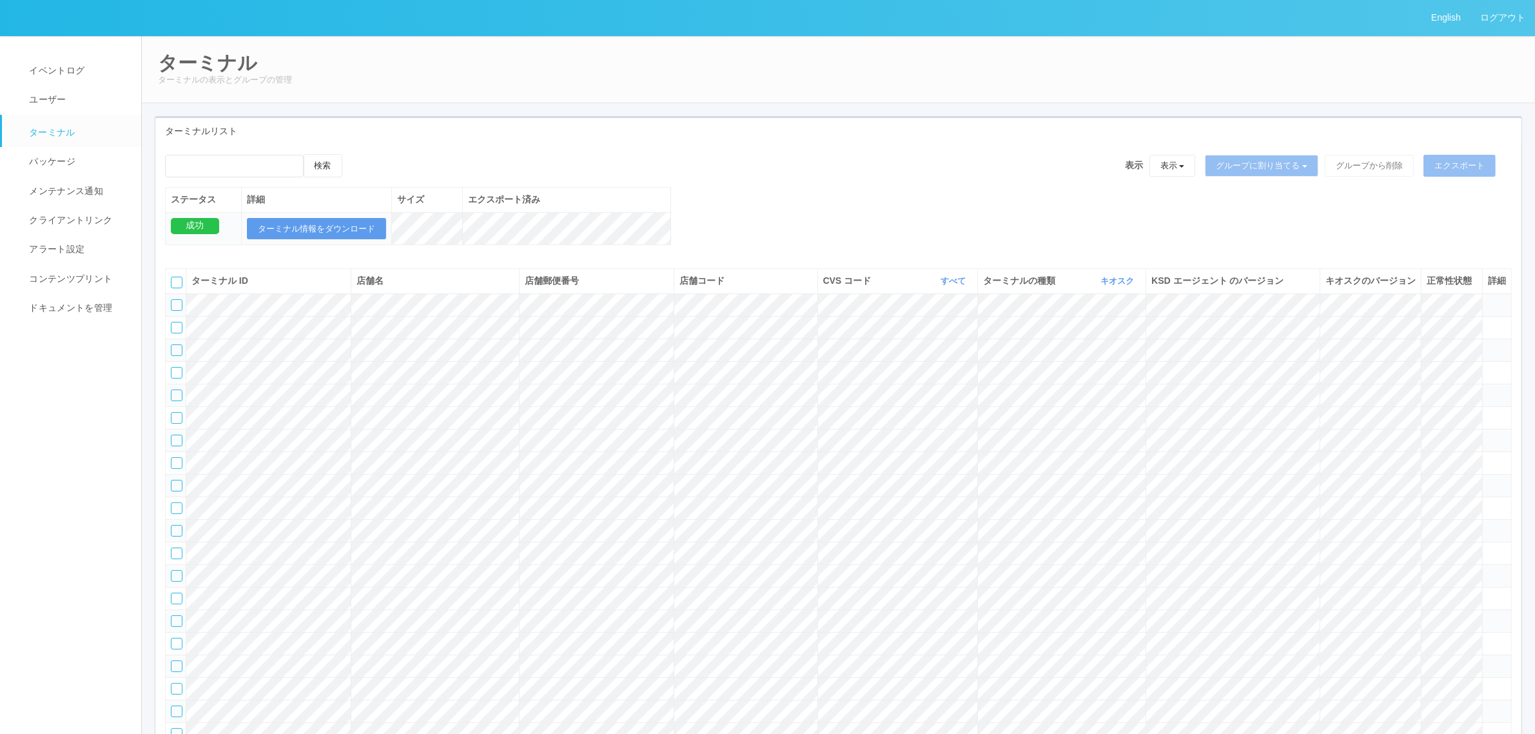
click at [685, 256] on div "検索 表示 表示 すべてのターミナル 未割り当てのターミナル グループを追加 グループ名を編集 アーカイブ済みのターミナル グループに割り当てる グループを追…" at bounding box center [838, 206] width 1366 height 104
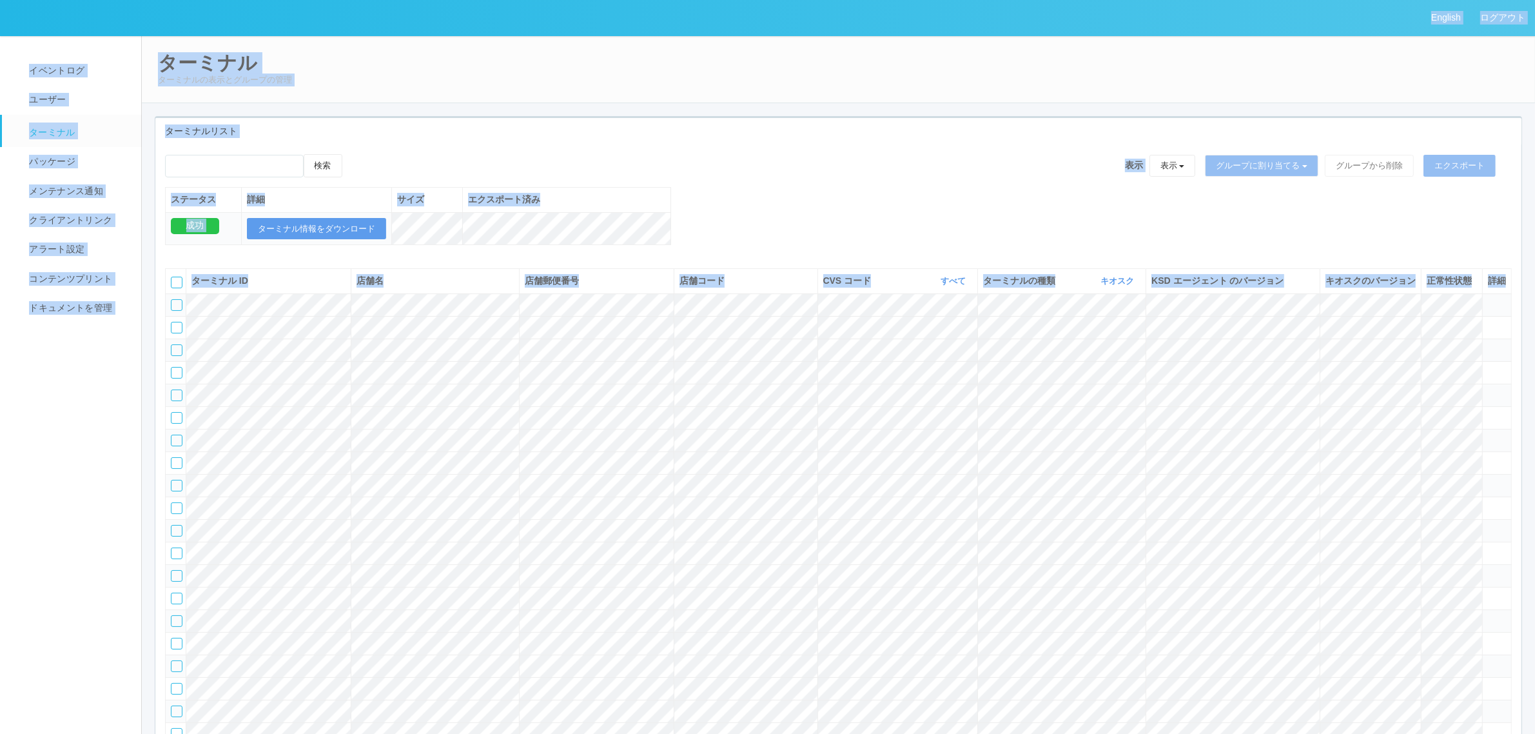
copy div "English ログアウト イベントログ ユーザー ターミナル パッケージ メンテナンス通知 クライアントリンク アラート設定 コンテンツプリント ドキュメン…"
click at [729, 195] on div "検索 表示 表示 すべてのターミナル 未割り当てのターミナル グループを追加 グループ名を編集 アーカイブ済みのターミナル グループに割り当てる グループを追…" at bounding box center [838, 206] width 1366 height 104
click at [701, 198] on div "検索 表示 表示 すべてのターミナル 未割り当てのターミナル グループを追加 グループ名を編集 アーカイブ済みのターミナル グループに割り当てる グループを追…" at bounding box center [838, 206] width 1366 height 104
click at [743, 226] on div "検索 表示 表示 すべてのターミナル 未割り当てのターミナル グループを追加 グループ名を編集 アーカイブ済みのターミナル グループに割り当てる グループを追…" at bounding box center [838, 206] width 1366 height 104
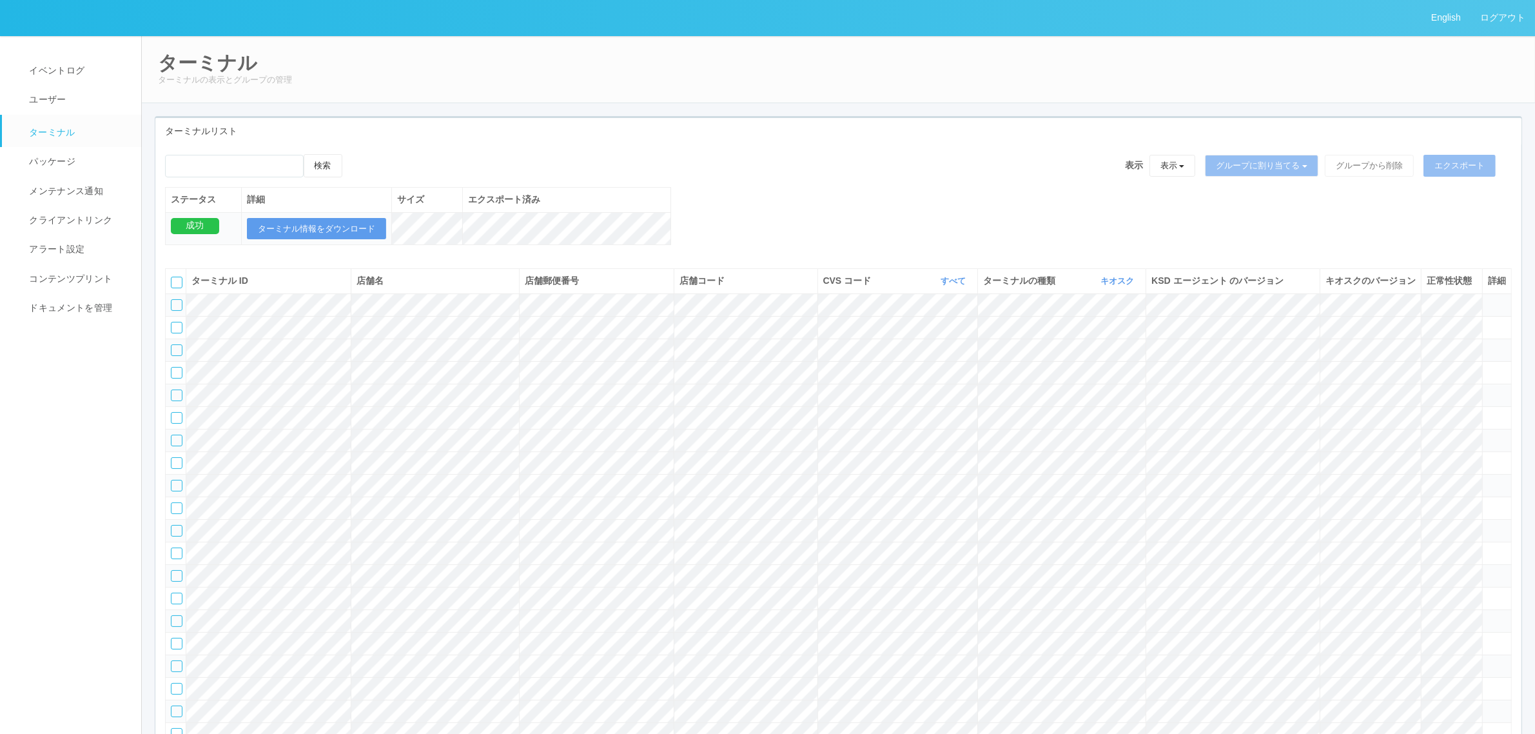
scroll to position [63788, 0]
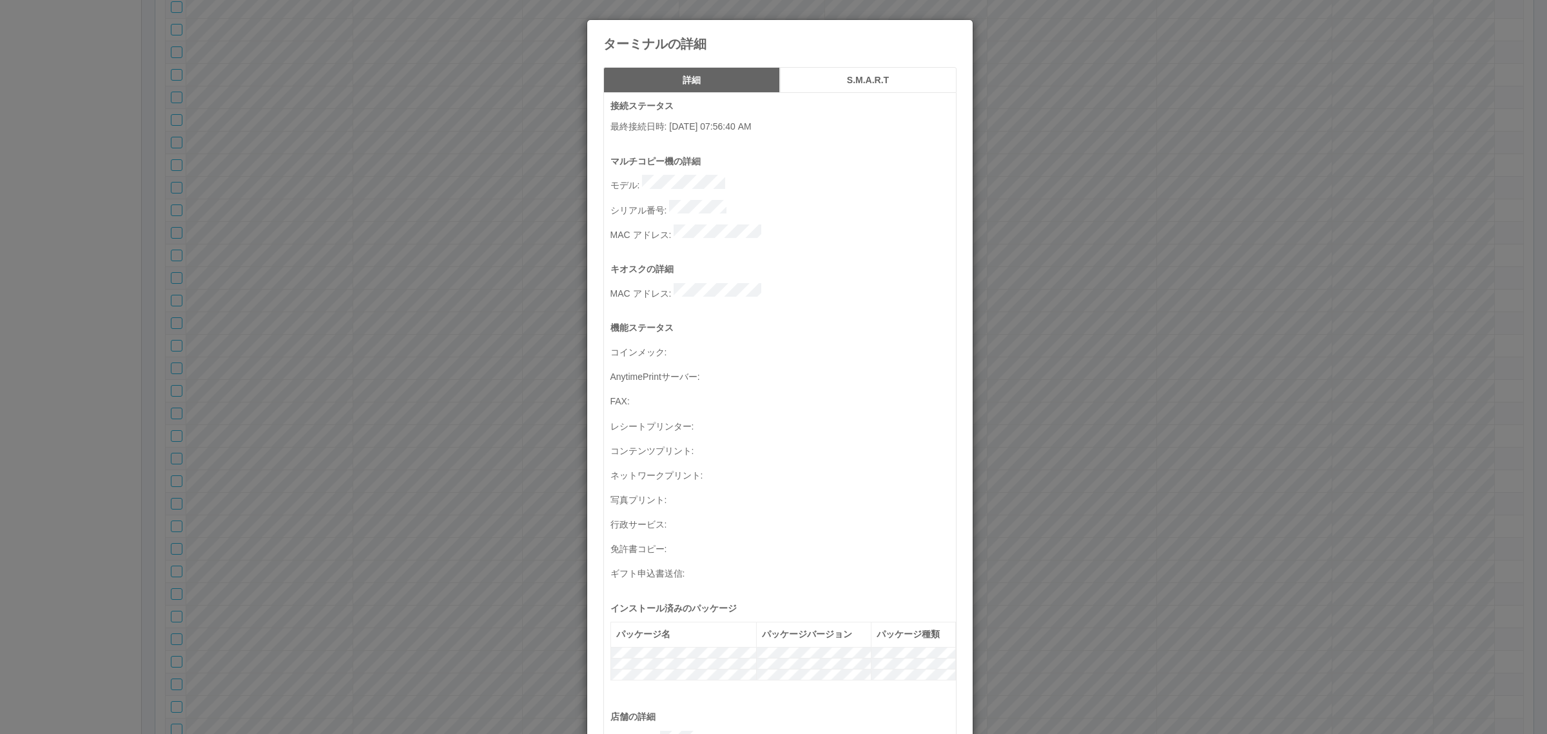
drag, startPoint x: 436, startPoint y: 278, endPoint x: 417, endPoint y: 275, distance: 19.6
click at [434, 278] on div "ターミナルの詳細 詳細 S.M.A.R.T 接続ステータス 最終接続日時 : 09/09/2025 07:56:40 AM マルチコピー機の詳細 モデル : …" at bounding box center [773, 367] width 1547 height 734
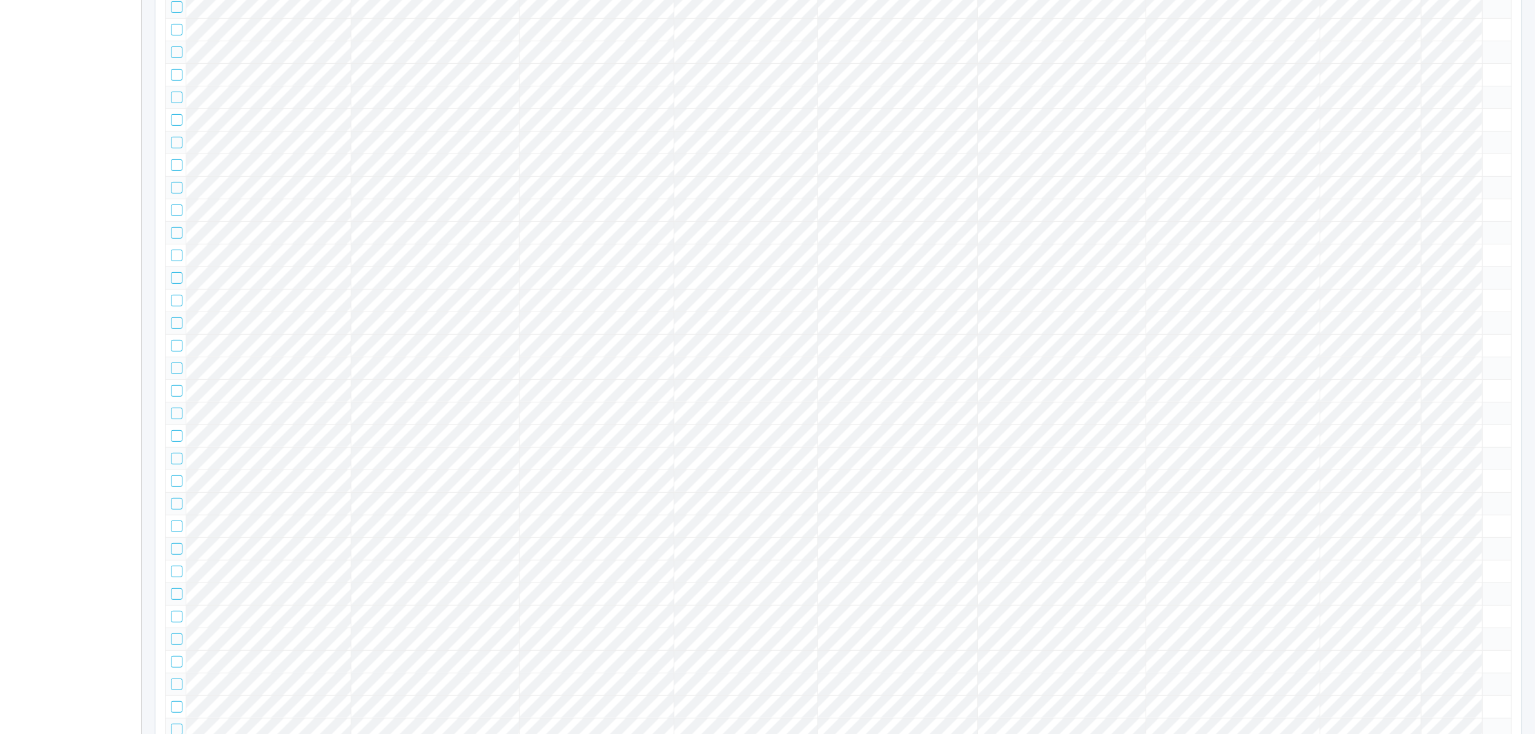
scroll to position [0, 0]
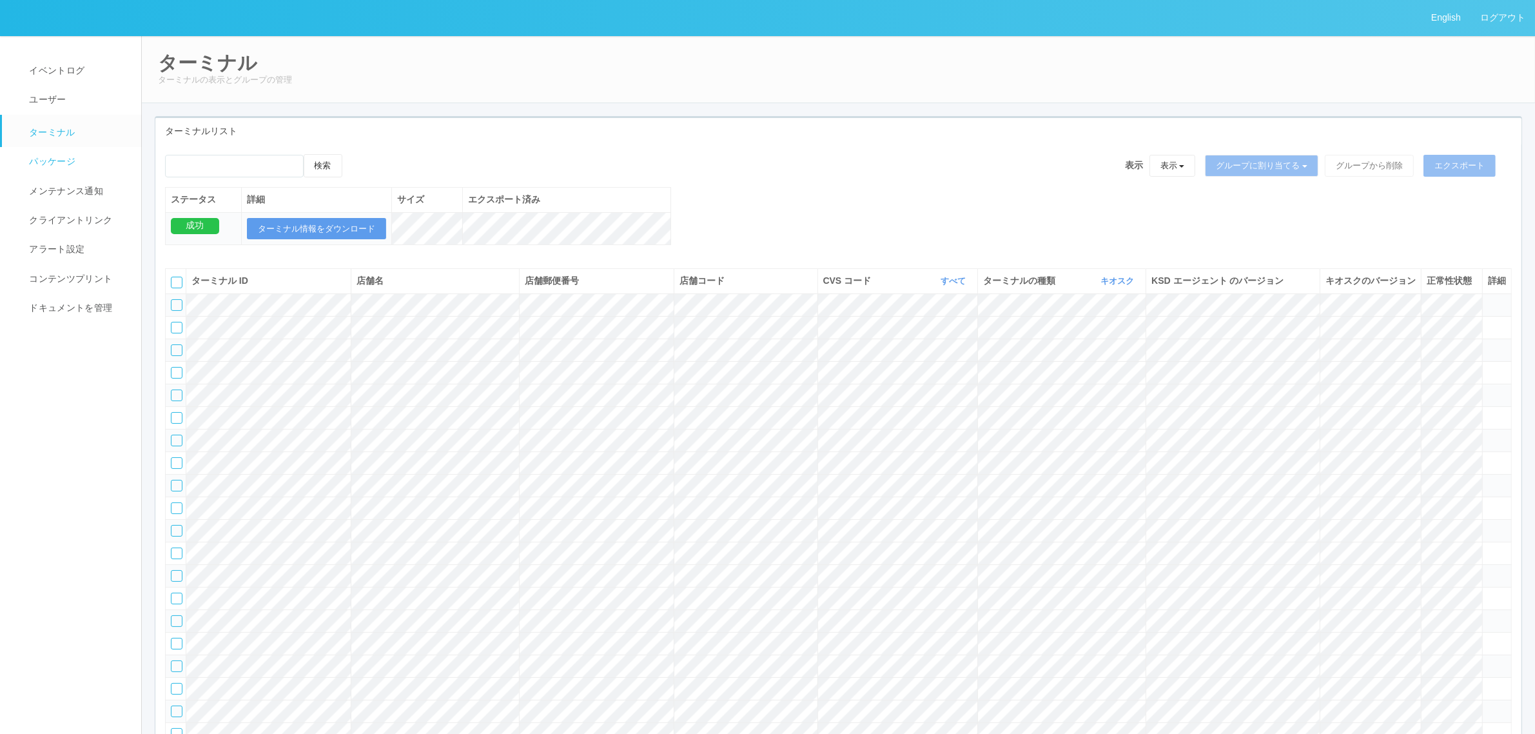
click at [88, 155] on link "パッケージ" at bounding box center [77, 161] width 151 height 29
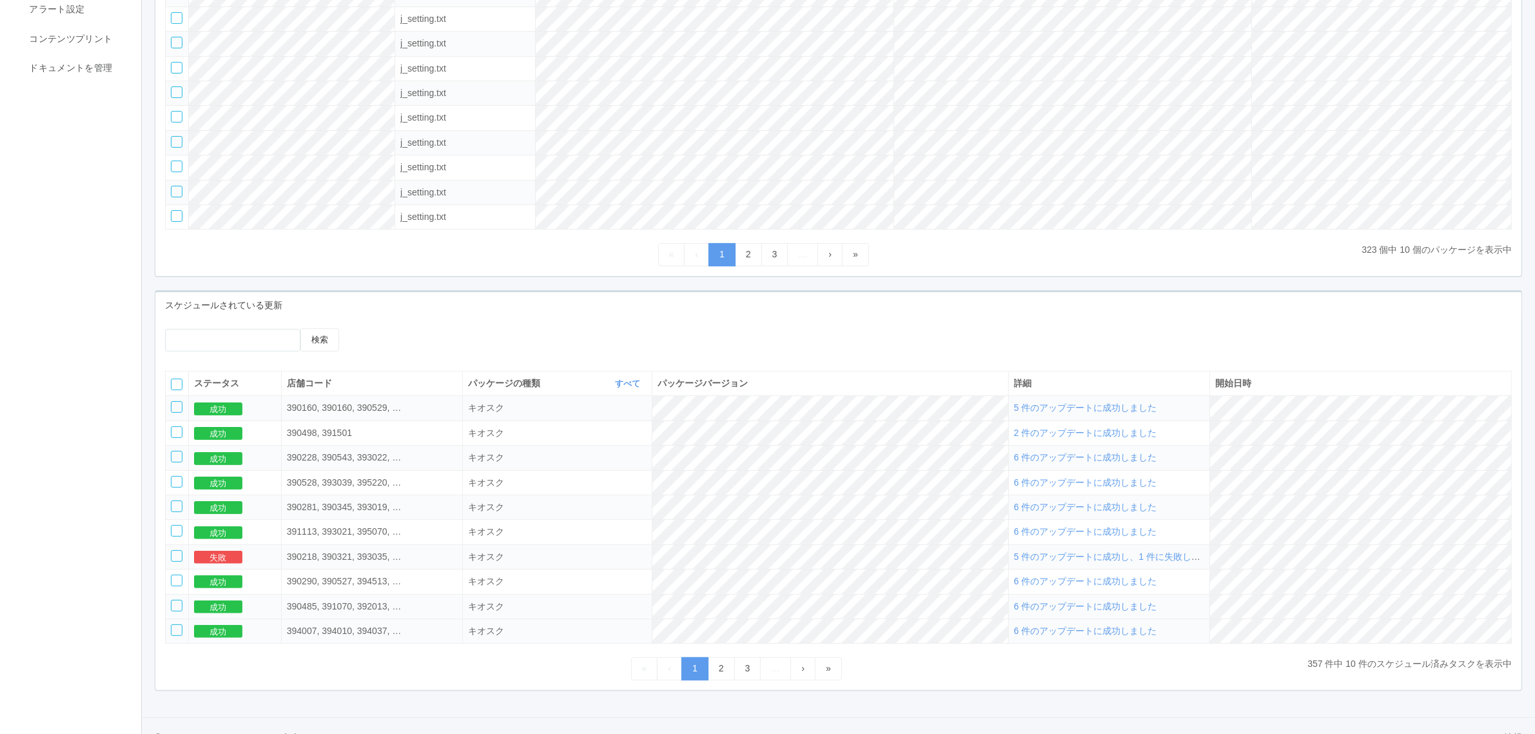
scroll to position [273, 0]
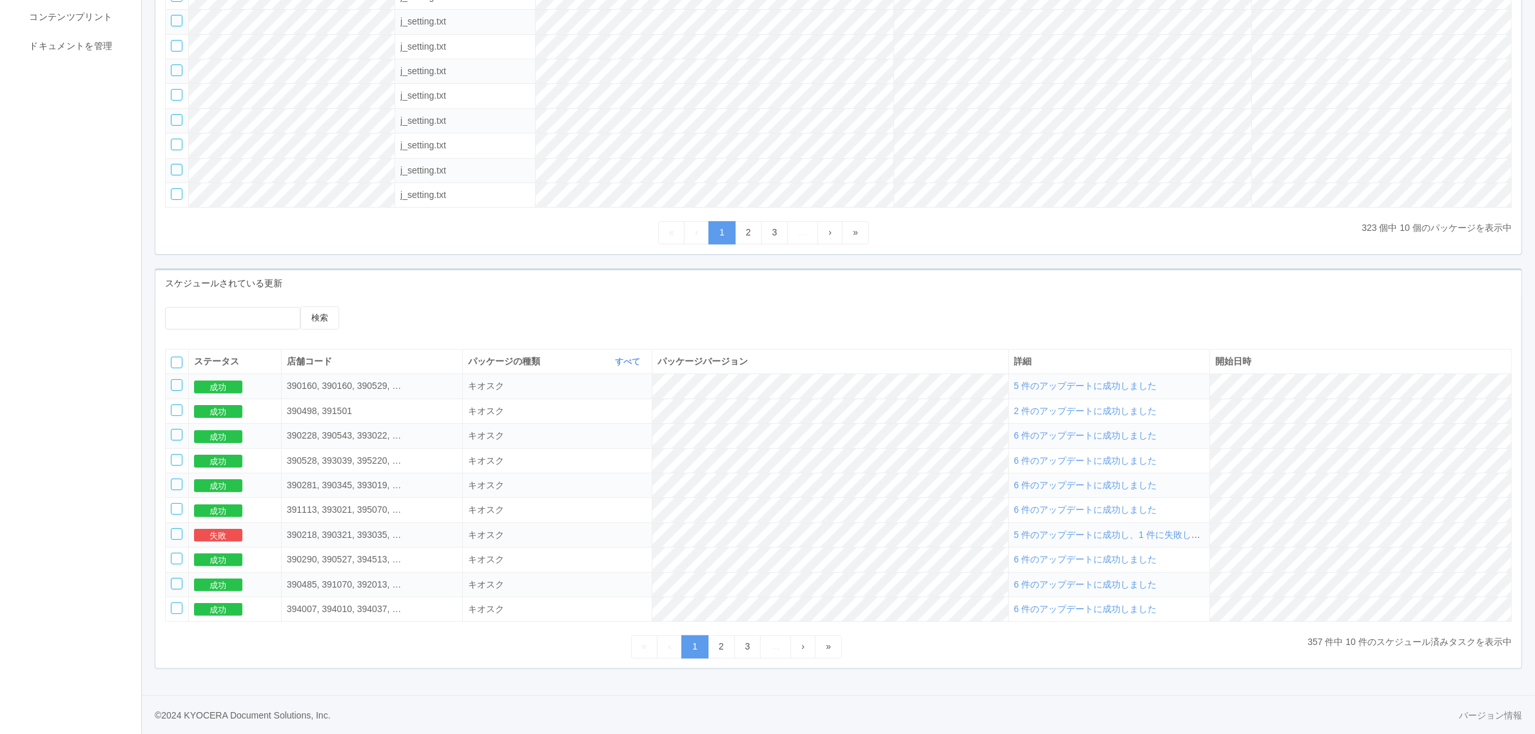
click at [1172, 532] on span "5 件のアップデートに成功し、1 件に失敗しました" at bounding box center [1116, 534] width 204 height 10
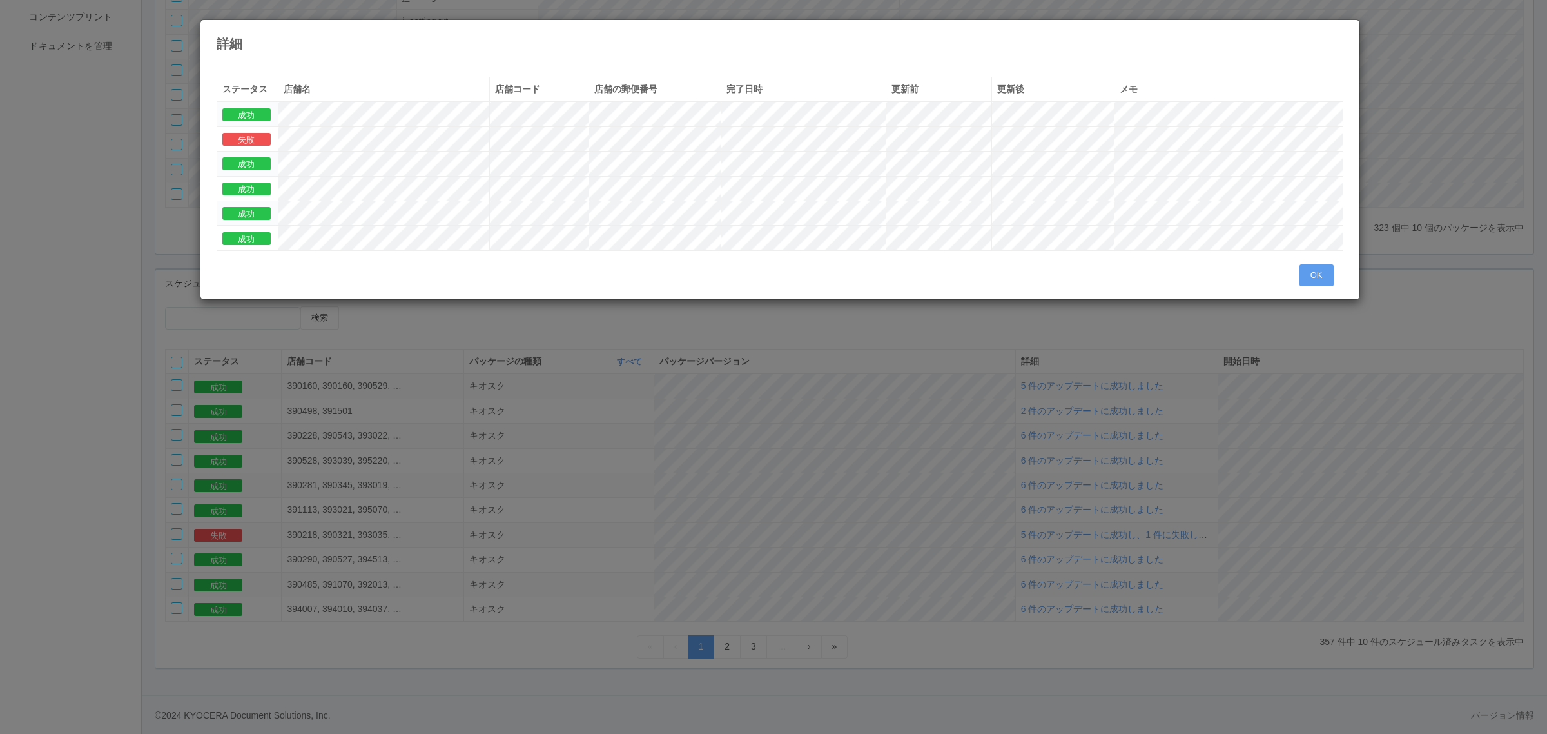
click at [821, 338] on div "詳細 « ‹ 1 › » ステータス 店舗名 店舗コード 店舗の郵便番号 完了日時 更新前 更新後 メモ 成功 失敗 成功 成功 成功 成功 OK" at bounding box center [773, 367] width 1547 height 734
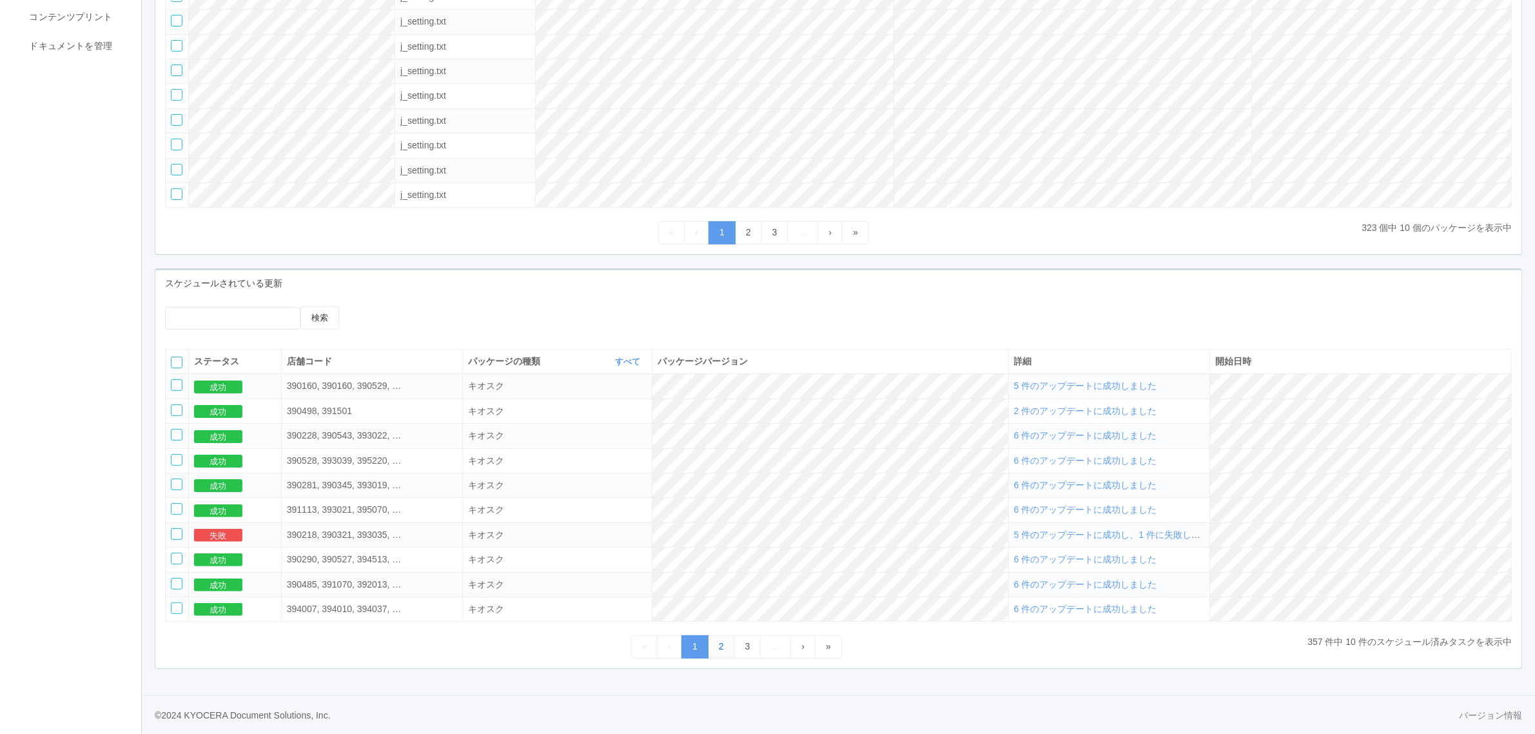
click at [723, 647] on link "2" at bounding box center [721, 646] width 27 height 23
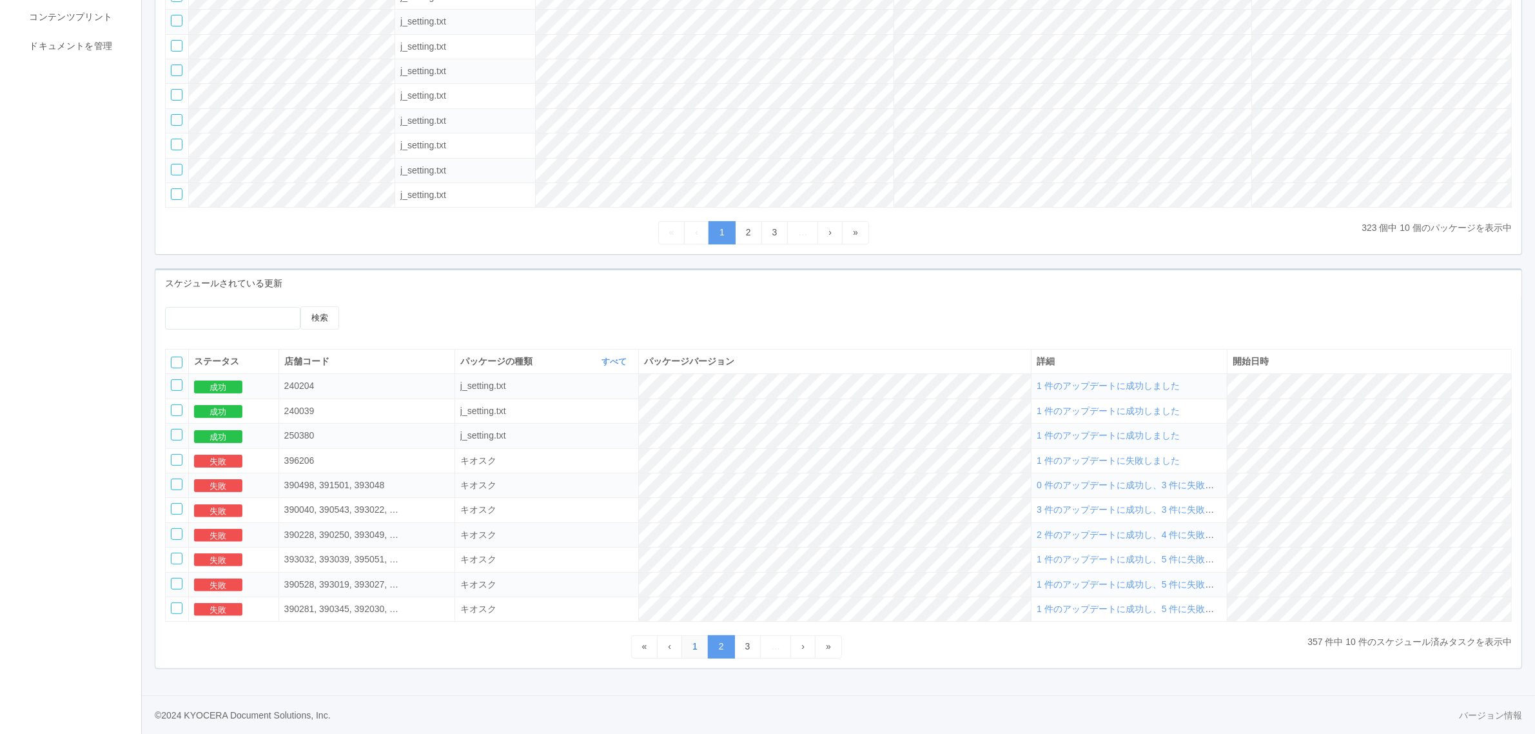
click at [684, 643] on link "1" at bounding box center [694, 646] width 27 height 23
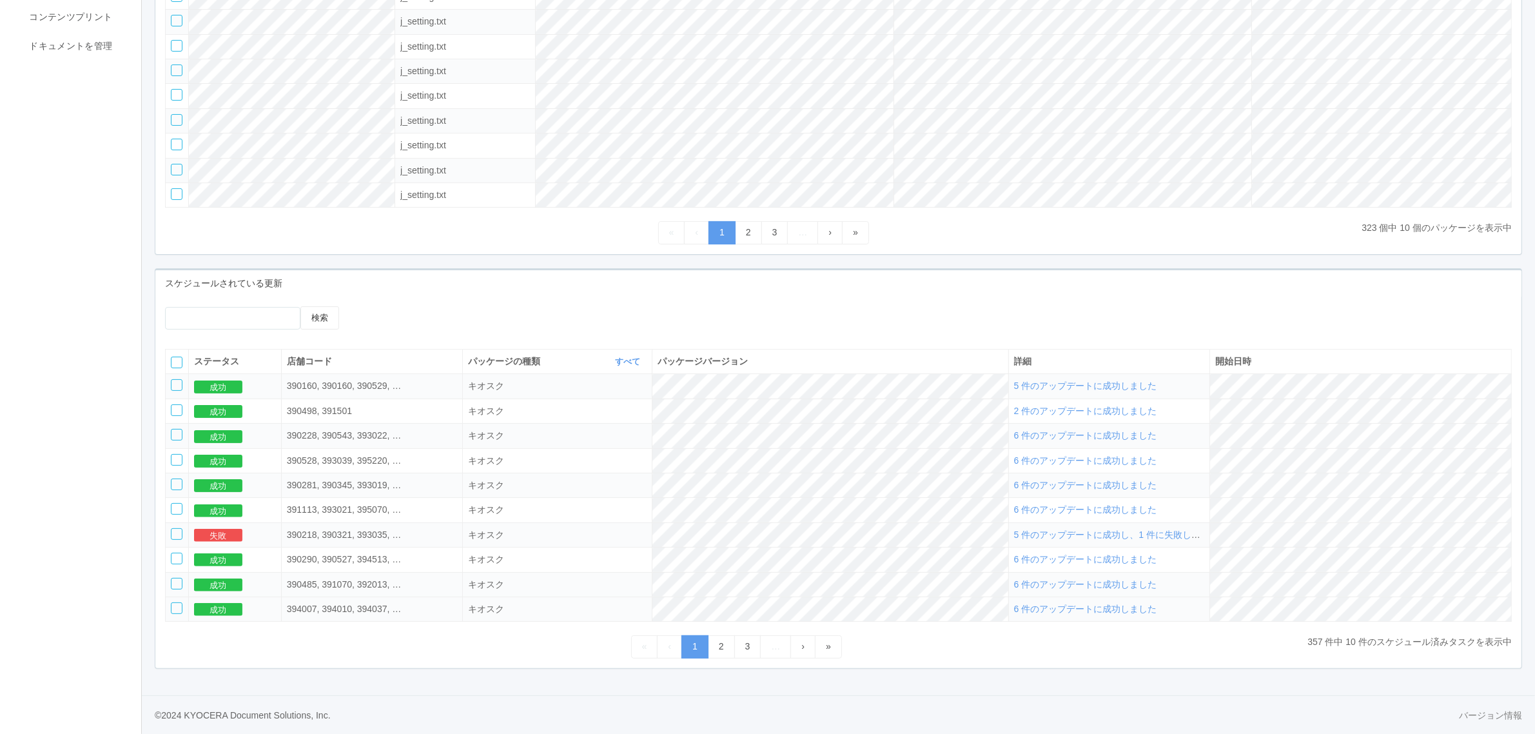
click at [1114, 610] on span "6 件のアップデートに成功しました" at bounding box center [1085, 608] width 143 height 10
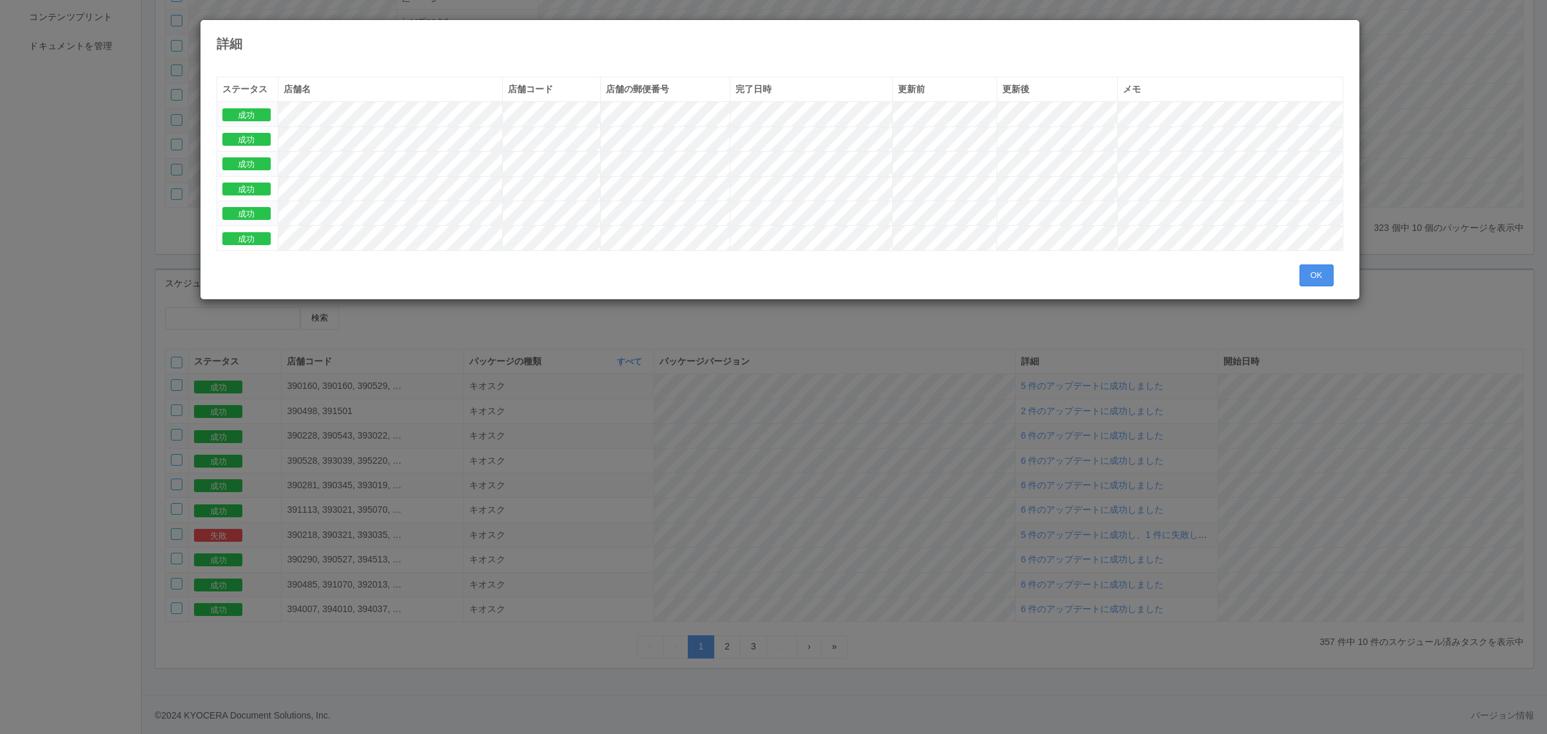
click at [1316, 269] on button "OK" at bounding box center [1317, 275] width 34 height 22
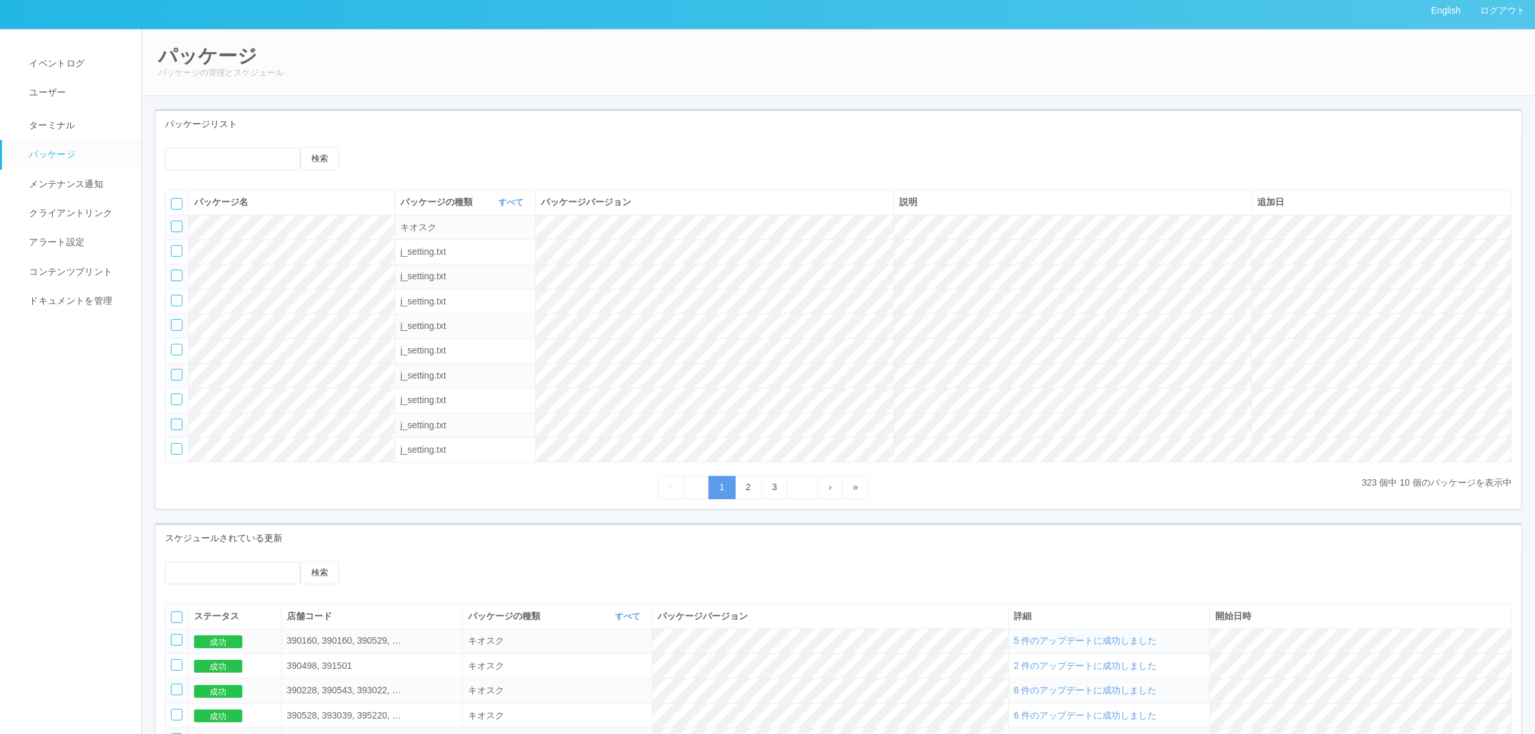
scroll to position [0, 0]
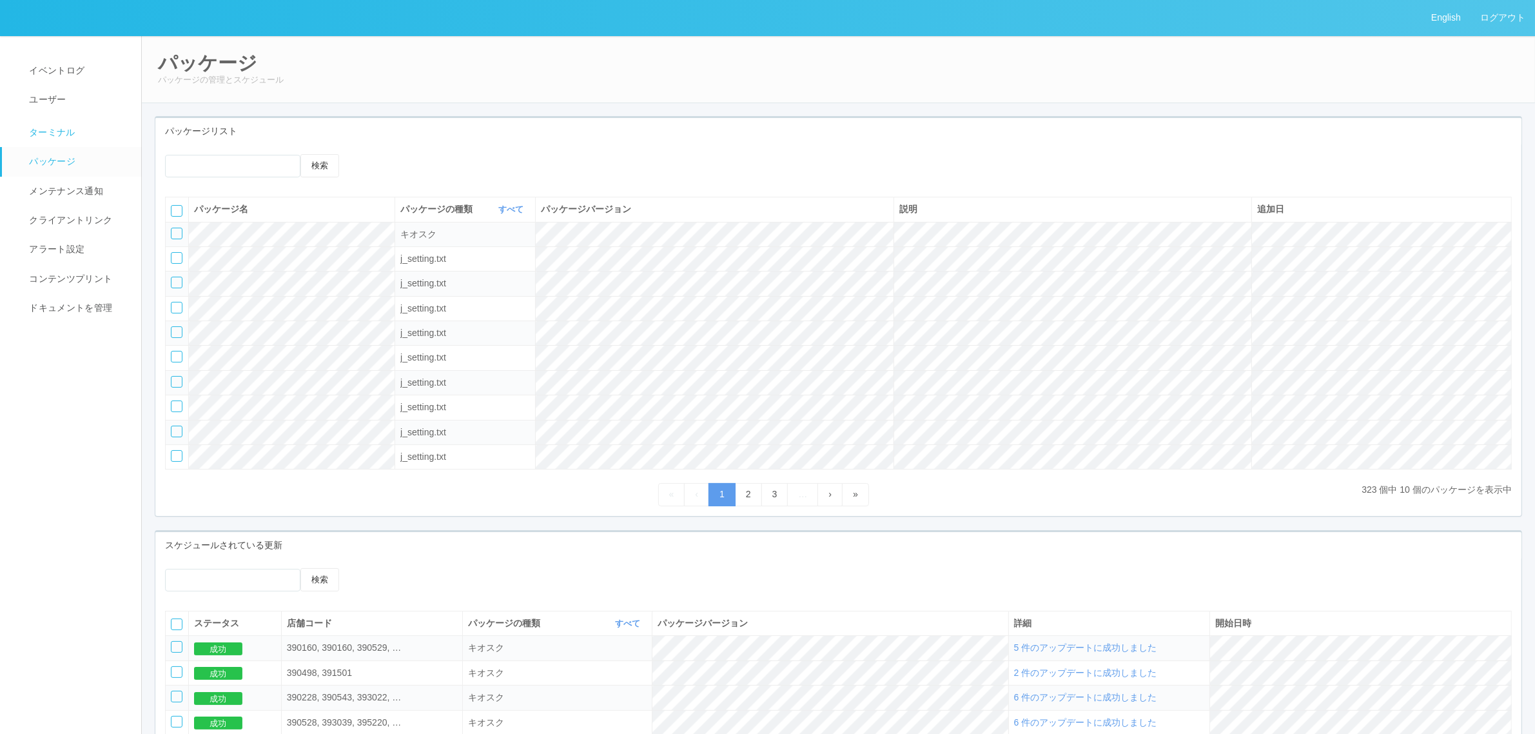
click at [100, 135] on link "ターミナル" at bounding box center [77, 131] width 151 height 32
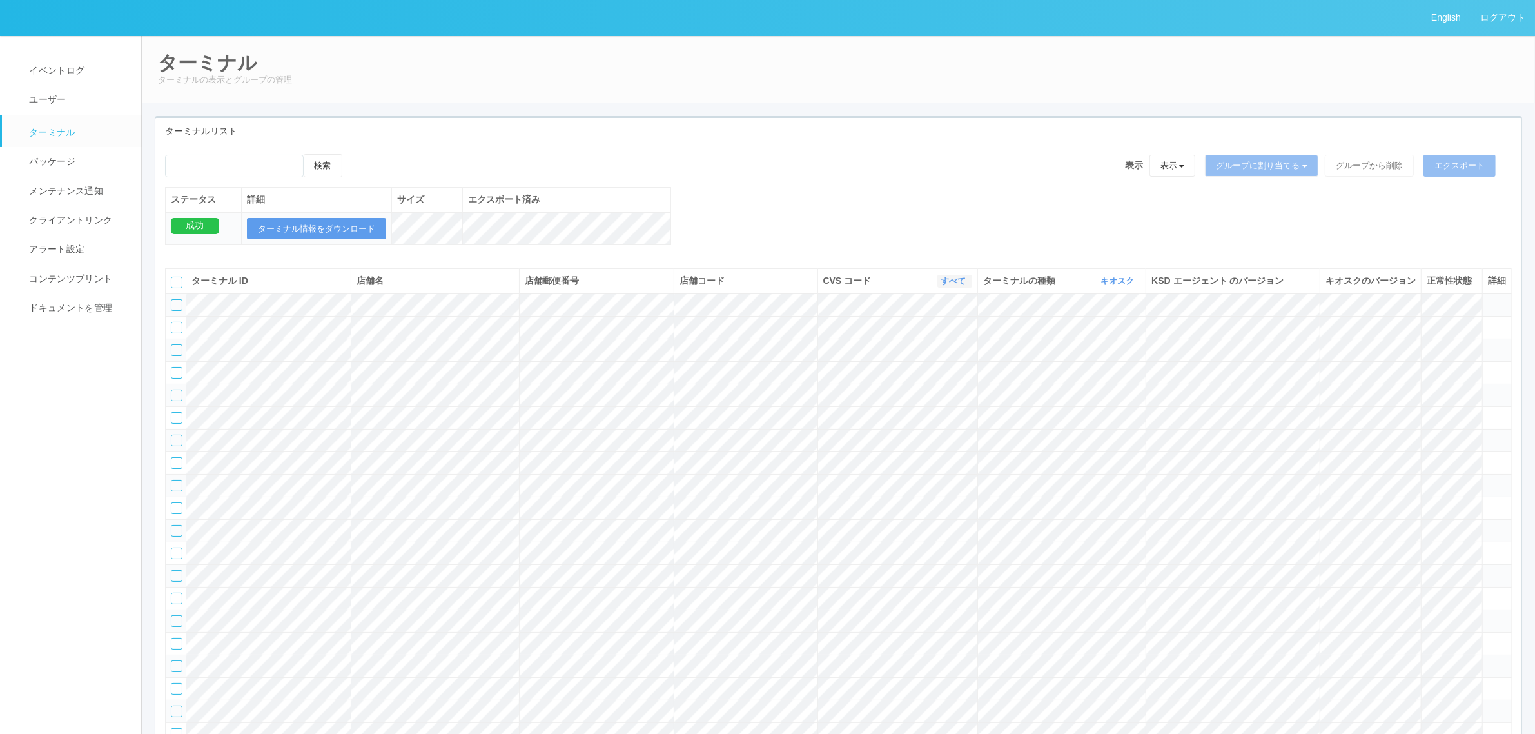
click at [955, 286] on link "すべて" at bounding box center [955, 281] width 28 height 10
click at [935, 372] on link "300000" at bounding box center [921, 363] width 102 height 17
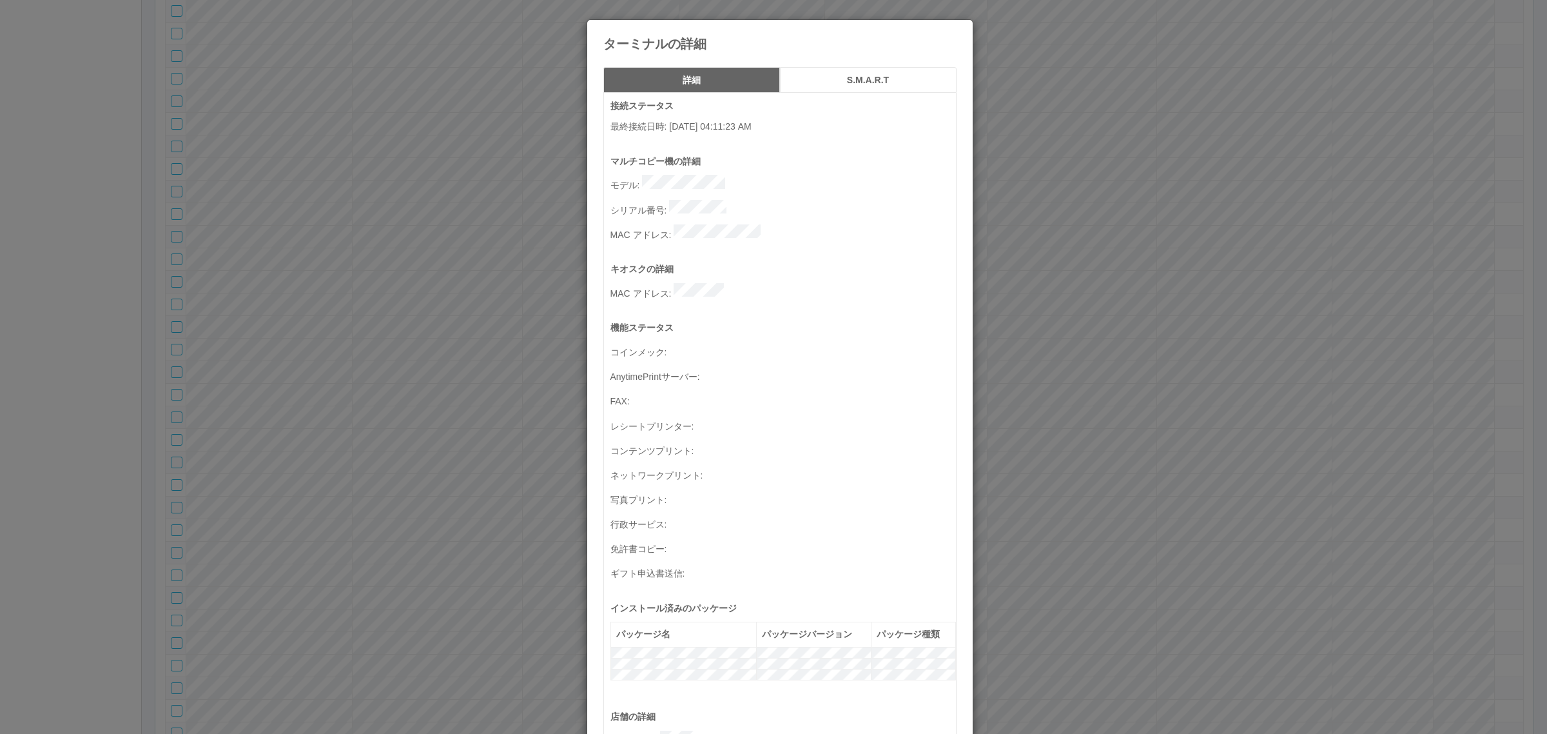
click at [1112, 356] on div "ターミナルの詳細 詳細 S.M.A.R.T 接続ステータス 最終接続日時 : 09/05/2025 04:11:23 AM マルチコピー機の詳細 モデル : …" at bounding box center [773, 367] width 1547 height 734
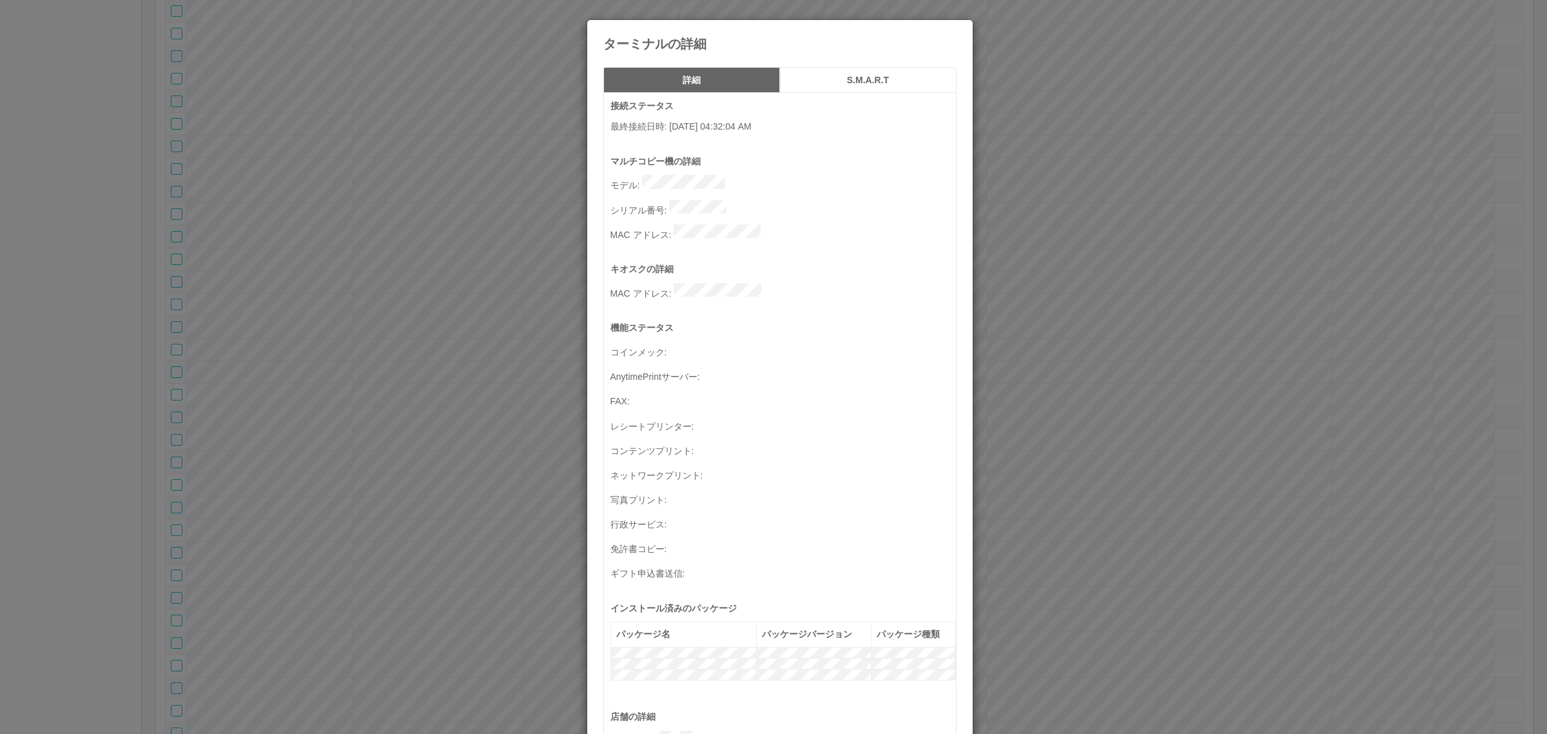
click at [1187, 362] on div "ターミナルの詳細 詳細 S.M.A.R.T 接続ステータス 最終接続日時 : 09/09/2025 04:32:04 AM マルチコピー機の詳細 モデル : …" at bounding box center [773, 367] width 1547 height 734
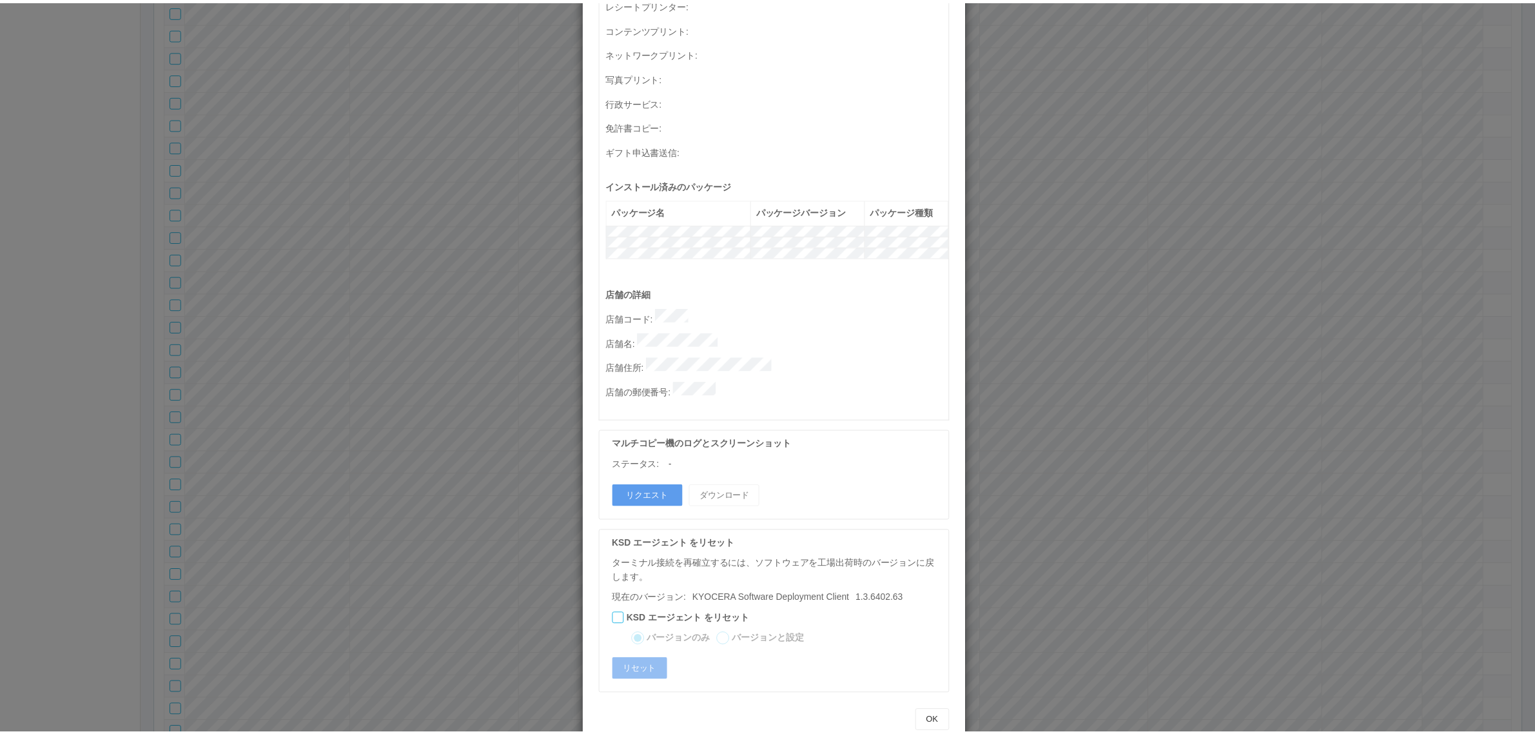
scroll to position [0, 0]
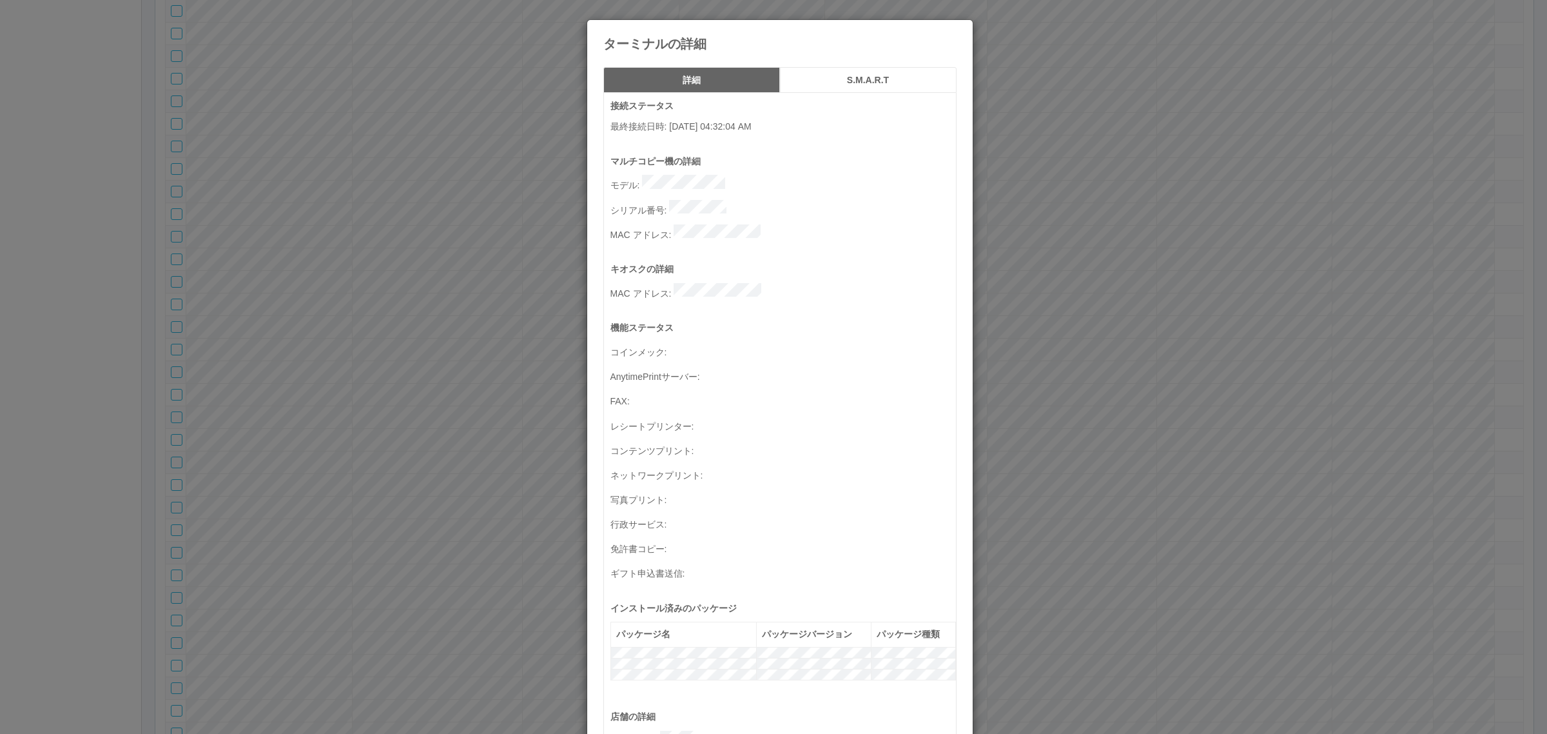
click at [442, 335] on div "ターミナルの詳細 詳細 S.M.A.R.T 接続ステータス 最終接続日時 : 09/09/2025 04:32:04 AM マルチコピー機の詳細 モデル : …" at bounding box center [773, 367] width 1547 height 734
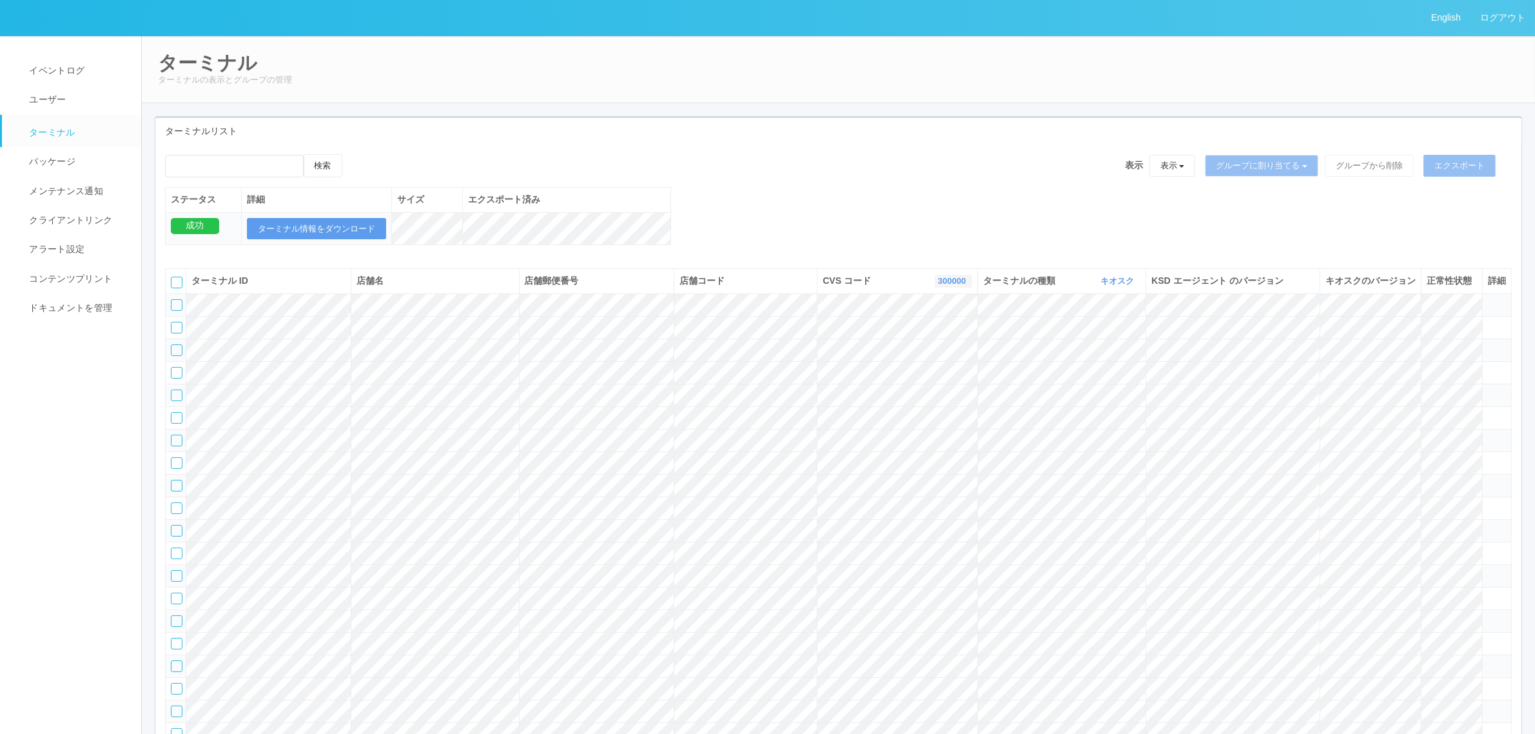
click at [938, 286] on link "300000" at bounding box center [953, 281] width 31 height 10
click at [939, 322] on link "300035" at bounding box center [921, 312] width 102 height 17
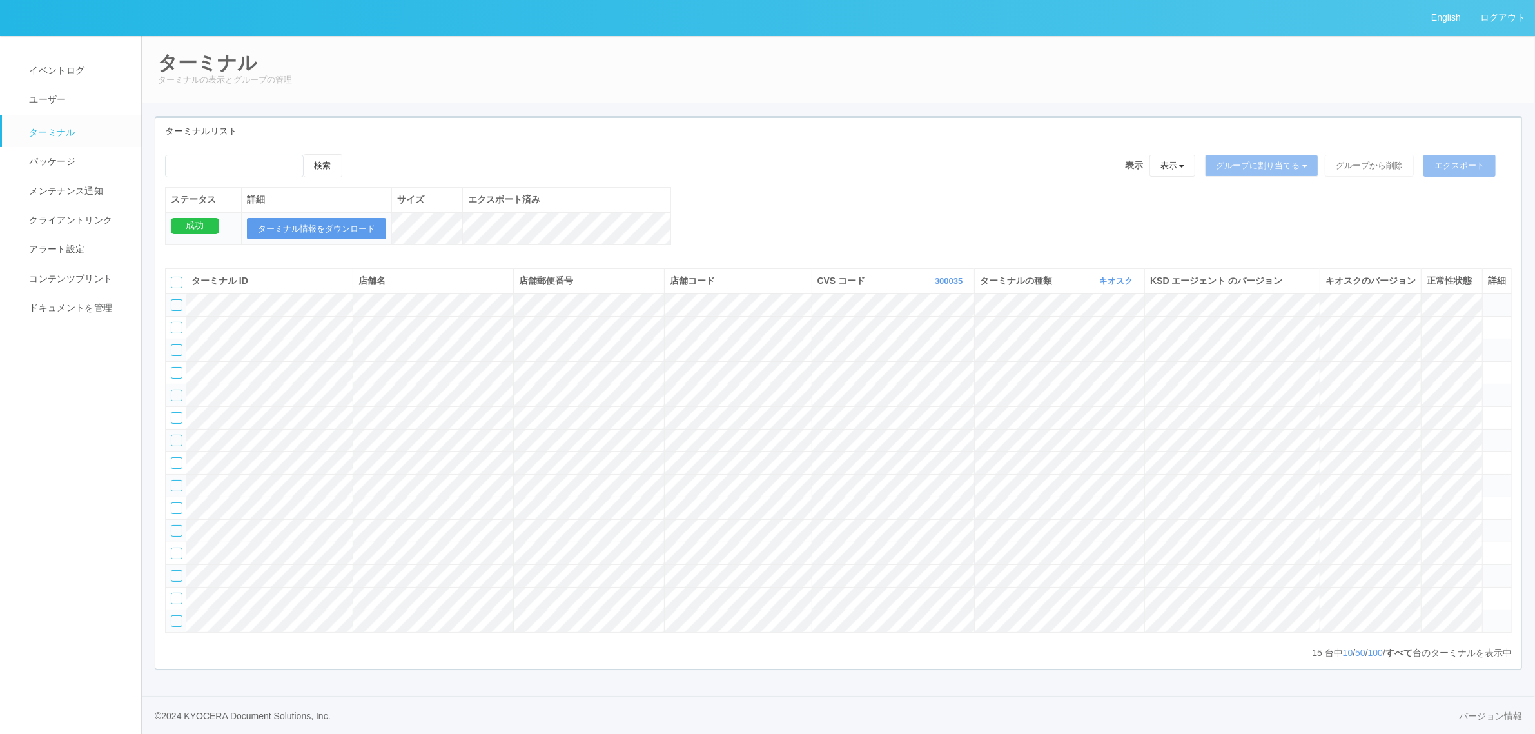
click at [1488, 299] on icon at bounding box center [1488, 299] width 0 height 0
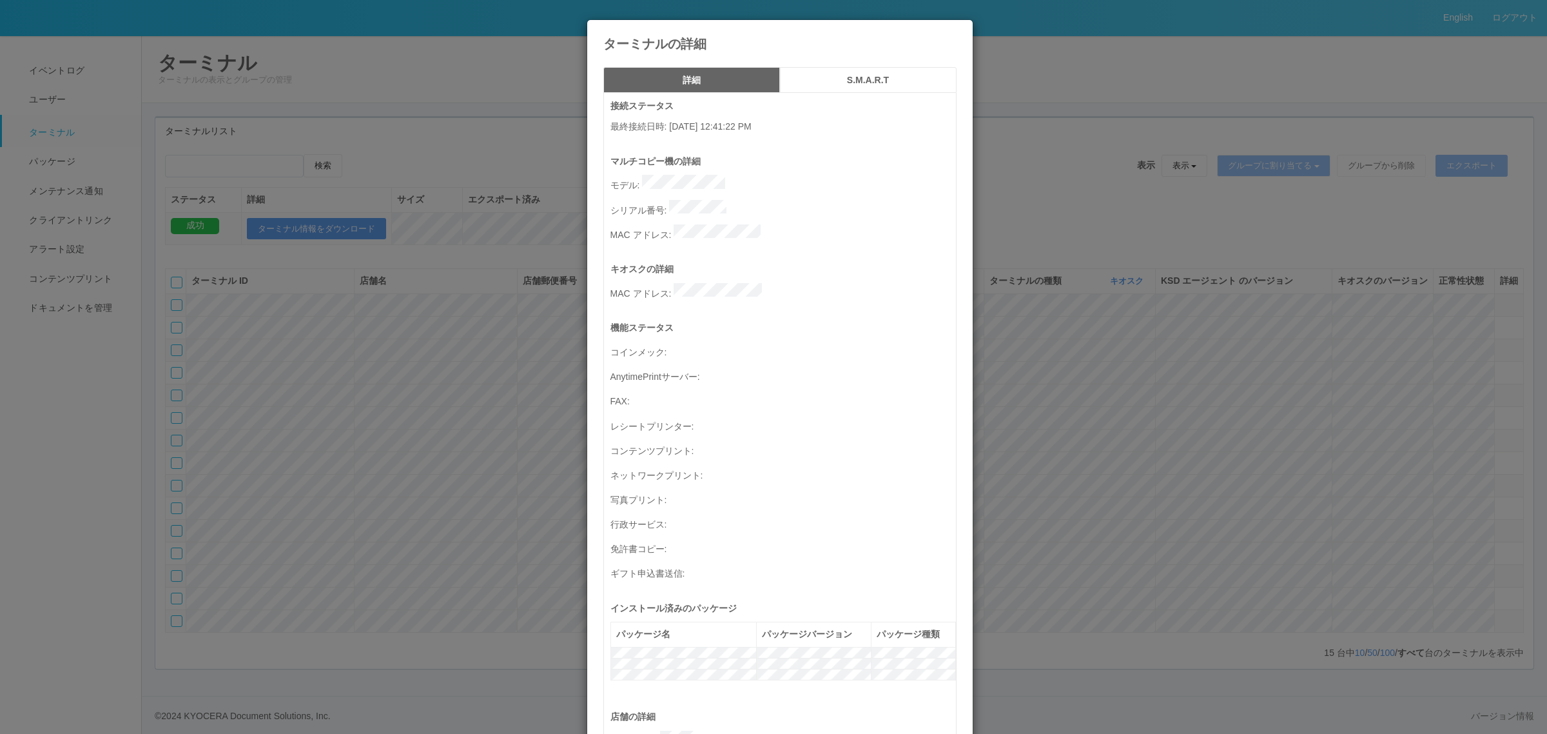
click at [1200, 191] on div "ターミナルの詳細 詳細 S.M.A.R.T 接続ステータス 最終接続日時 : [DATE] 12:41:22 PM マルチコピー機の詳細 モデル : シリアル…" at bounding box center [773, 367] width 1547 height 734
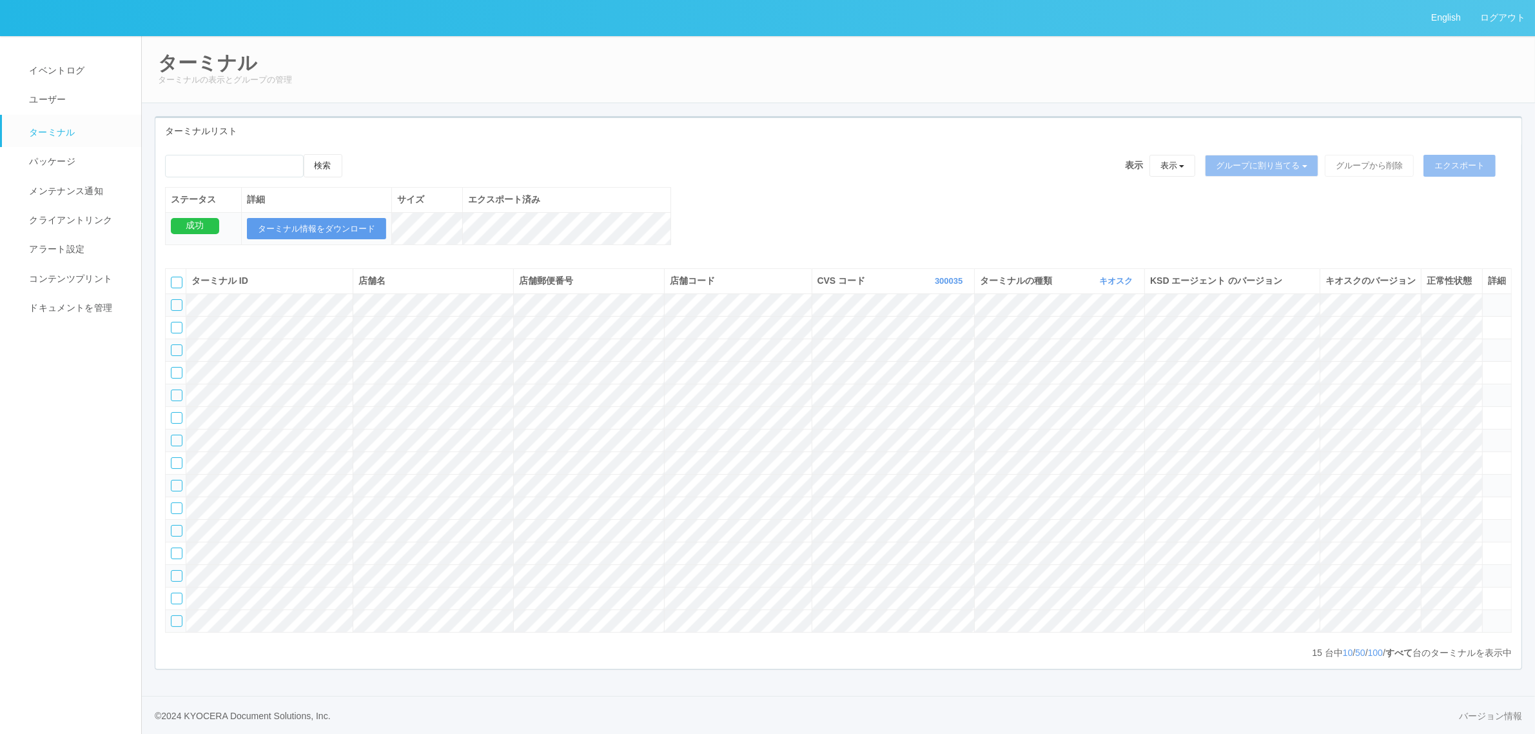
drag, startPoint x: 166, startPoint y: 315, endPoint x: 182, endPoint y: 313, distance: 16.2
click at [168, 315] on td at bounding box center [176, 304] width 21 height 23
click at [179, 311] on div at bounding box center [177, 305] width 12 height 12
click at [172, 300] on icon at bounding box center [172, 300] width 0 height 0
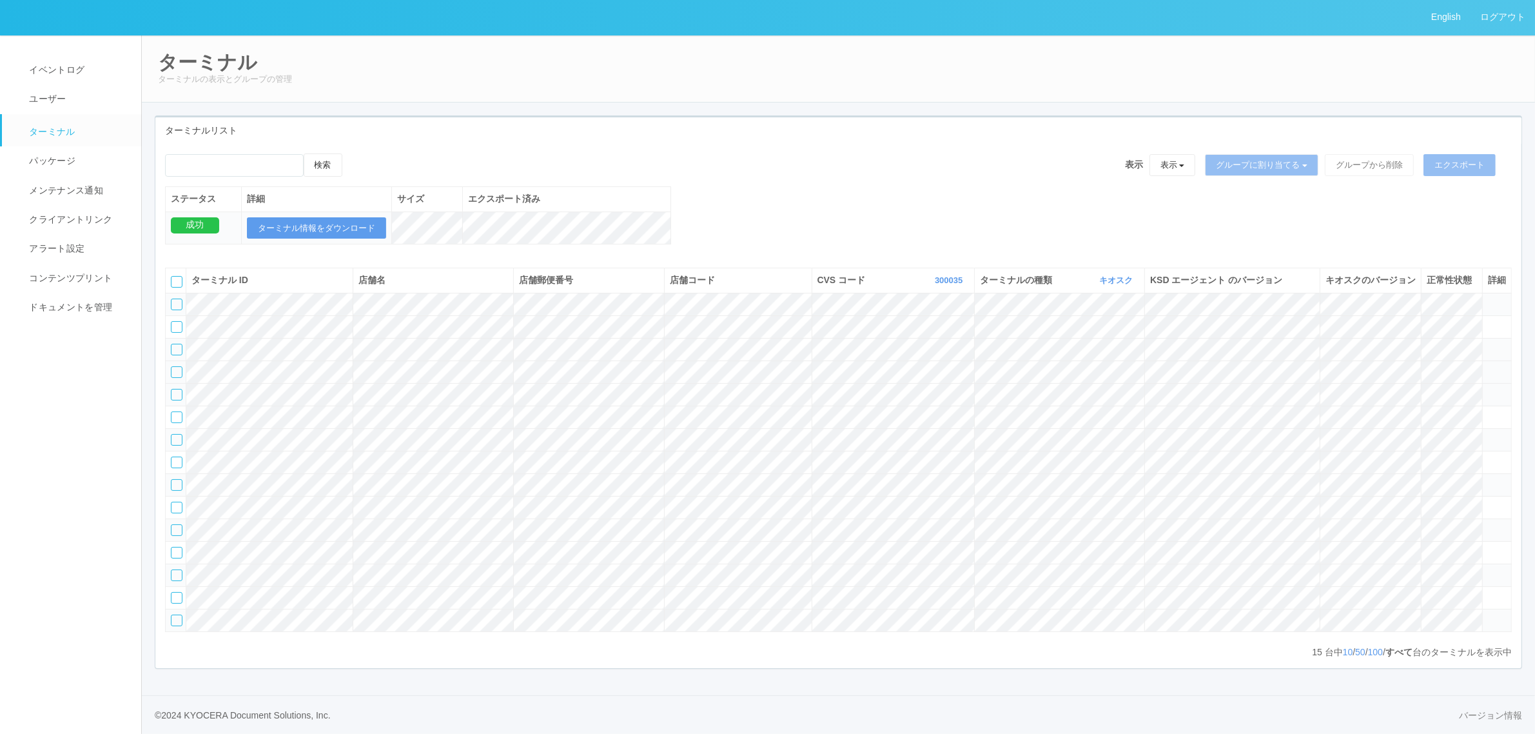
click at [1488, 366] on icon at bounding box center [1488, 366] width 0 height 0
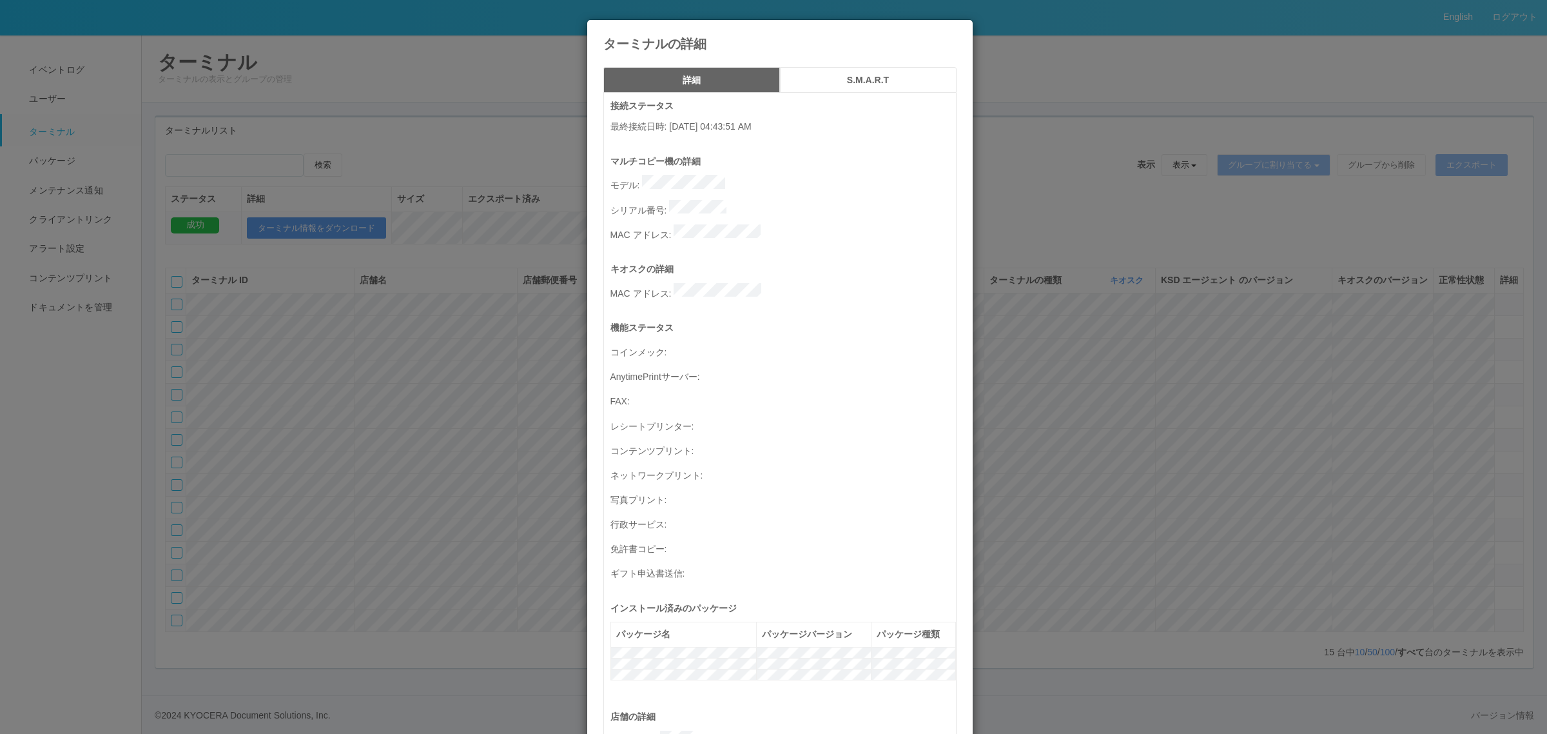
drag, startPoint x: 670, startPoint y: 128, endPoint x: 819, endPoint y: 130, distance: 148.9
click at [819, 130] on p "最終接続日時 : [DATE] 04:43:51 AM" at bounding box center [783, 127] width 346 height 14
click at [1114, 271] on div "ターミナルの詳細 詳細 S.M.A.R.T 接続ステータス 最終接続日時 : [DATE] 04:43:51 AM マルチコピー機の詳細 モデル : シリアル…" at bounding box center [773, 367] width 1547 height 734
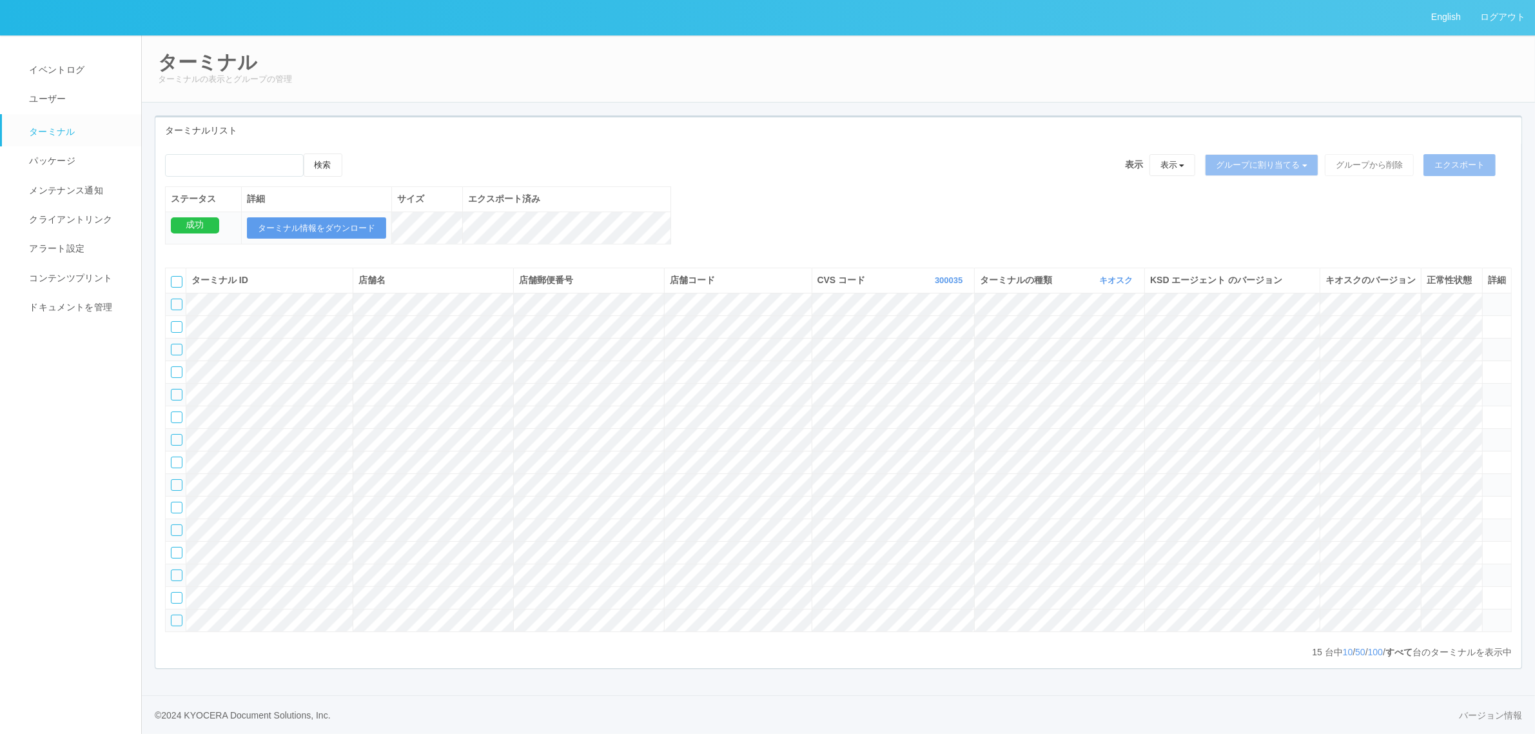
click at [1417, 360] on tr at bounding box center [839, 371] width 1346 height 23
click at [1488, 366] on icon at bounding box center [1488, 366] width 0 height 0
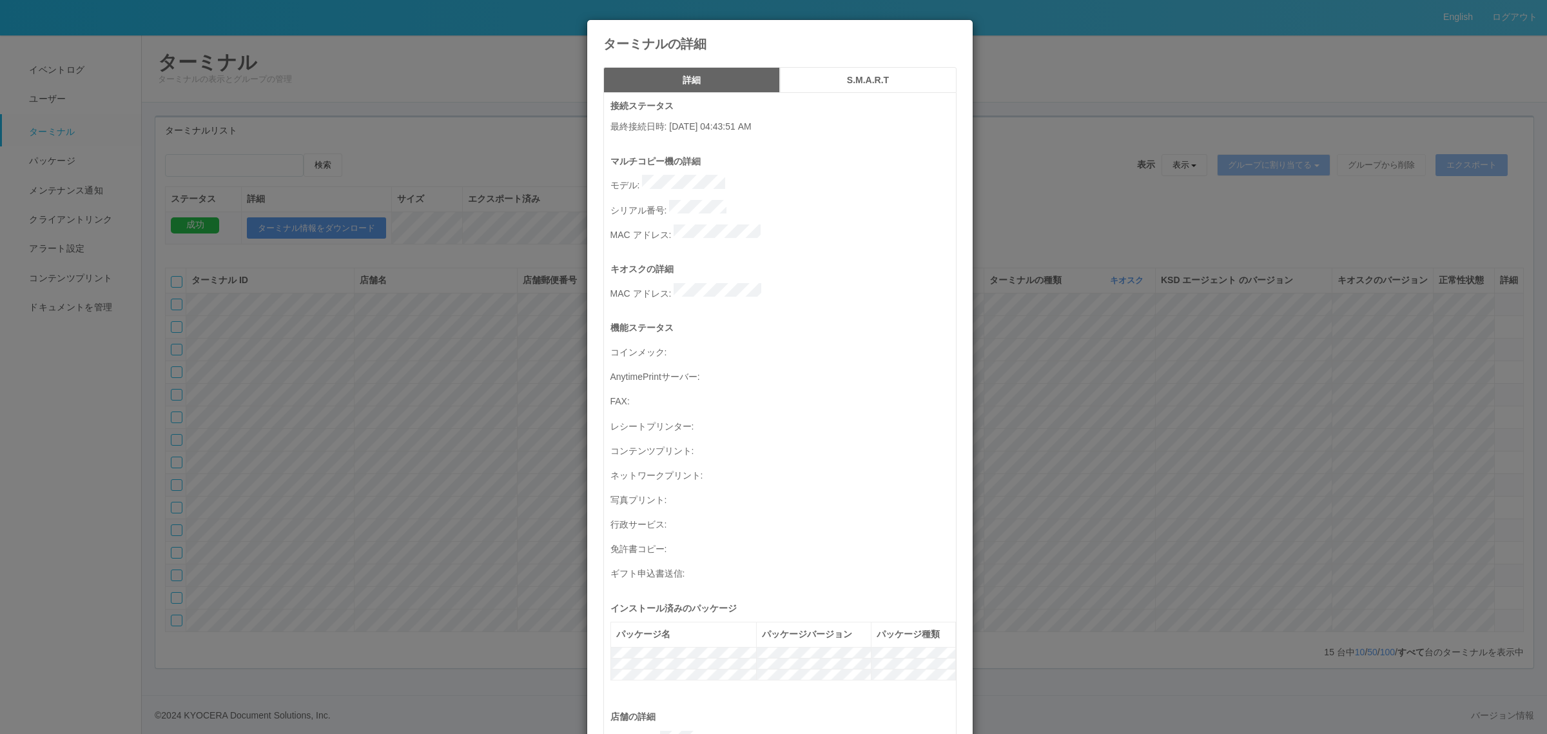
click at [1421, 291] on div "ターミナルの詳細 詳細 S.M.A.R.T 接続ステータス 最終接続日時 : [DATE] 04:43:51 AM マルチコピー機の詳細 モデル : シリアル…" at bounding box center [773, 367] width 1547 height 734
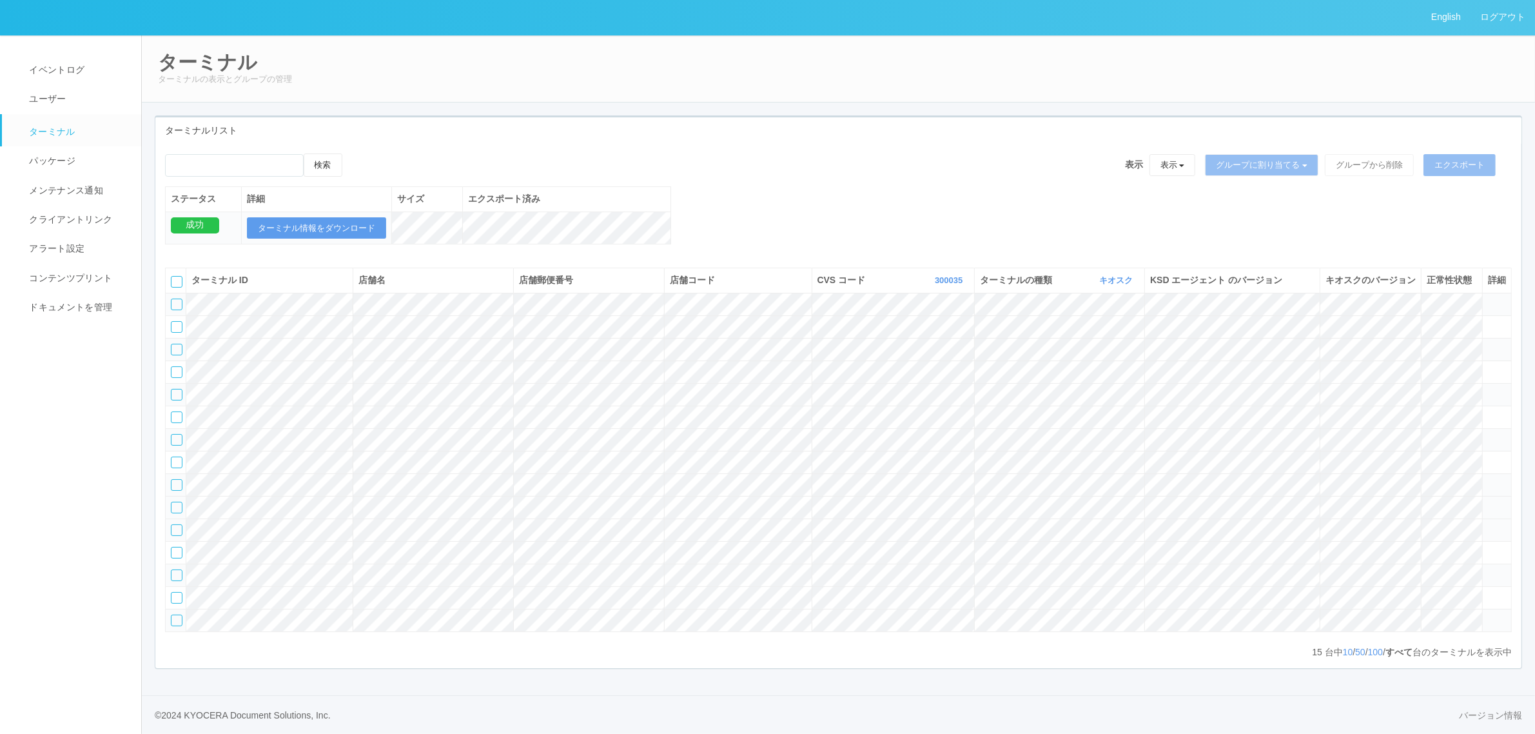
click at [1501, 496] on td at bounding box center [1496, 507] width 29 height 23
click at [1488, 502] on icon at bounding box center [1488, 502] width 0 height 0
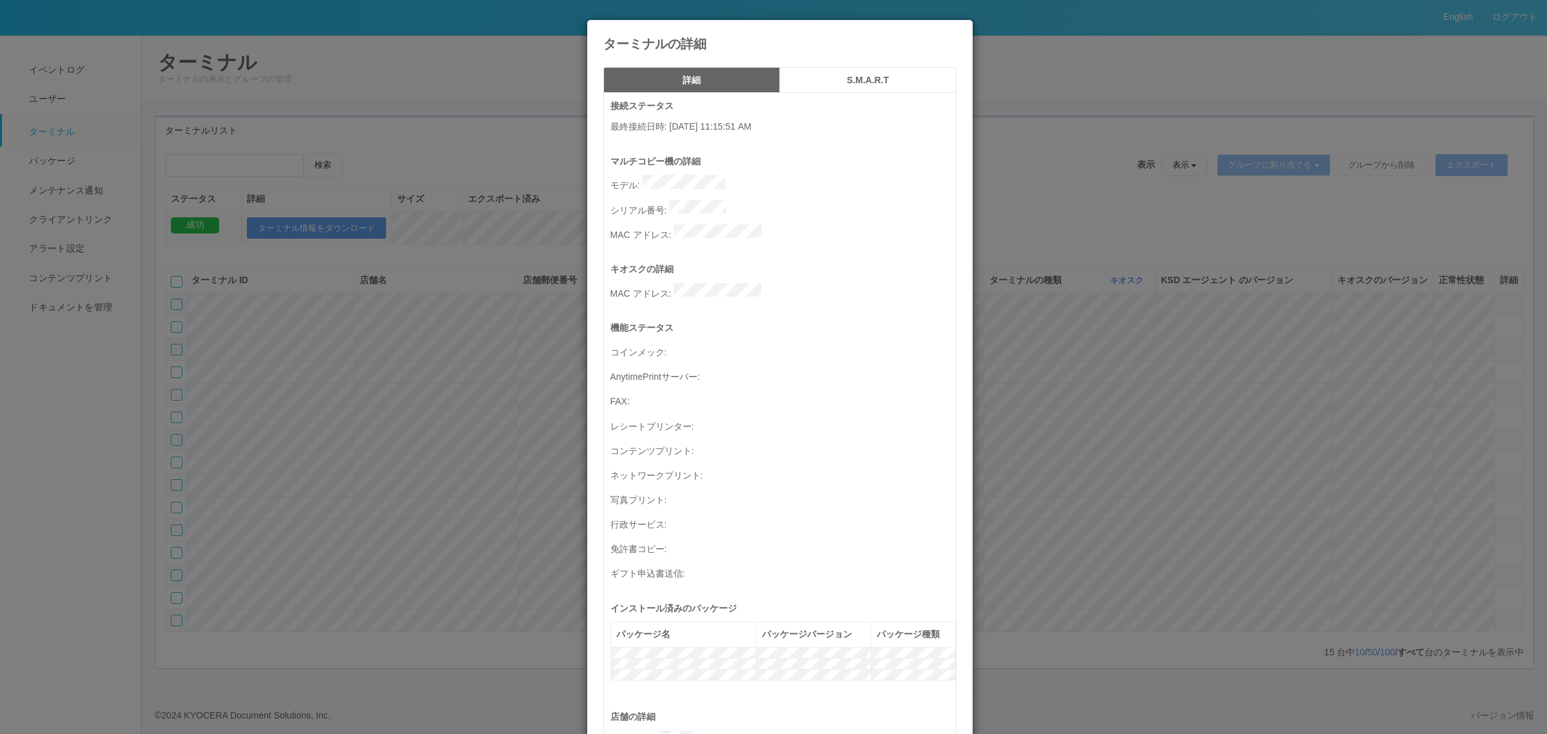
click at [447, 315] on div "ターミナルの詳細 詳細 S.M.A.R.T 接続ステータス 最終接続日時 : [DATE] 11:15:51 AM マルチコピー機の詳細 モデル : シリアル…" at bounding box center [773, 367] width 1547 height 734
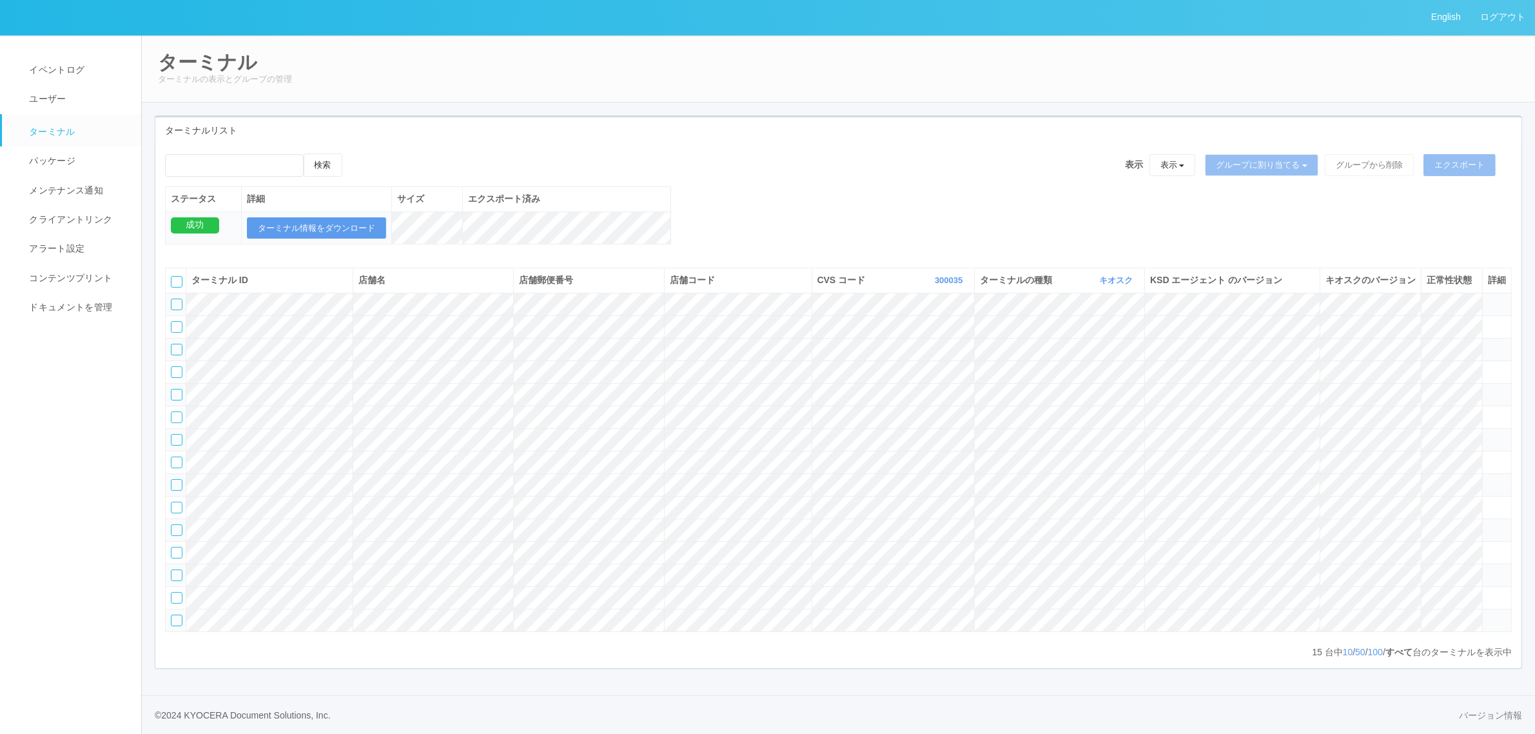
click at [1394, 541] on tr at bounding box center [839, 552] width 1346 height 23
click at [1488, 614] on icon at bounding box center [1488, 614] width 0 height 0
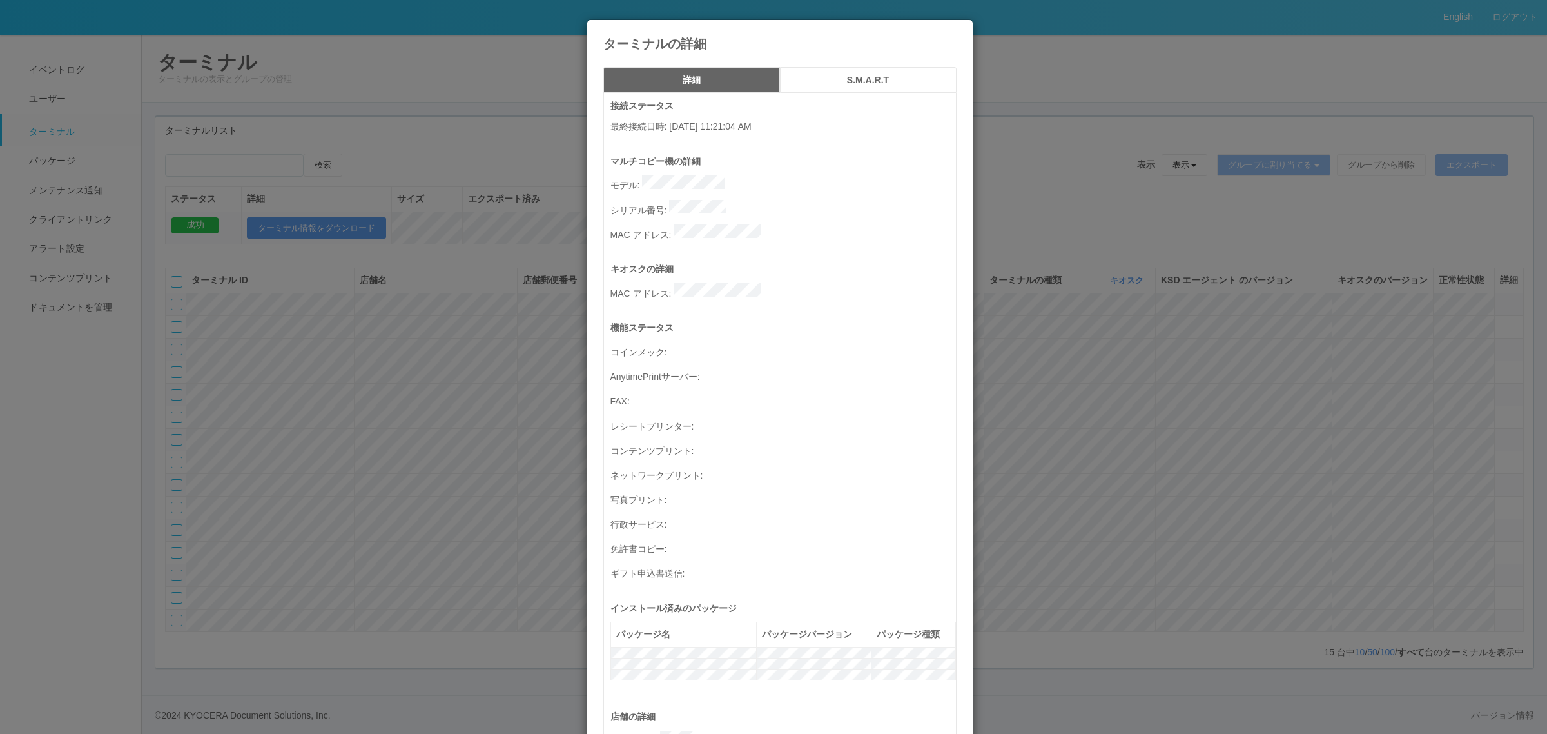
click at [1026, 440] on div "ターミナルの詳細 詳細 S.M.A.R.T 接続ステータス 最終接続日時 : [DATE] 11:21:04 AM マルチコピー機の詳細 モデル : シリアル…" at bounding box center [773, 367] width 1547 height 734
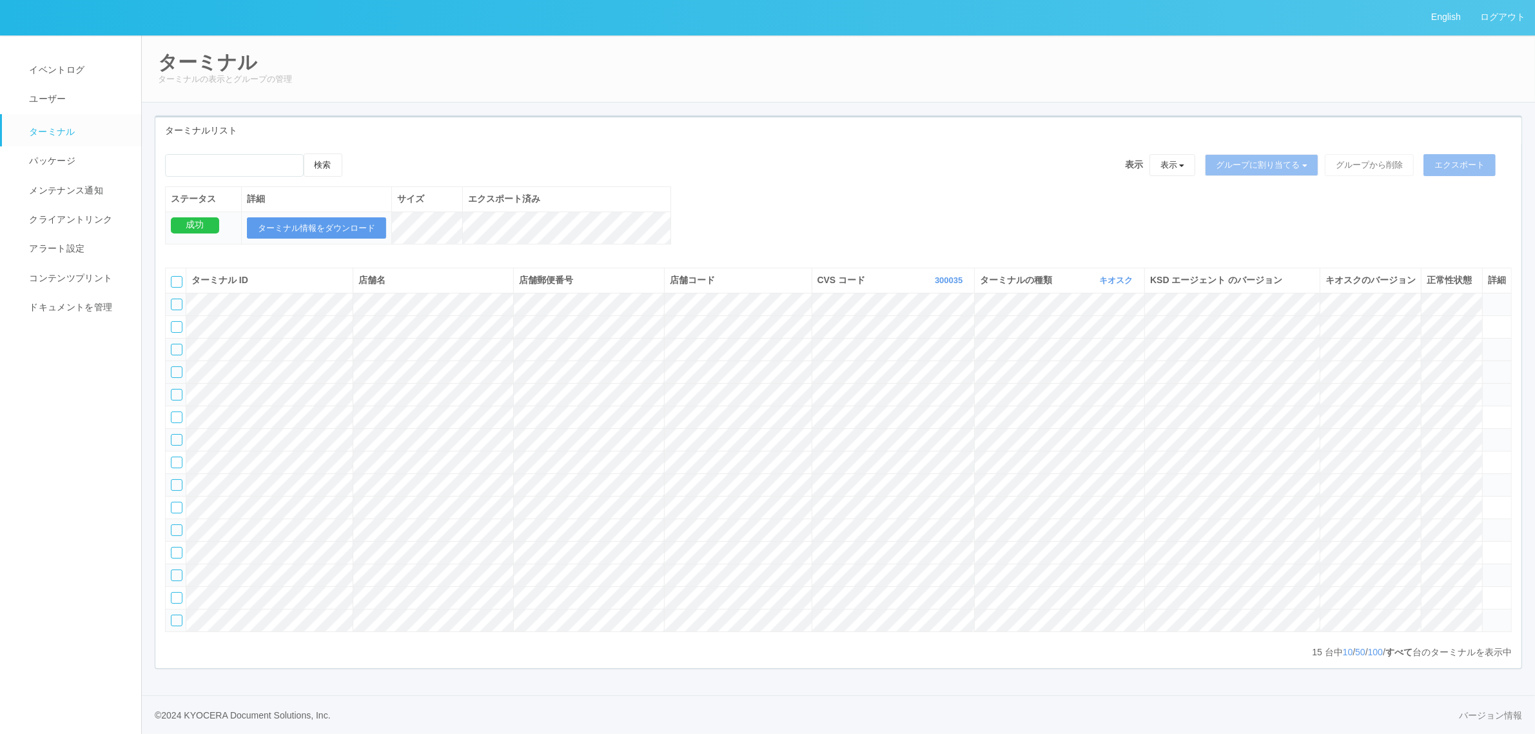
click at [1488, 366] on icon at bounding box center [1488, 366] width 0 height 0
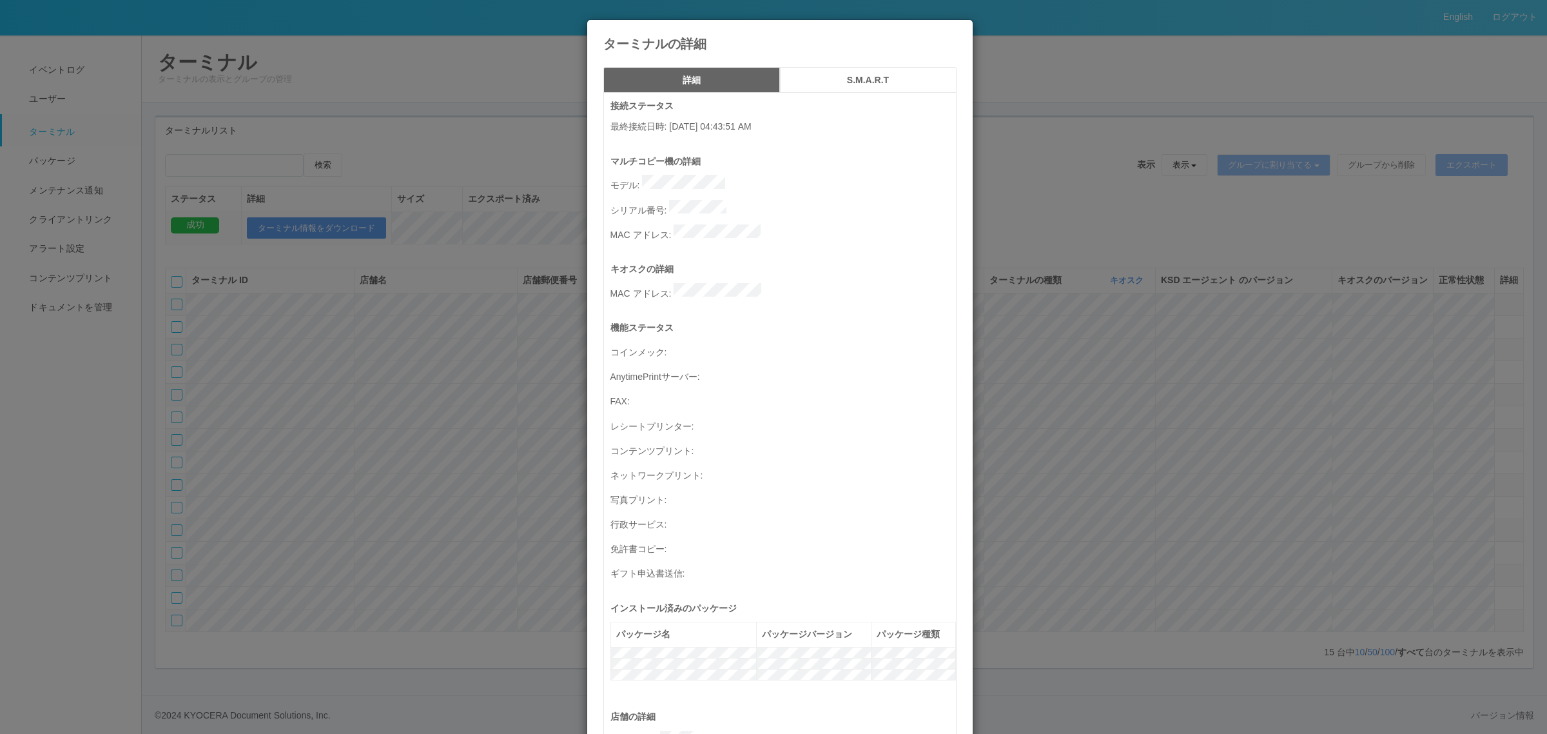
drag, startPoint x: 663, startPoint y: 132, endPoint x: 781, endPoint y: 174, distance: 125.8
click at [767, 136] on div "接続ステータス 最終接続日時 : [DATE] 04:43:51 AM" at bounding box center [783, 126] width 346 height 55
drag, startPoint x: 845, startPoint y: 297, endPoint x: 862, endPoint y: 300, distance: 17.1
click at [848, 295] on div "キオスクの詳細 MAC アドレス :" at bounding box center [783, 291] width 346 height 59
click at [1009, 349] on div "ターミナルの詳細 詳細 S.M.A.R.T 接続ステータス 最終接続日時 : [DATE] 04:43:51 AM マルチコピー機の詳細 モデル : シリアル…" at bounding box center [773, 367] width 1547 height 734
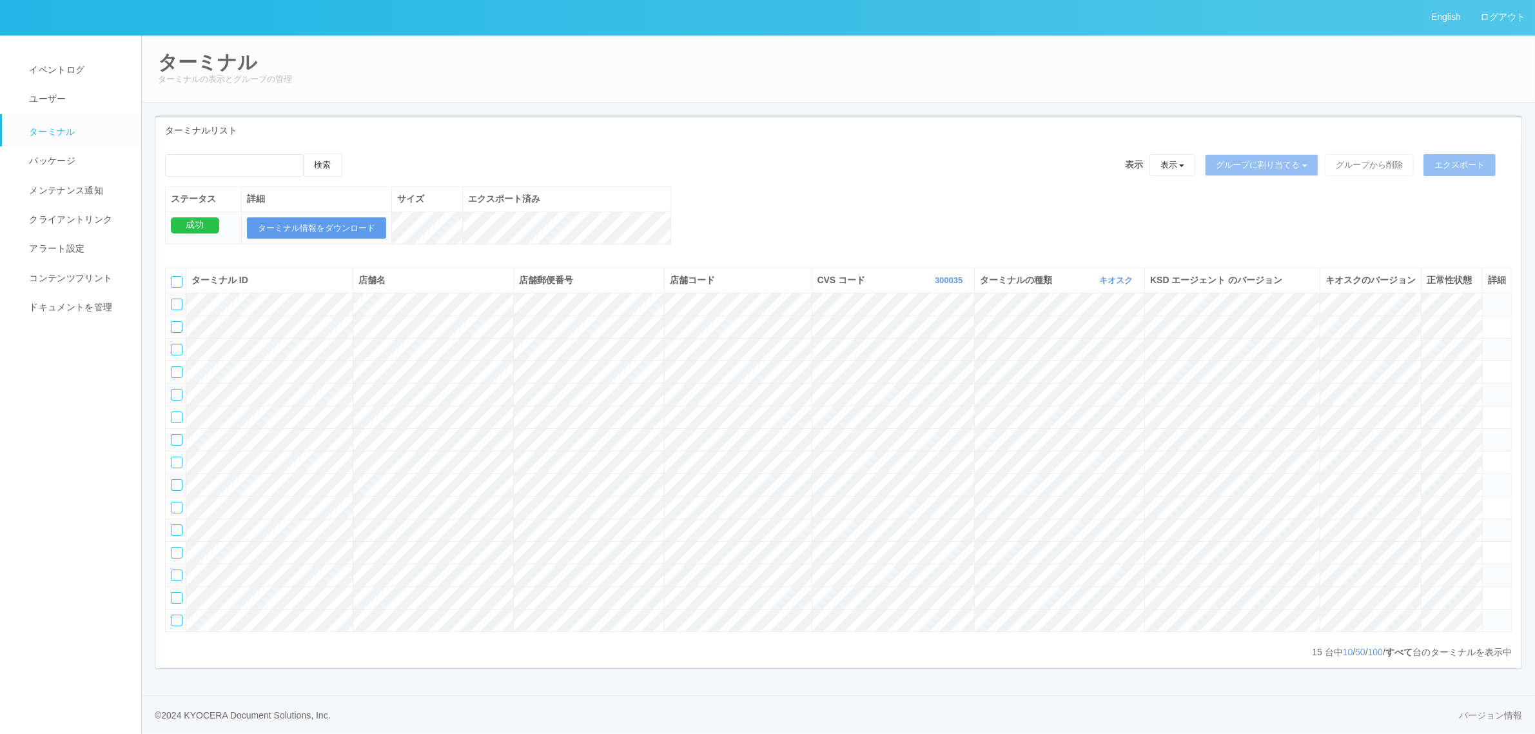
click at [1488, 614] on icon at bounding box center [1488, 614] width 0 height 0
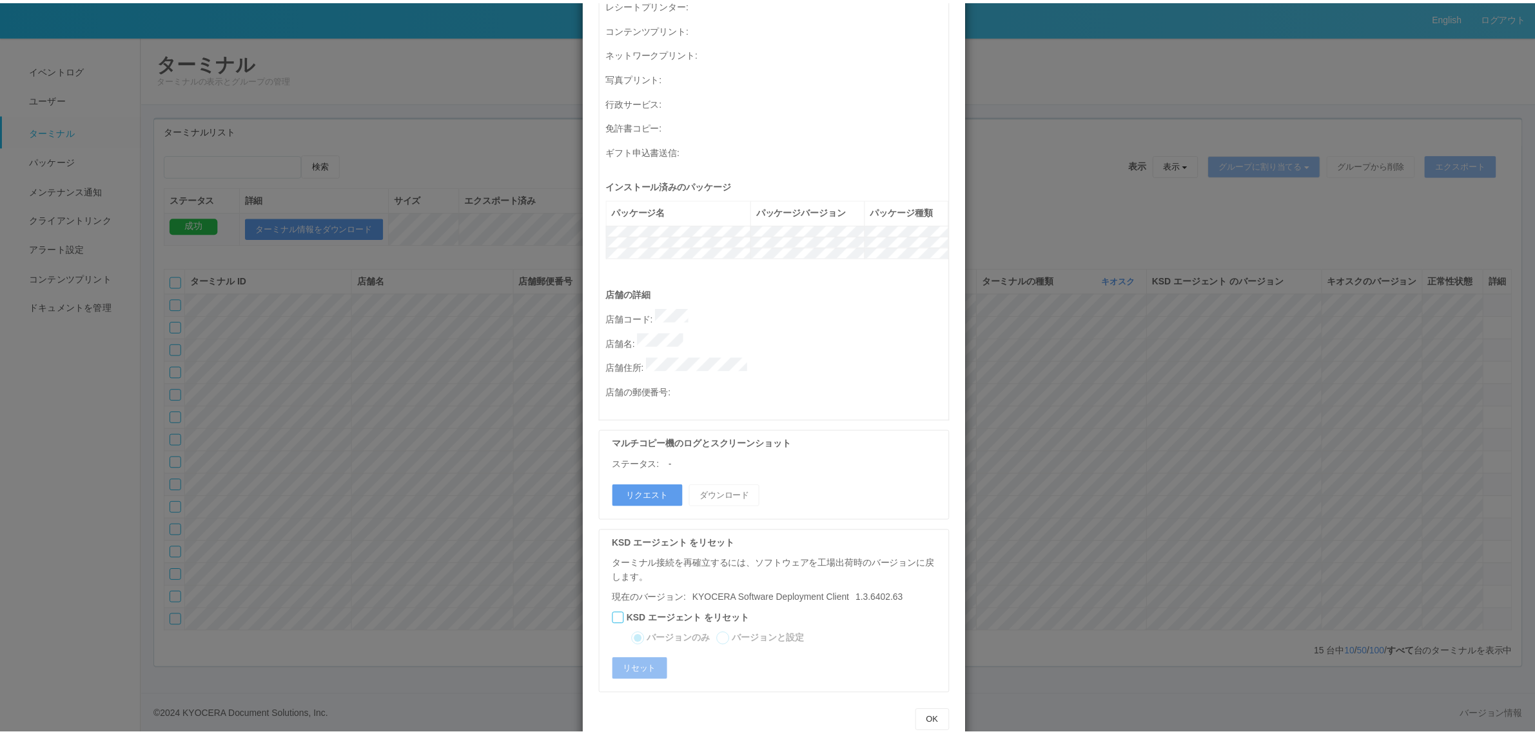
scroll to position [0, 0]
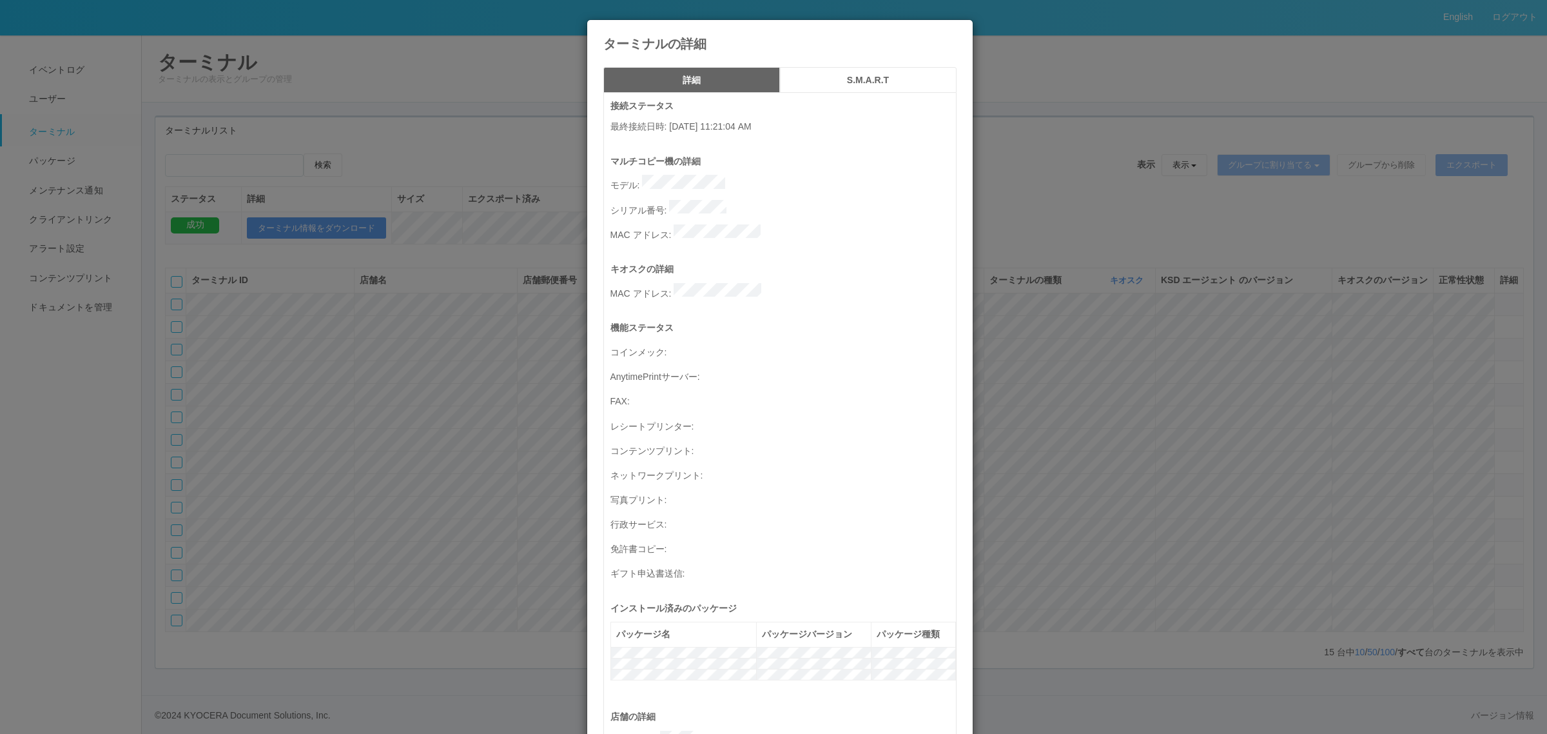
drag, startPoint x: 1056, startPoint y: 384, endPoint x: 1049, endPoint y: 381, distance: 6.9
click at [1055, 381] on div "ターミナルの詳細 詳細 S.M.A.R.T 接続ステータス 最終接続日時 : [DATE] 11:21:04 AM マルチコピー機の詳細 モデル : シリアル…" at bounding box center [773, 367] width 1547 height 734
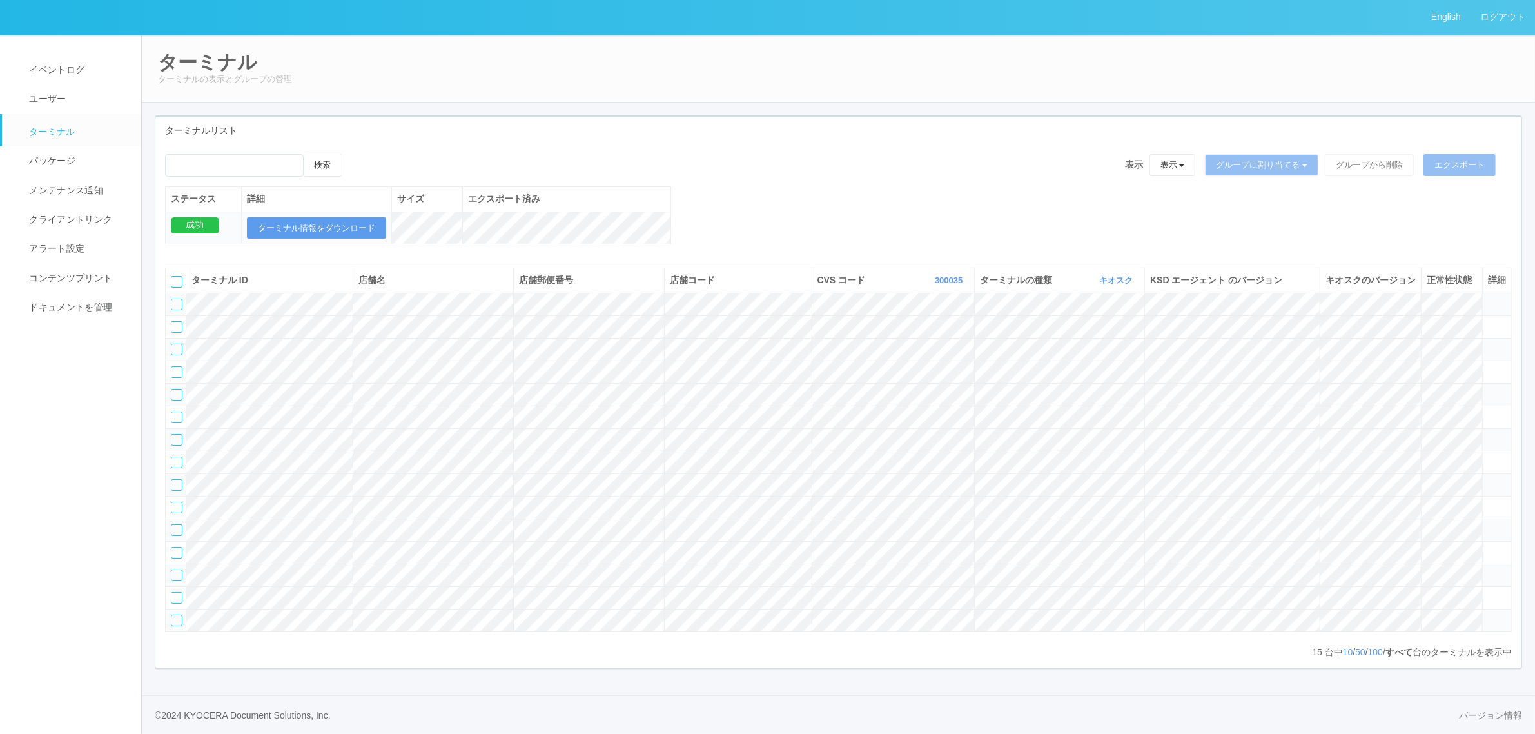
click at [1488, 298] on icon at bounding box center [1488, 298] width 0 height 0
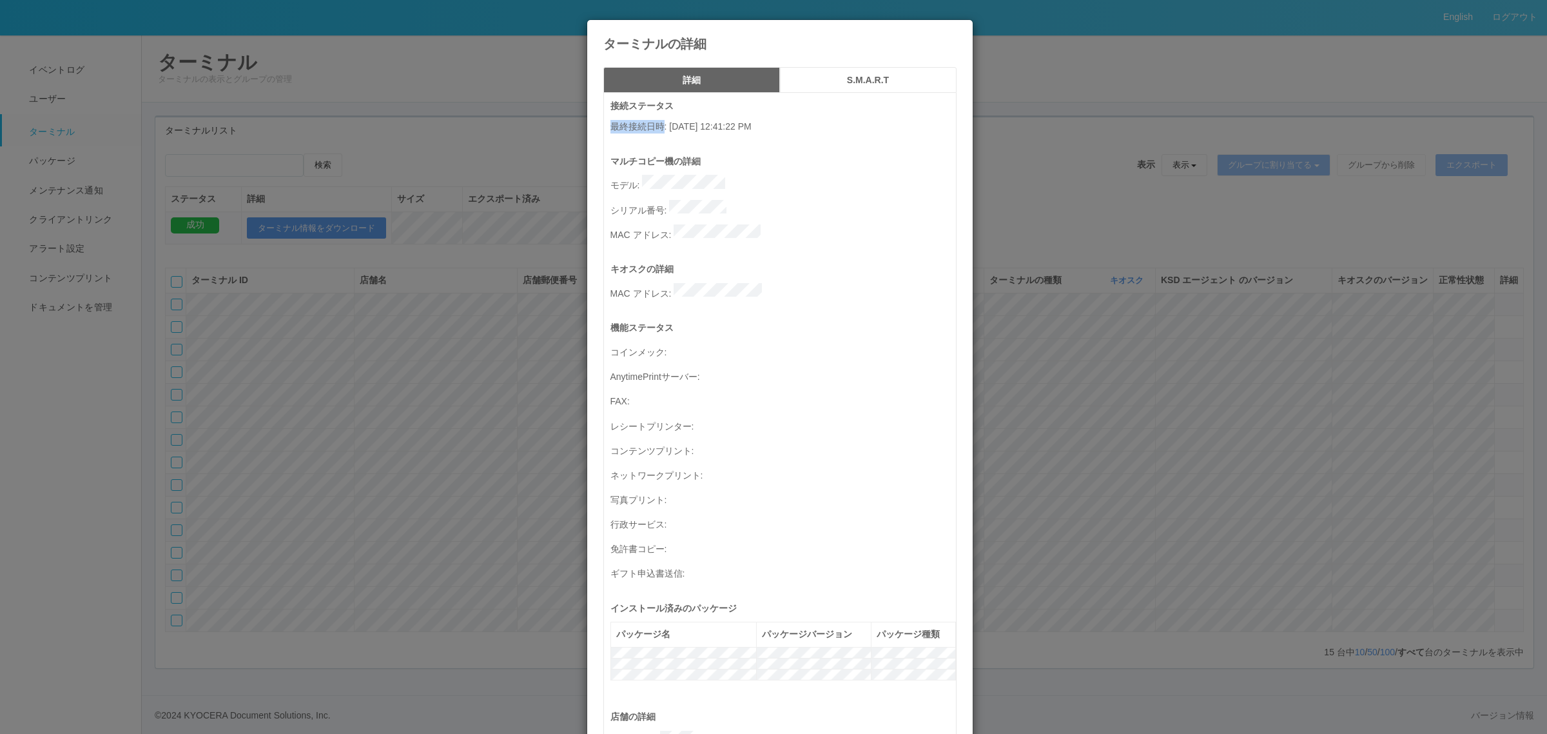
drag, startPoint x: 658, startPoint y: 133, endPoint x: 814, endPoint y: 175, distance: 162.3
click at [804, 136] on div "接続ステータス 最終接続日時 : [DATE] 12:41:22 PM" at bounding box center [783, 126] width 346 height 55
click at [1043, 458] on div "ターミナルの詳細 詳細 S.M.A.R.T 接続ステータス 最終接続日時 : [DATE] 12:41:22 PM マルチコピー機の詳細 モデル : シリアル…" at bounding box center [773, 367] width 1547 height 734
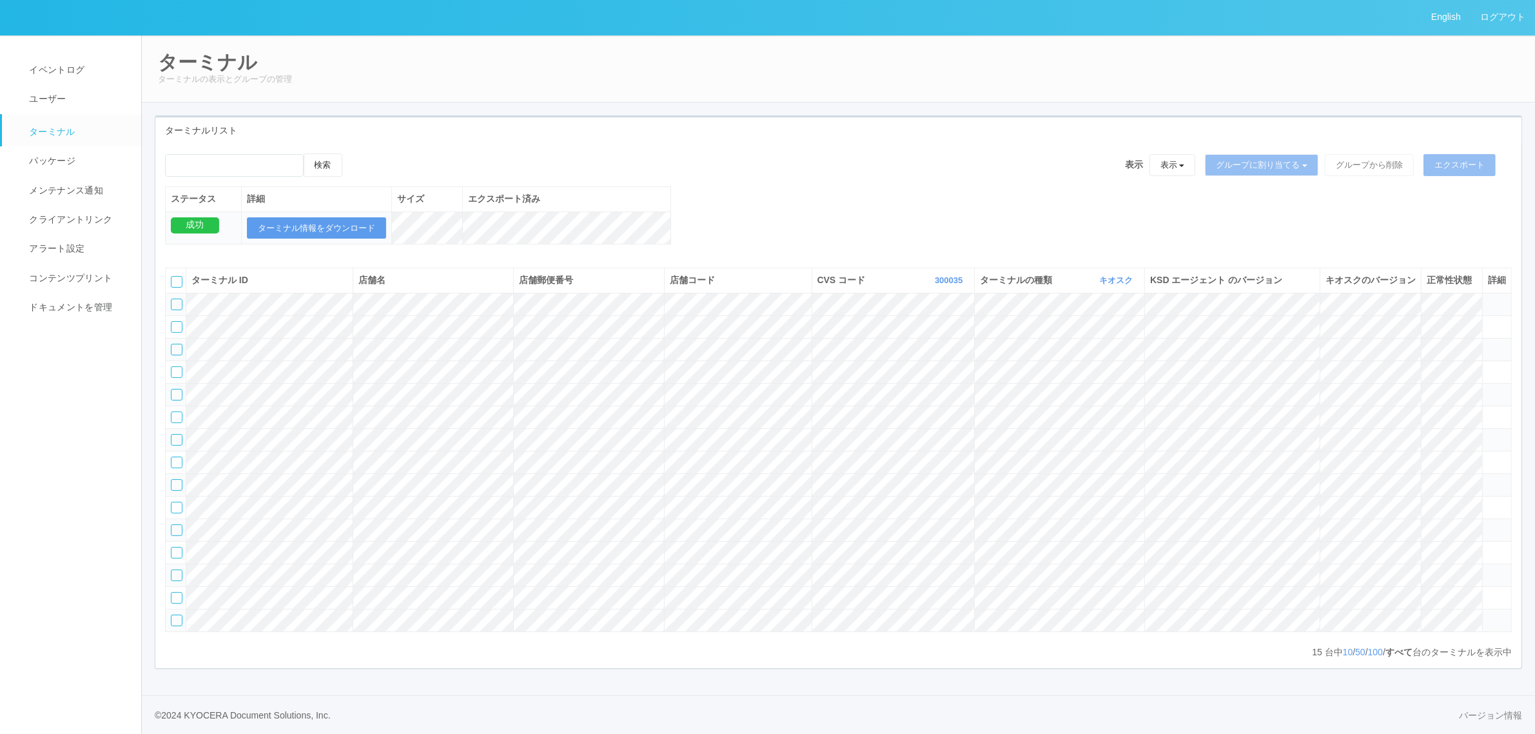
click at [525, 360] on tr at bounding box center [839, 371] width 1346 height 23
click at [1512, 293] on div "ターミナル ID 店舗名 店舗郵便番号 店舗コード CVS コード 300035 表示 すべて 300024 300036 300035 300037 300…" at bounding box center [838, 458] width 1366 height 400
click at [1488, 366] on icon at bounding box center [1488, 366] width 0 height 0
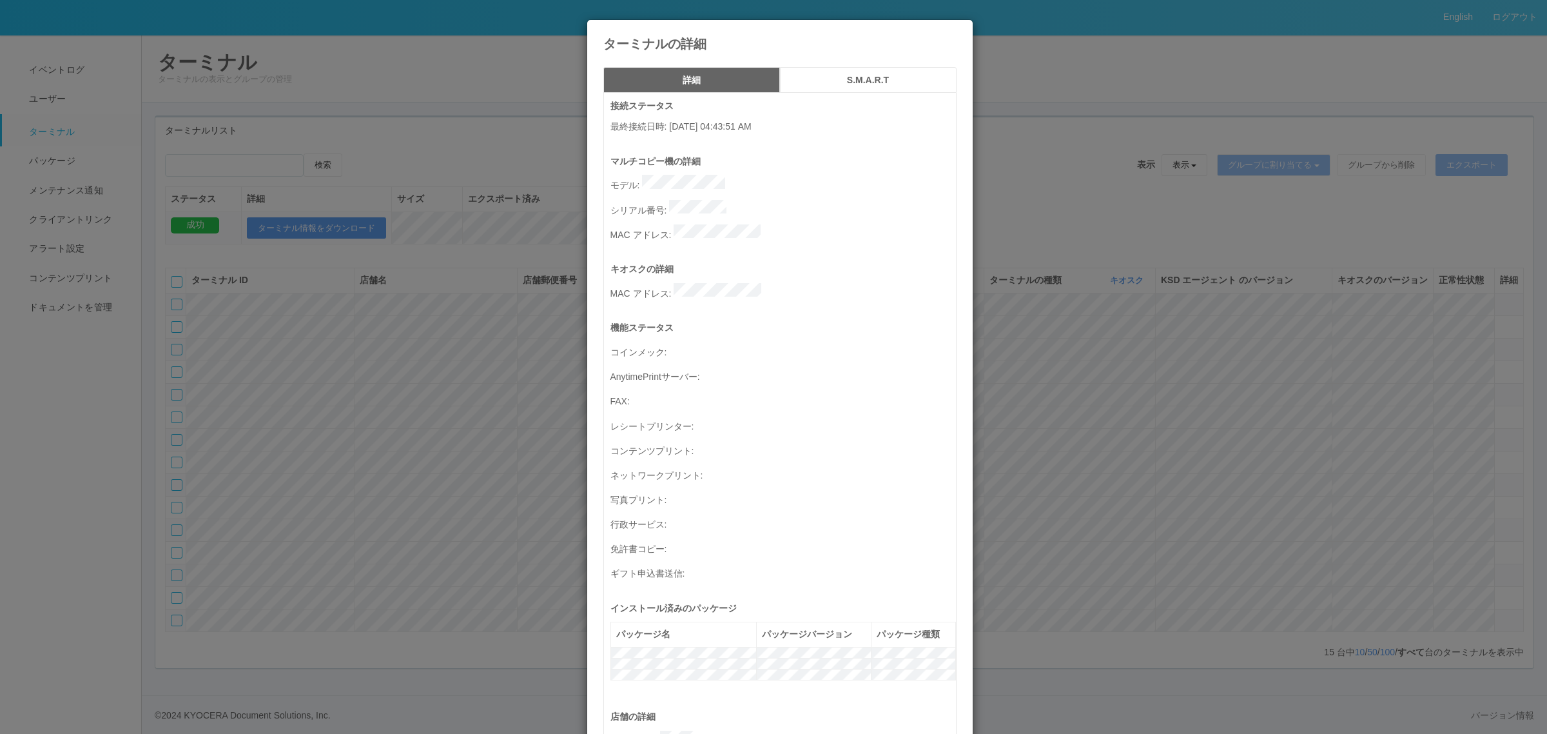
drag, startPoint x: 708, startPoint y: 127, endPoint x: 794, endPoint y: 126, distance: 85.7
click at [794, 126] on p "最終接続日時 : [DATE] 04:43:51 AM" at bounding box center [783, 127] width 346 height 14
click at [324, 327] on div "ターミナルの詳細 詳細 S.M.A.R.T 接続ステータス 最終接続日時 : [DATE] 04:43:51 AM マルチコピー機の詳細 モデル : シリアル…" at bounding box center [773, 367] width 1547 height 734
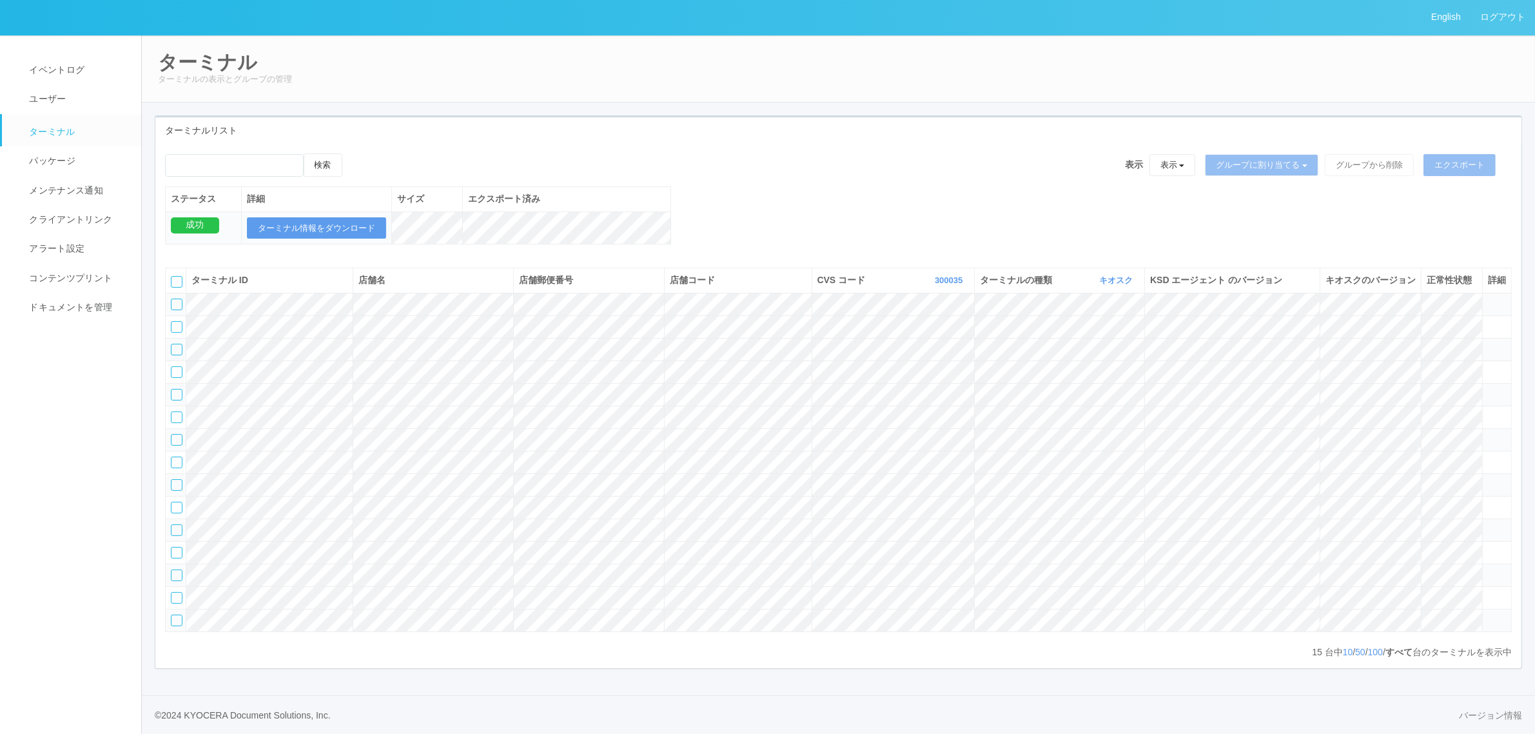
click at [1465, 360] on tr at bounding box center [839, 371] width 1346 height 23
click at [950, 286] on th "CVS コード 300035 表示 すべて 300024 300036 300035 300037 300034 300033 300032 300031 3…" at bounding box center [893, 281] width 163 height 24
click at [948, 286] on link "300035" at bounding box center [950, 281] width 31 height 10
click at [939, 367] on link "300040" at bounding box center [917, 357] width 102 height 17
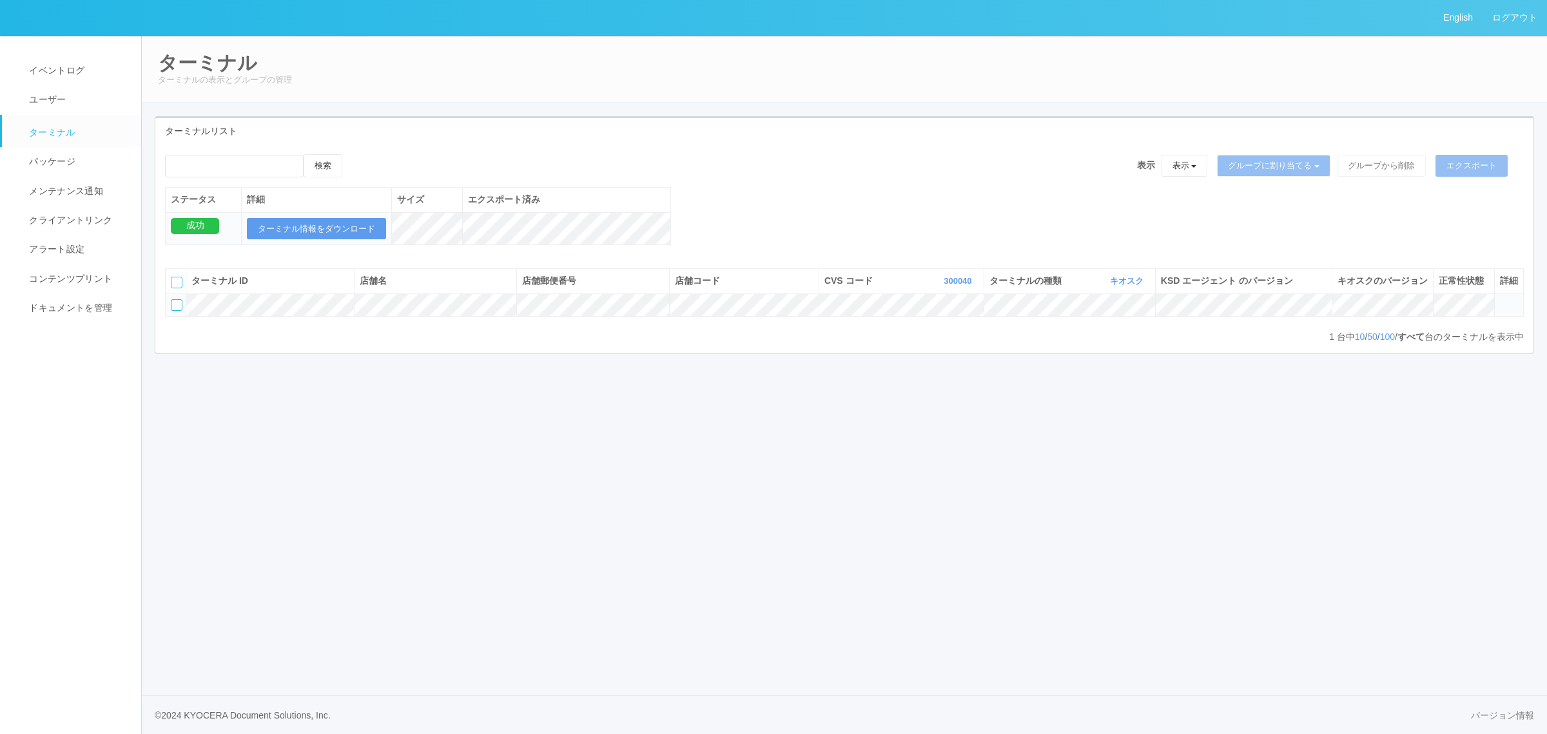
click at [1512, 316] on td at bounding box center [1508, 304] width 29 height 23
click at [1500, 299] on icon at bounding box center [1500, 299] width 0 height 0
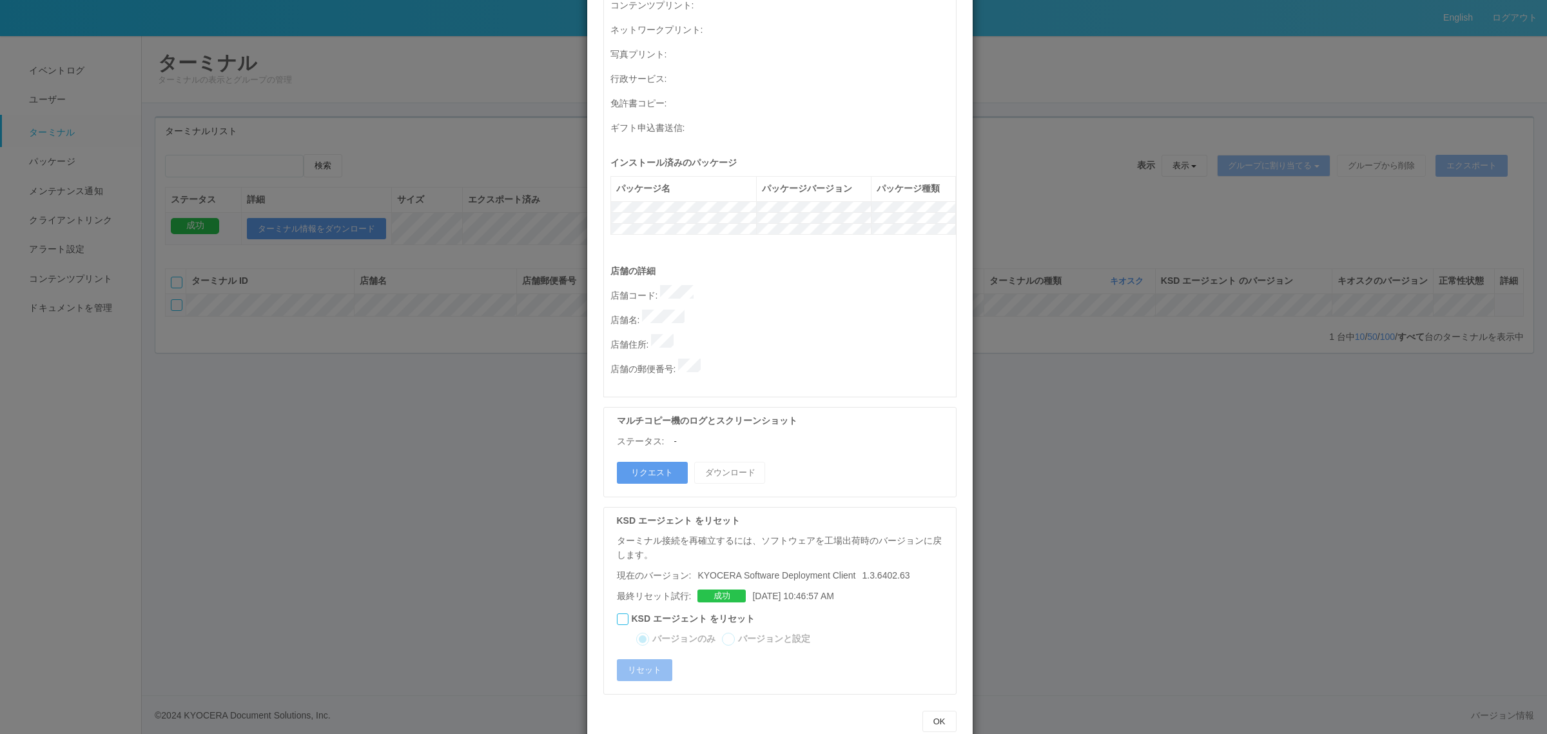
scroll to position [0, 0]
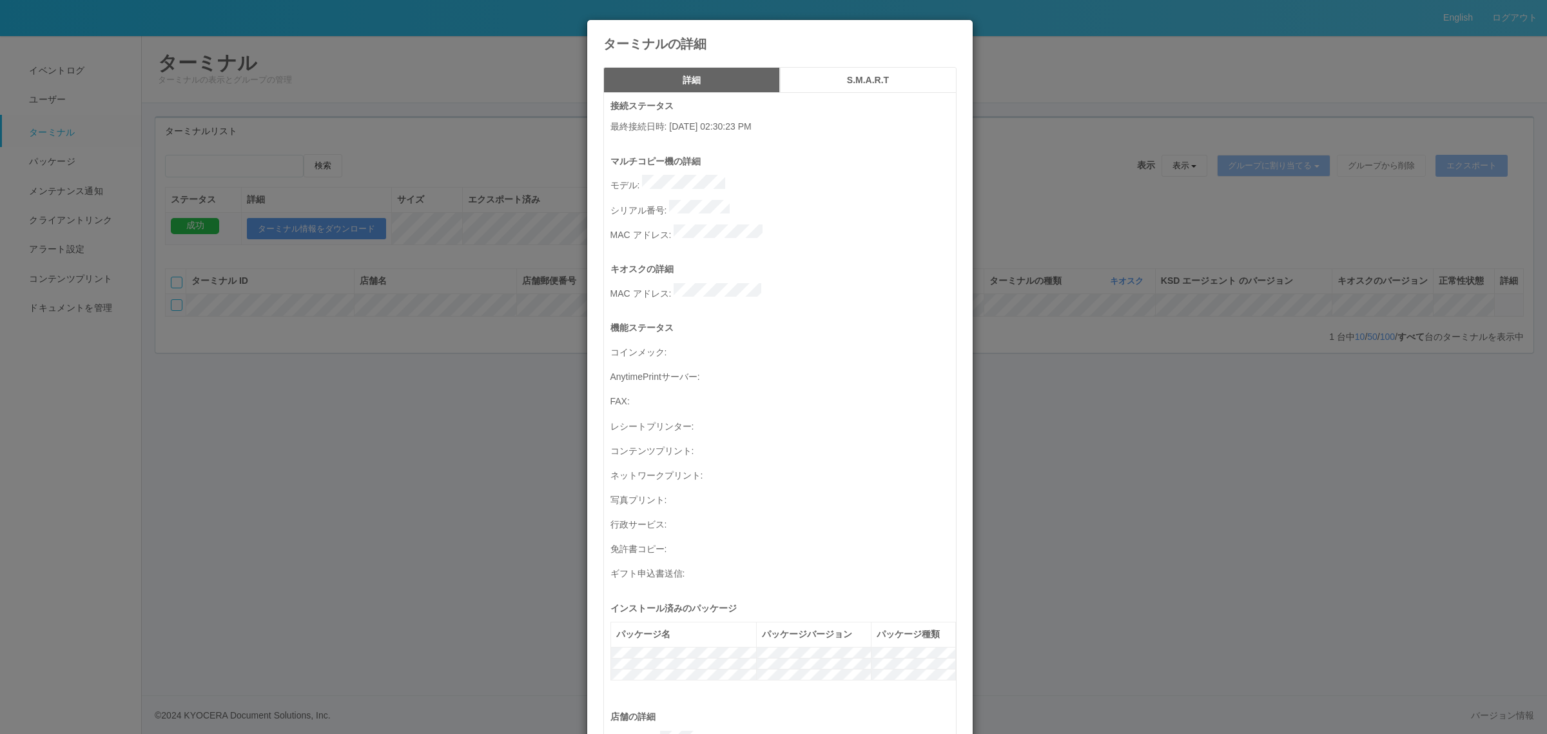
click at [957, 30] on icon at bounding box center [957, 30] width 0 height 0
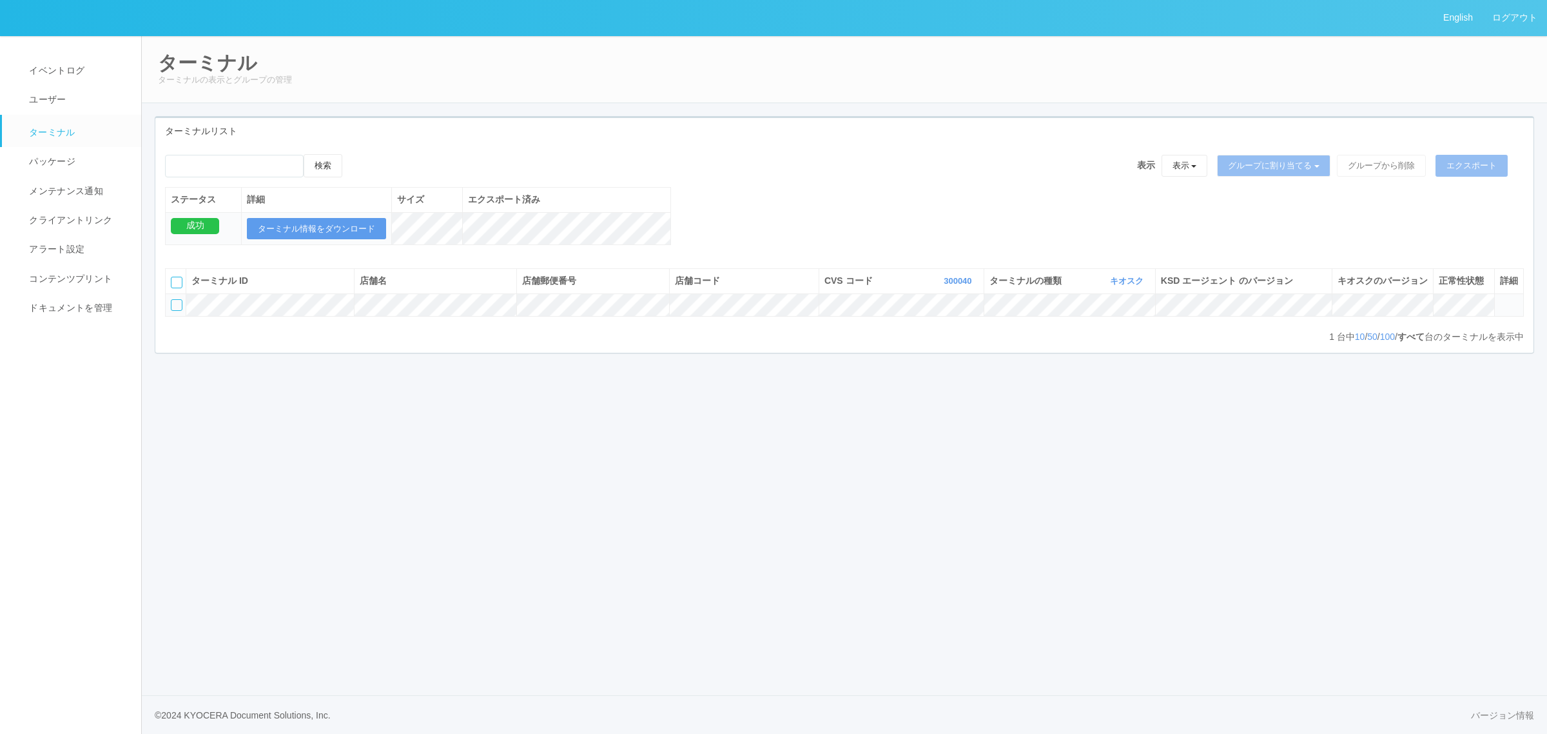
click at [1500, 299] on icon at bounding box center [1500, 299] width 0 height 0
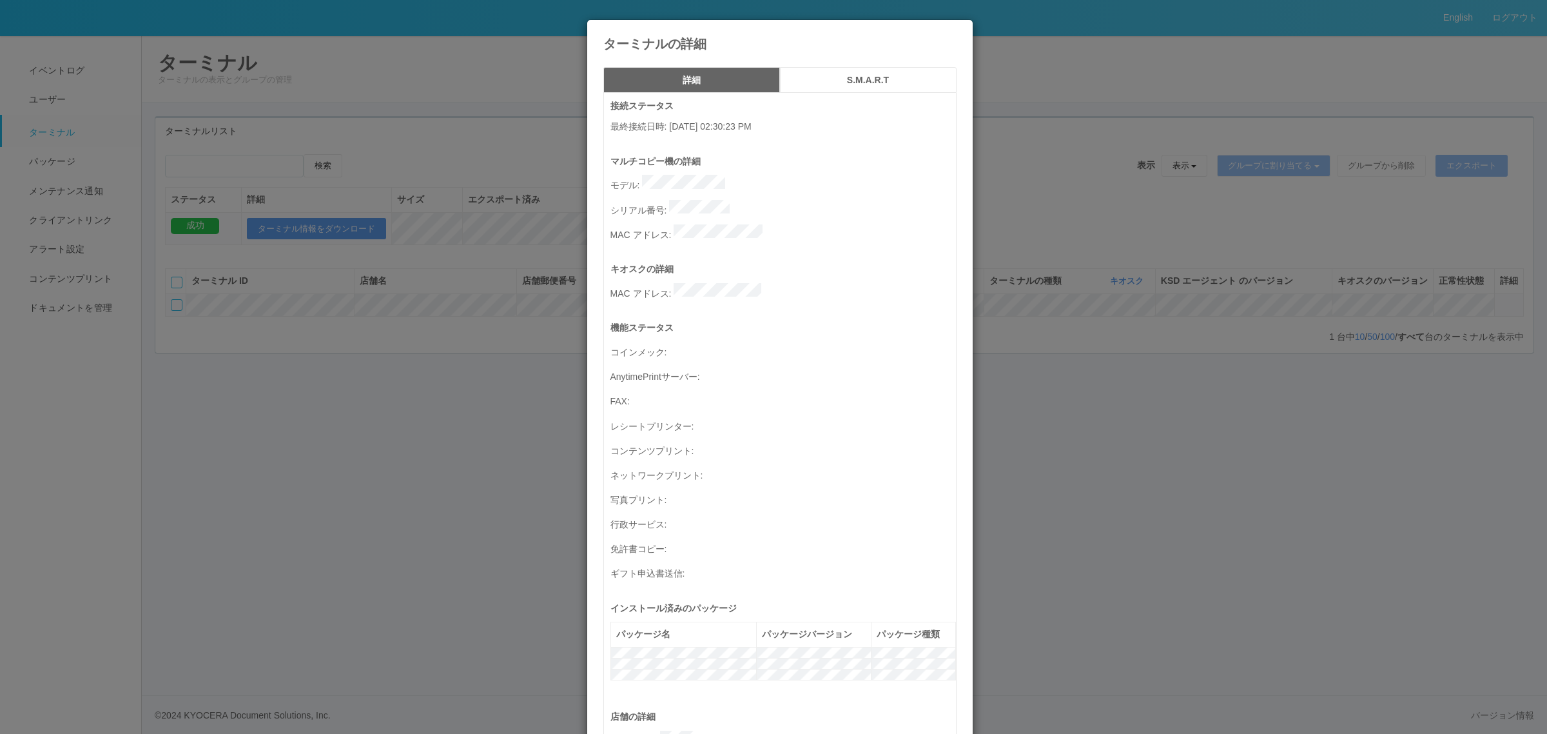
click at [1257, 317] on div "ターミナルの詳細 詳細 S.M.A.R.T 接続ステータス 最終接続日時 : [DATE] 02:30:23 PM マルチコピー機の詳細 モデル : シリアル…" at bounding box center [773, 367] width 1547 height 734
